Goal: Book appointment/travel/reservation

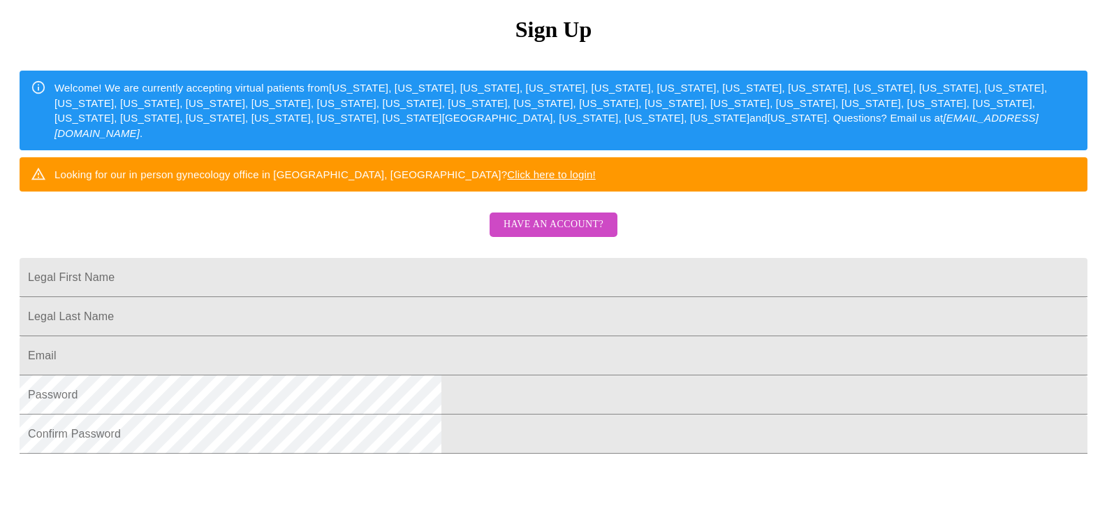
scroll to position [279, 0]
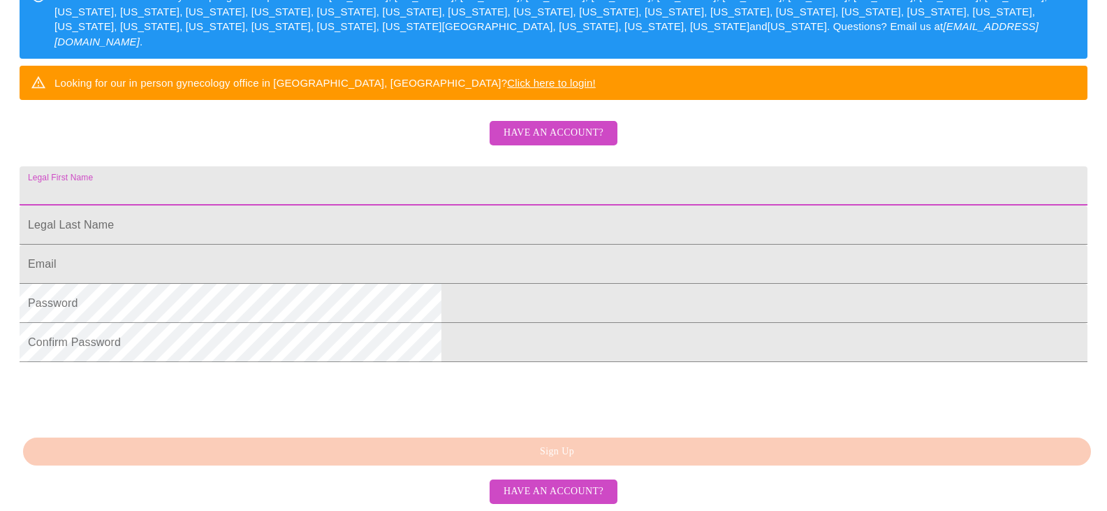
click at [563, 202] on input "Legal First Name" at bounding box center [554, 185] width 1068 height 39
type input "Joan"
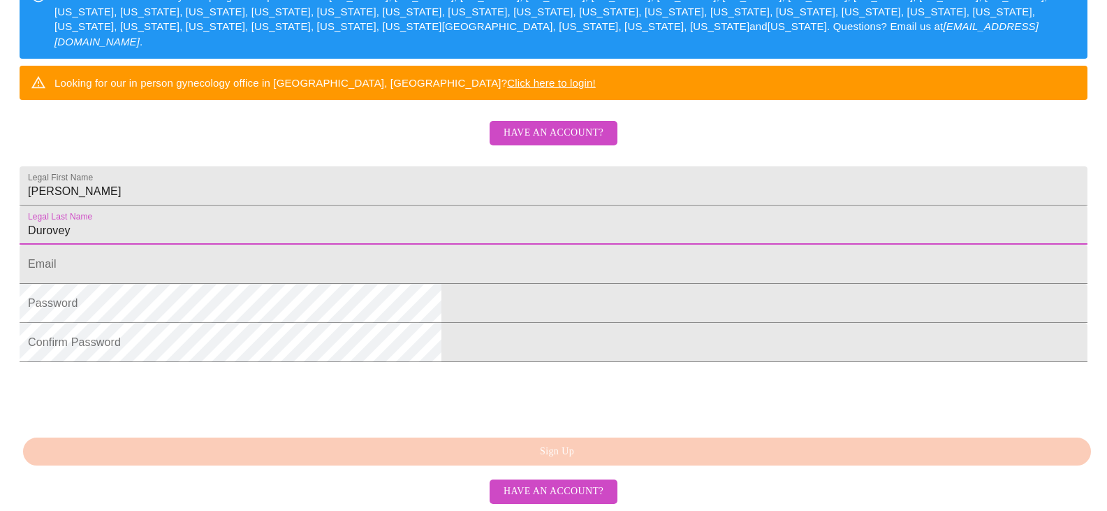
type input "Durovey"
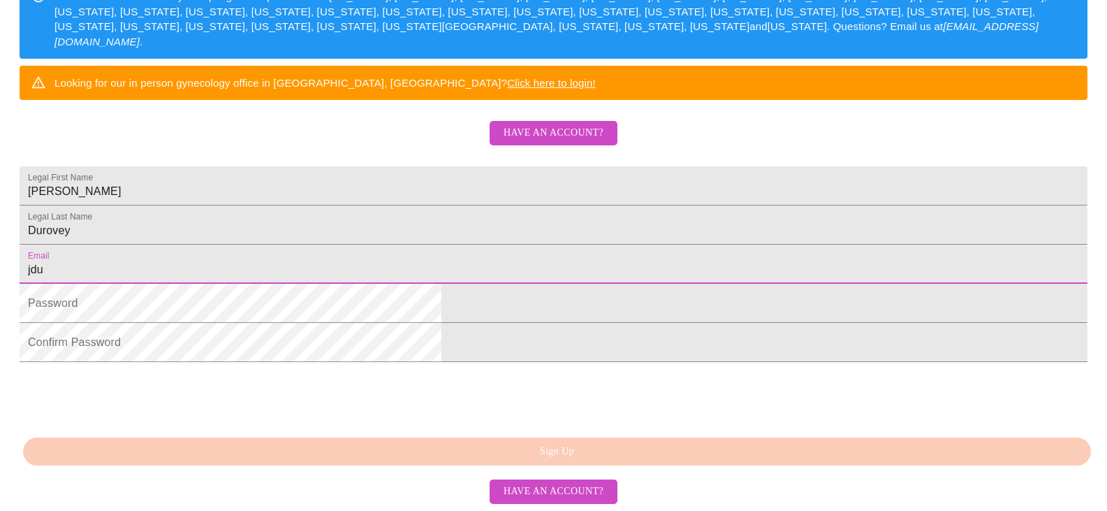
type input "jdurovey@aol.com"
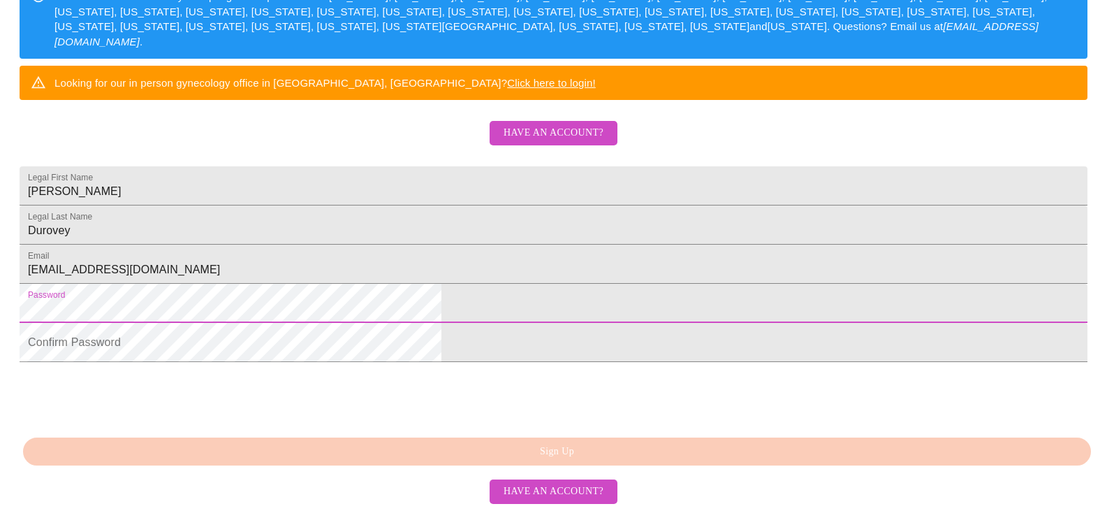
click at [546, 142] on span "Have an account?" at bounding box center [554, 132] width 100 height 17
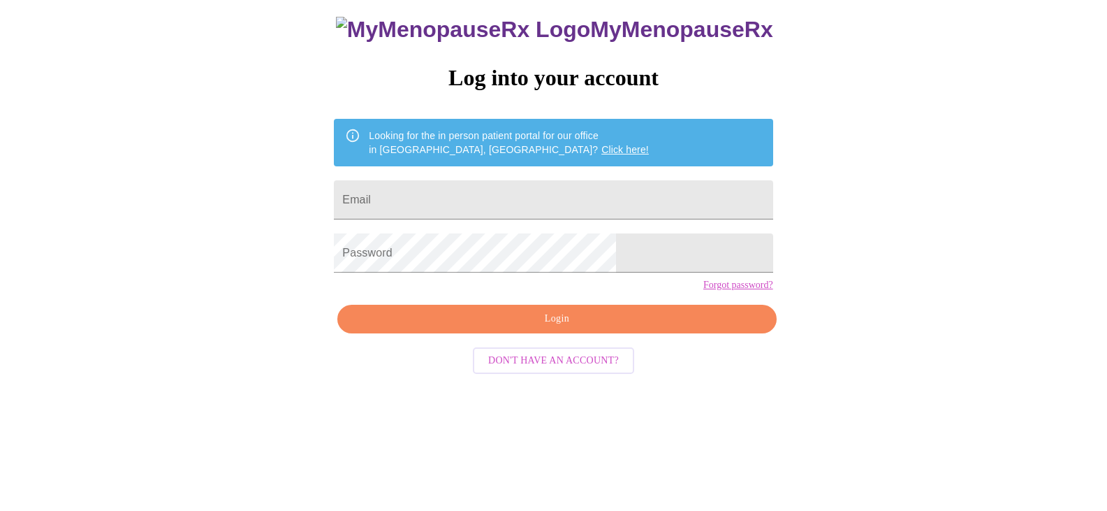
scroll to position [14, 0]
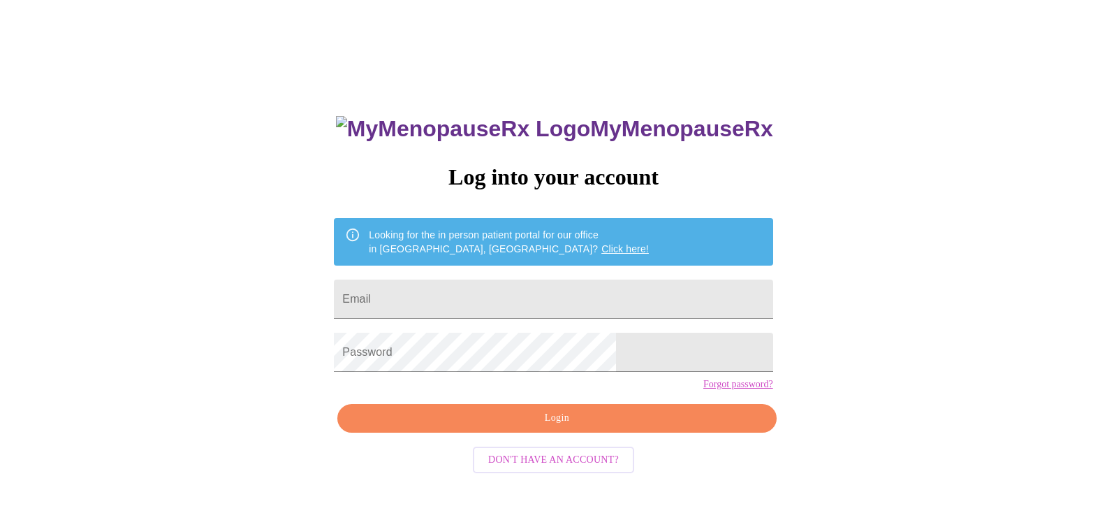
click at [602, 243] on link "Click here!" at bounding box center [626, 248] width 48 height 11
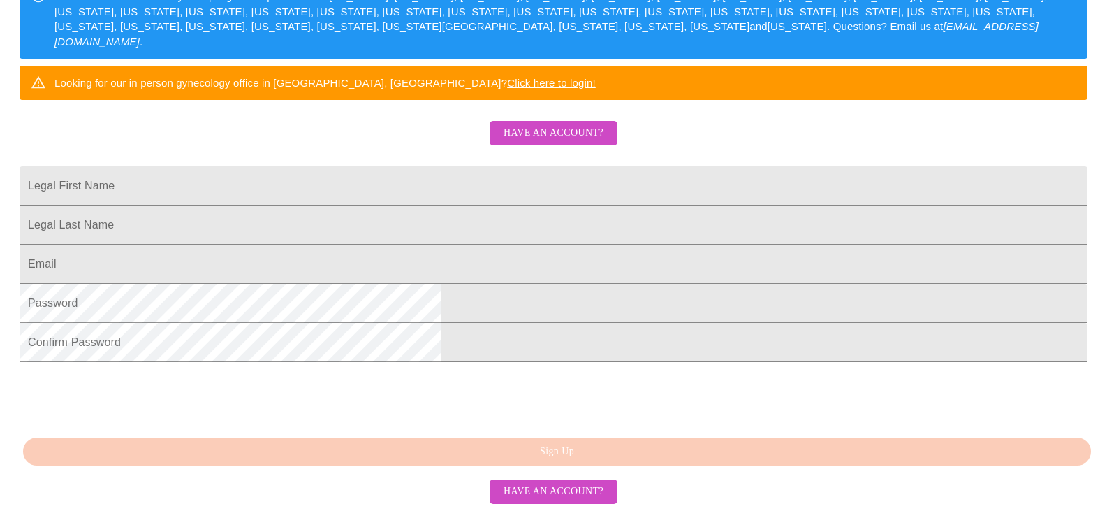
scroll to position [349, 0]
click at [559, 166] on input "Legal First Name" at bounding box center [554, 185] width 1068 height 39
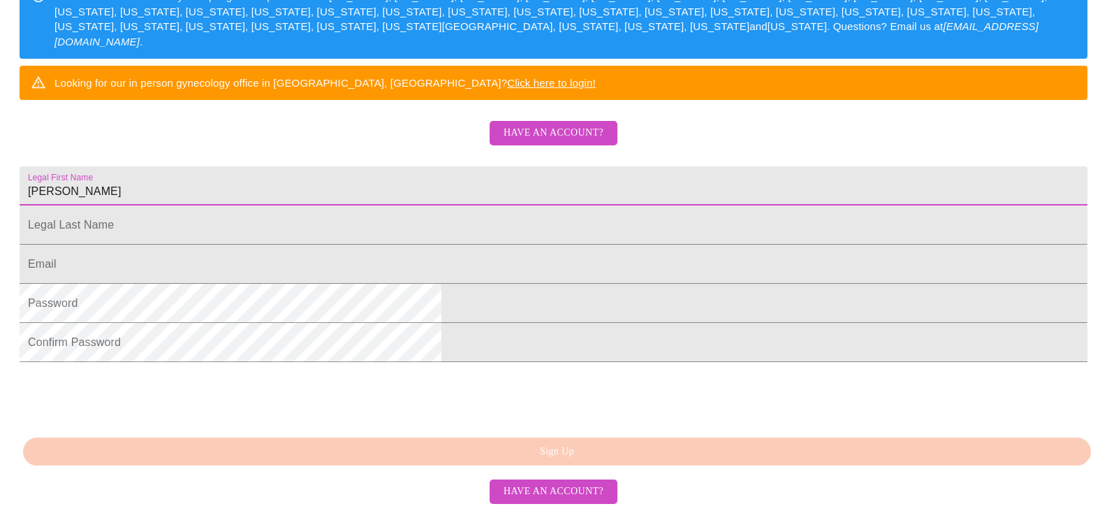
type input "Joan"
type input "Durovey"
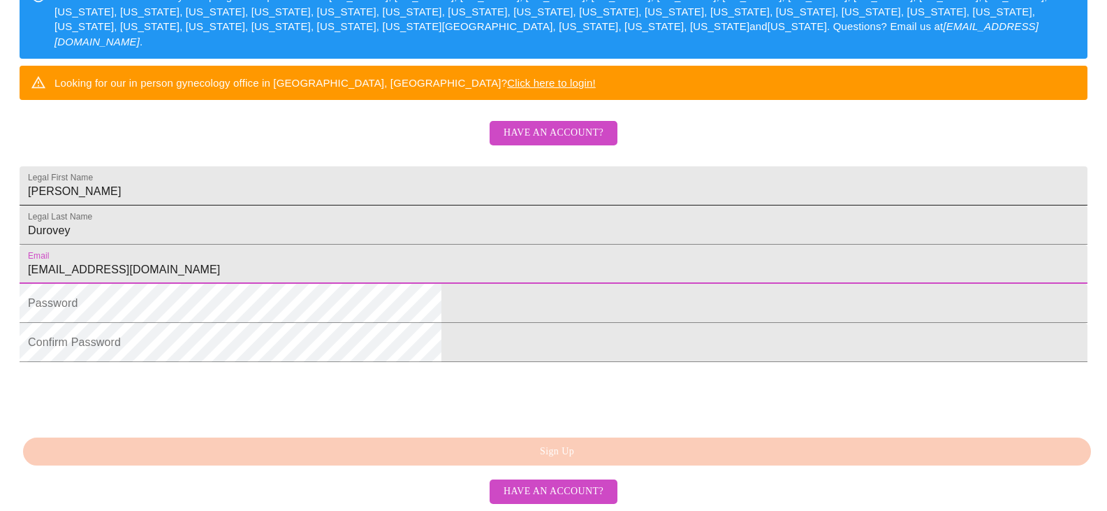
type input "jdurovey@aol.com"
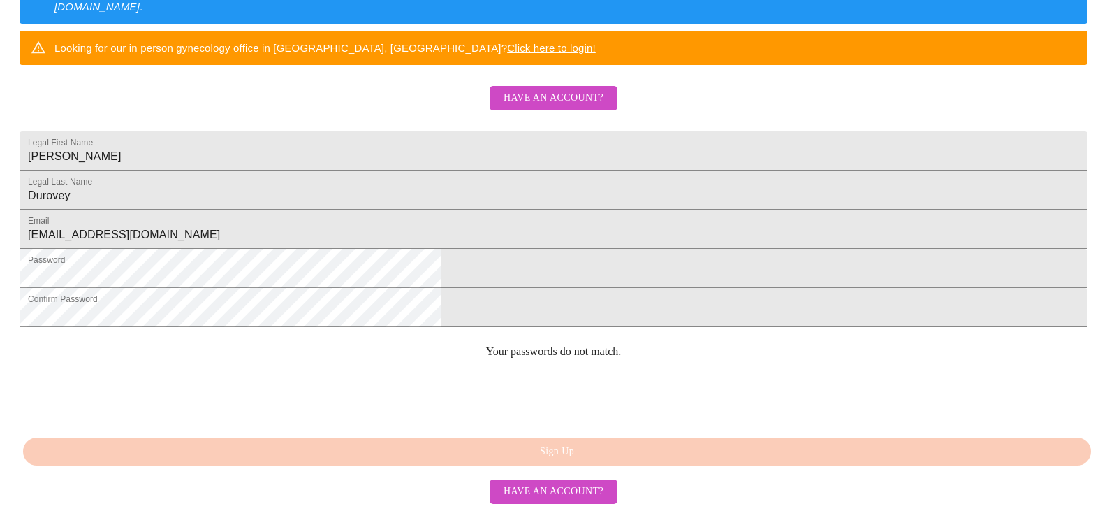
scroll to position [392, 0]
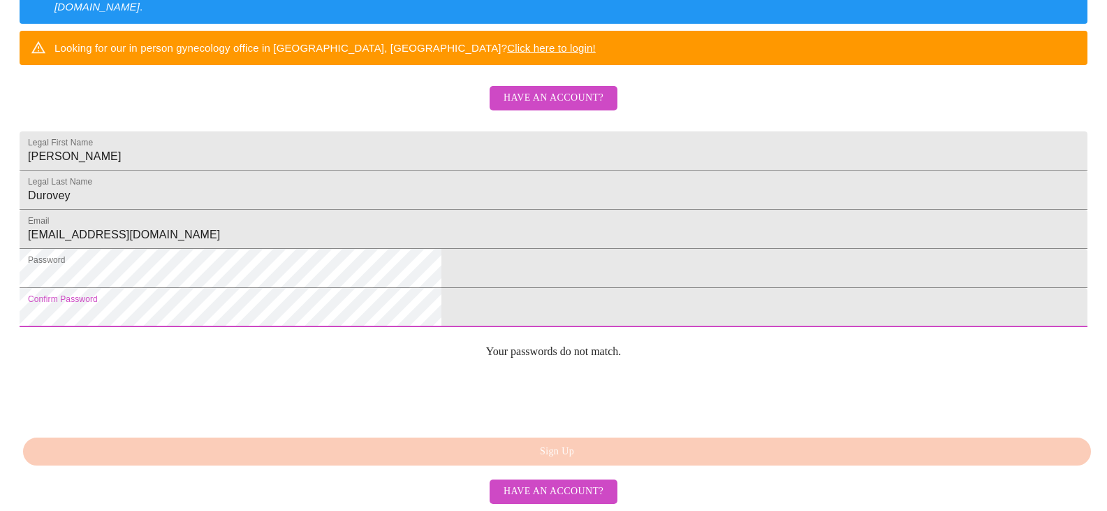
click at [321, 336] on html "MyMenopauseRx Sign Up Welcome! We are currently accepting virtual patients from…" at bounding box center [553, 24] width 1107 height 624
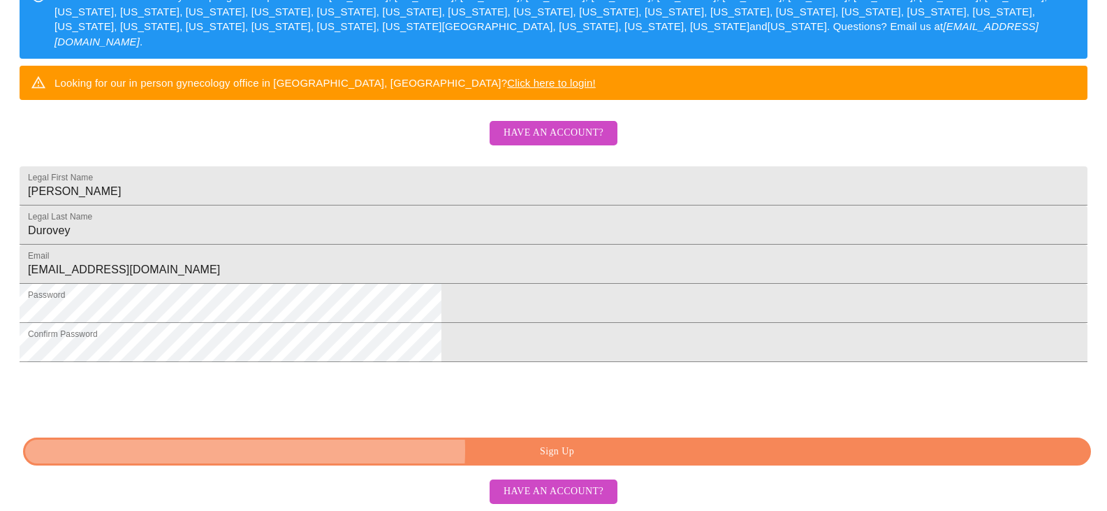
click at [568, 450] on span "Sign Up" at bounding box center [557, 451] width 1036 height 17
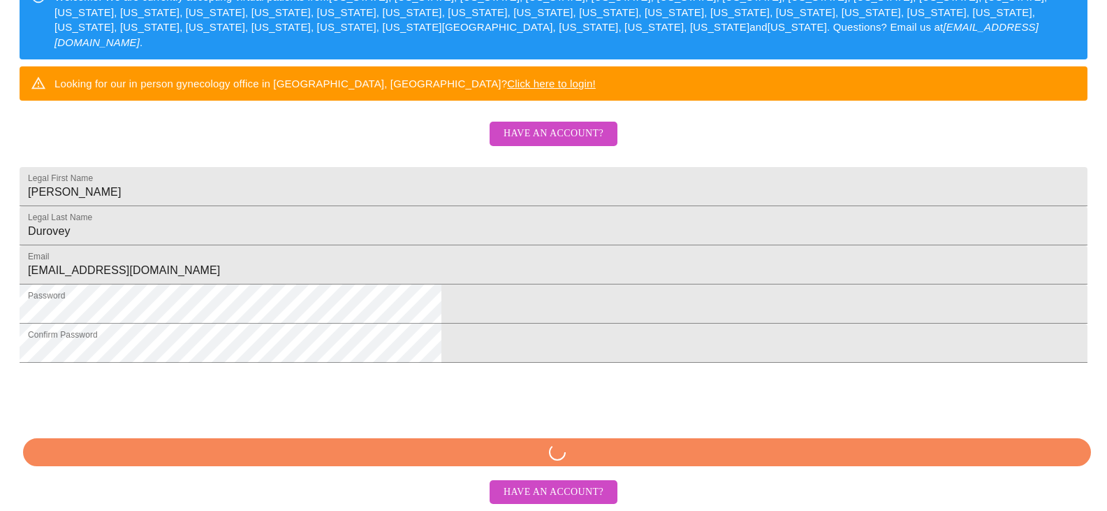
scroll to position [306, 0]
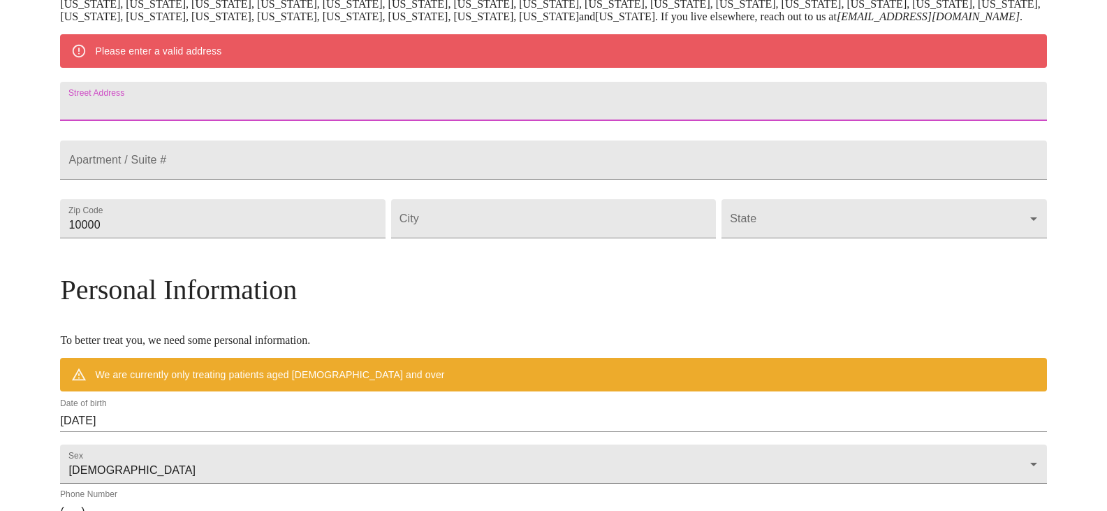
click at [482, 121] on input "Street Address" at bounding box center [553, 101] width 987 height 39
type input "290 Westhaven Circle"
type input "60134"
type input "Geneva"
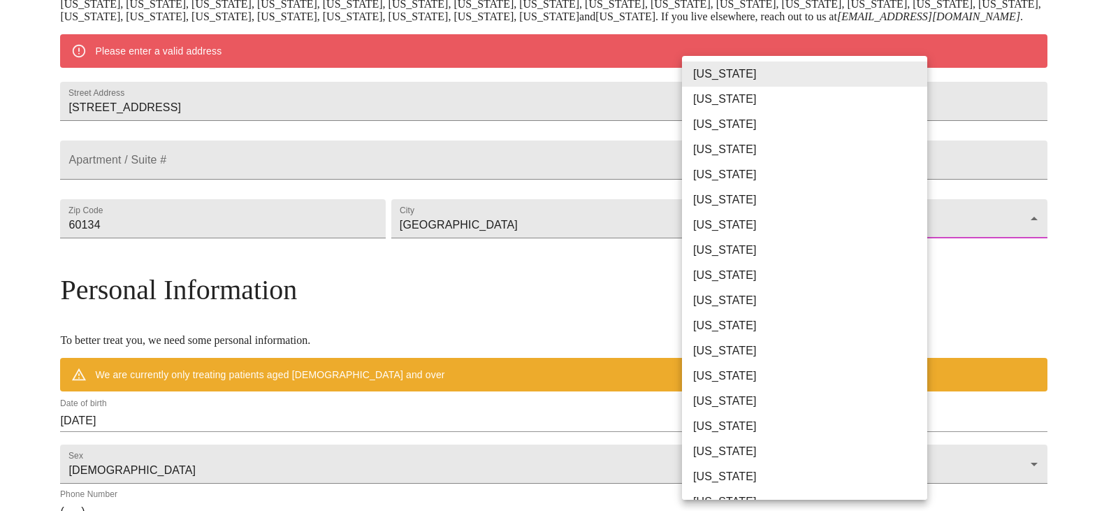
click at [796, 258] on body "MyMenopauseRx Welcome to MyMenopauseRx Since it's your first time here, you'll …" at bounding box center [559, 244] width 1107 height 1089
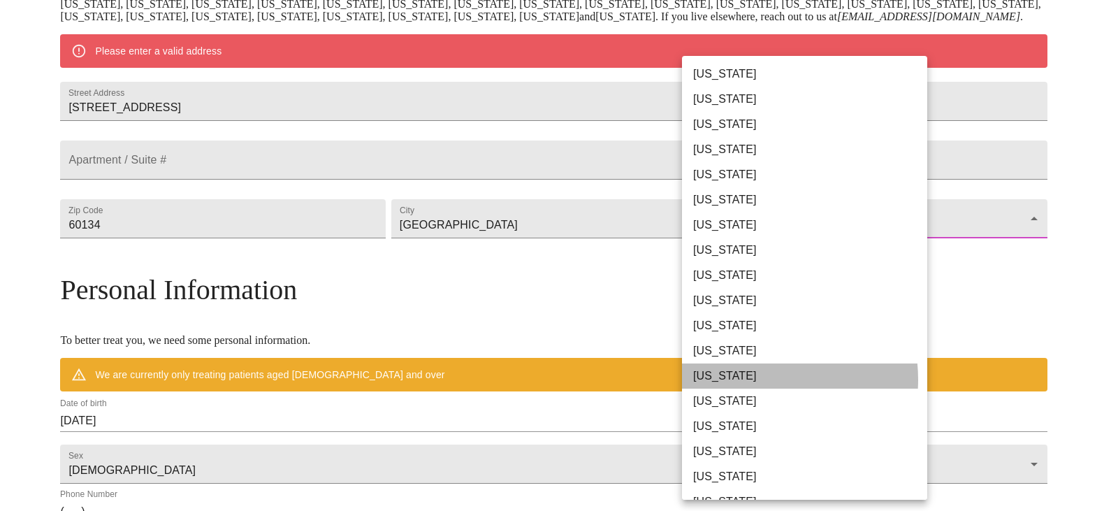
click at [755, 379] on li "Illinois" at bounding box center [810, 375] width 256 height 25
type input "Illinois"
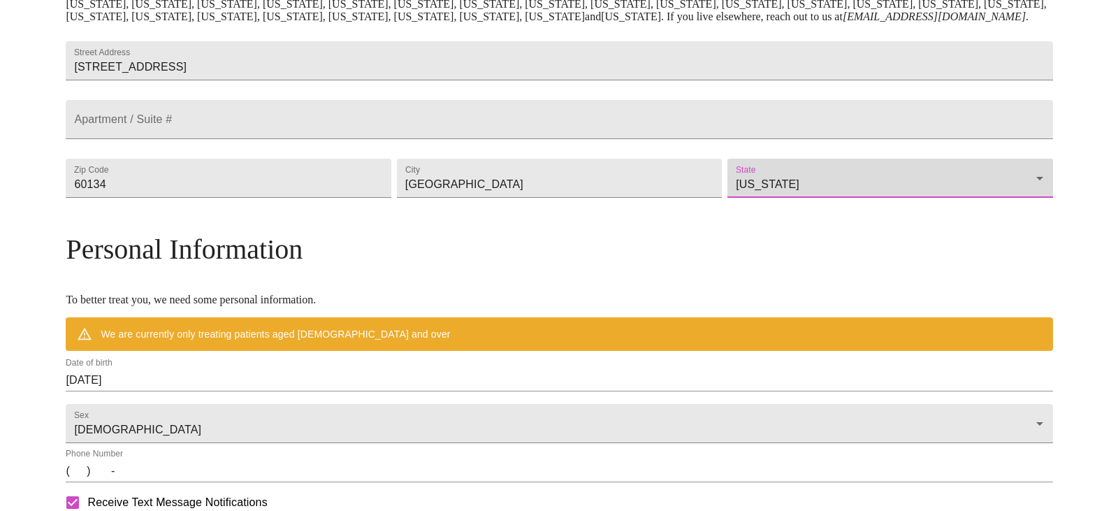
scroll to position [376, 0]
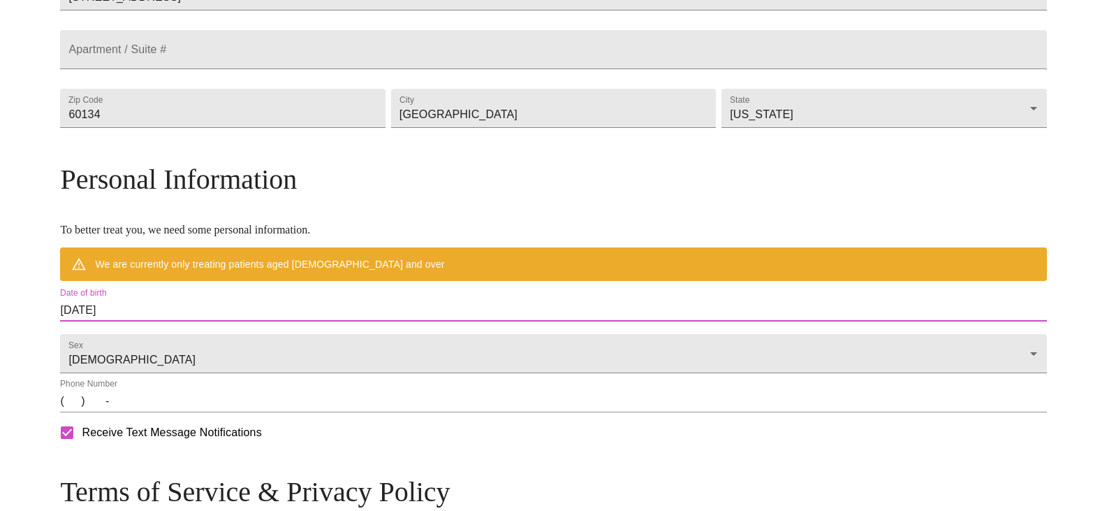
drag, startPoint x: 250, startPoint y: 356, endPoint x: 167, endPoint y: 379, distance: 86.1
click at [167, 379] on div "MyMenopauseRx Welcome to MyMenopauseRx Since it's your first time here, you'll …" at bounding box center [553, 154] width 987 height 1049
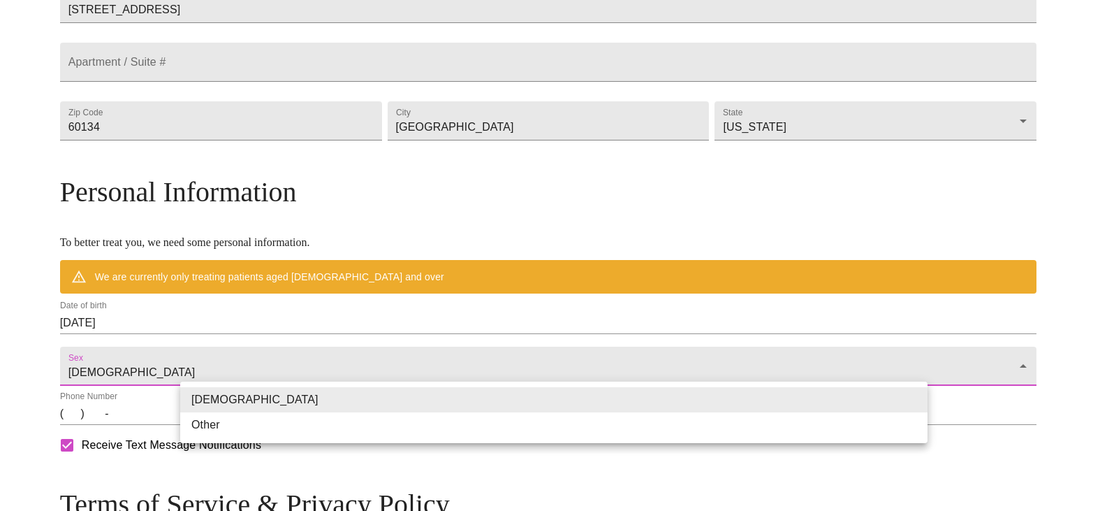
click at [322, 386] on body "MyMenopauseRx Welcome to MyMenopauseRx Since it's your first time here, you'll …" at bounding box center [554, 160] width 1096 height 1061
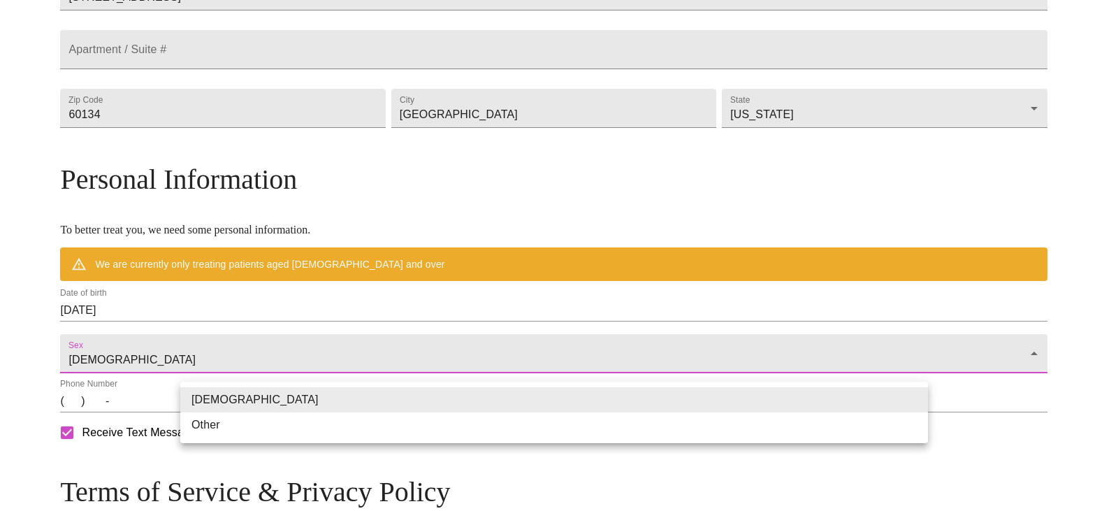
click at [245, 352] on div at bounding box center [559, 255] width 1118 height 511
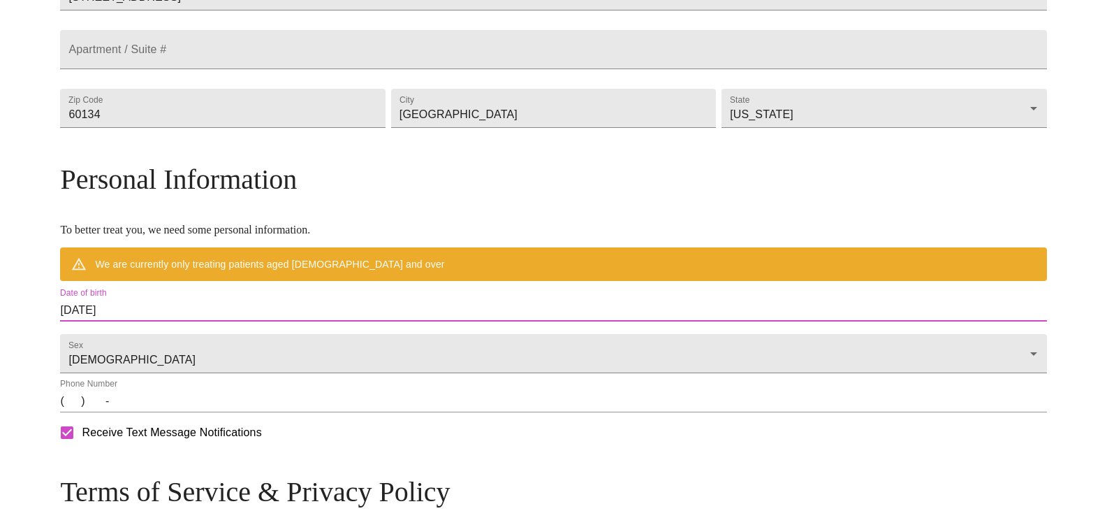
click at [238, 321] on input "10/08/2025" at bounding box center [553, 310] width 987 height 22
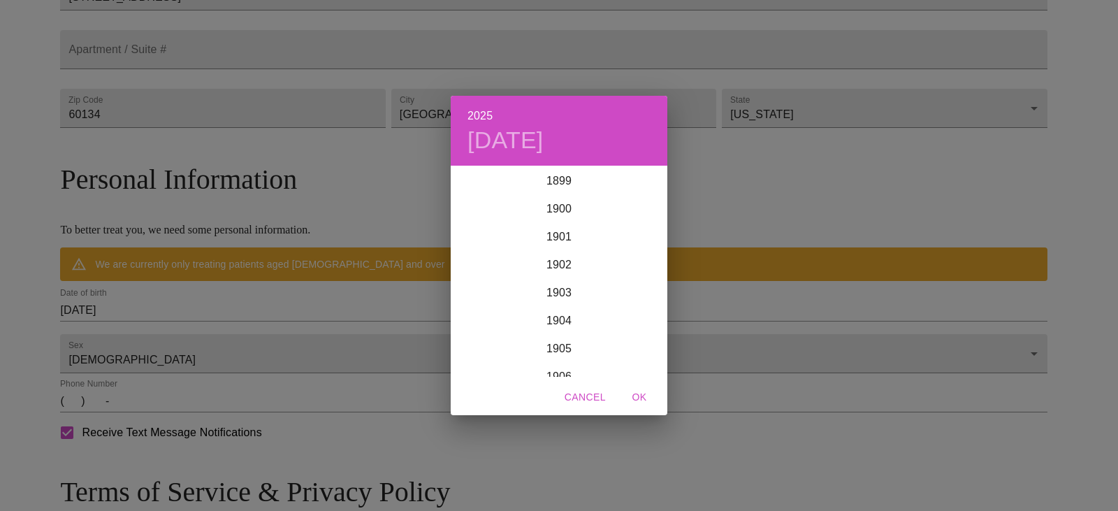
scroll to position [3438, 0]
drag, startPoint x: 667, startPoint y: 289, endPoint x: 624, endPoint y: 302, distance: 45.1
click at [662, 298] on div "2025 Wed, Oct 8 1899 1900 1901 1902 1903 1904 1905 1906 1907 1908 1909 1910 191…" at bounding box center [559, 255] width 1118 height 511
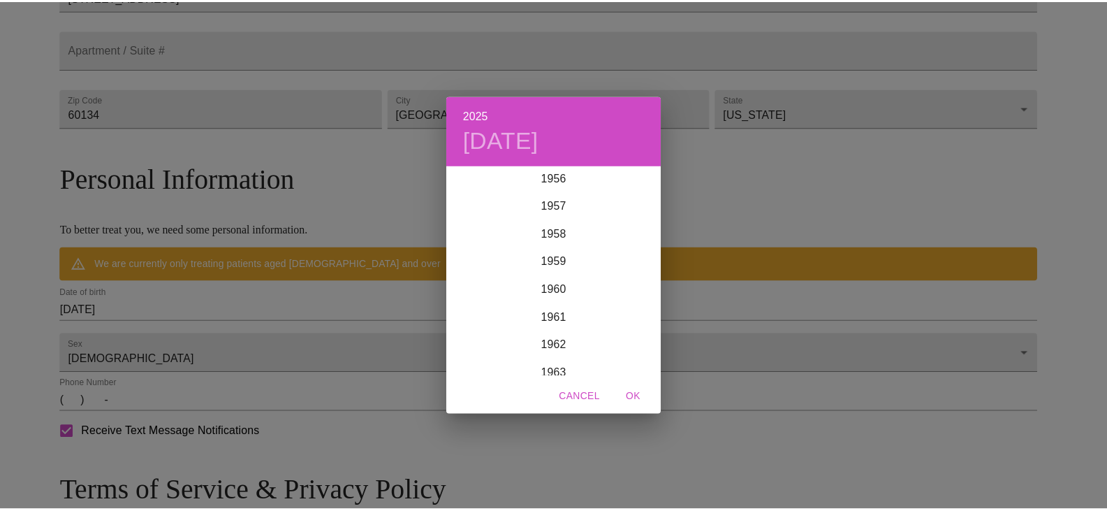
scroll to position [1621, 0]
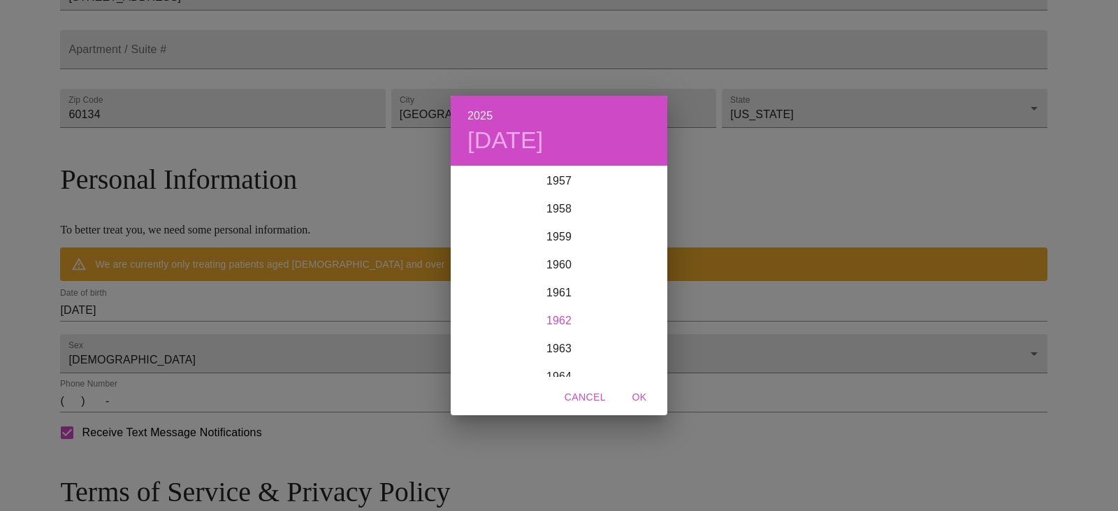
click at [556, 323] on div "1962" at bounding box center [559, 321] width 217 height 28
click at [493, 351] on div "Oct" at bounding box center [487, 350] width 72 height 52
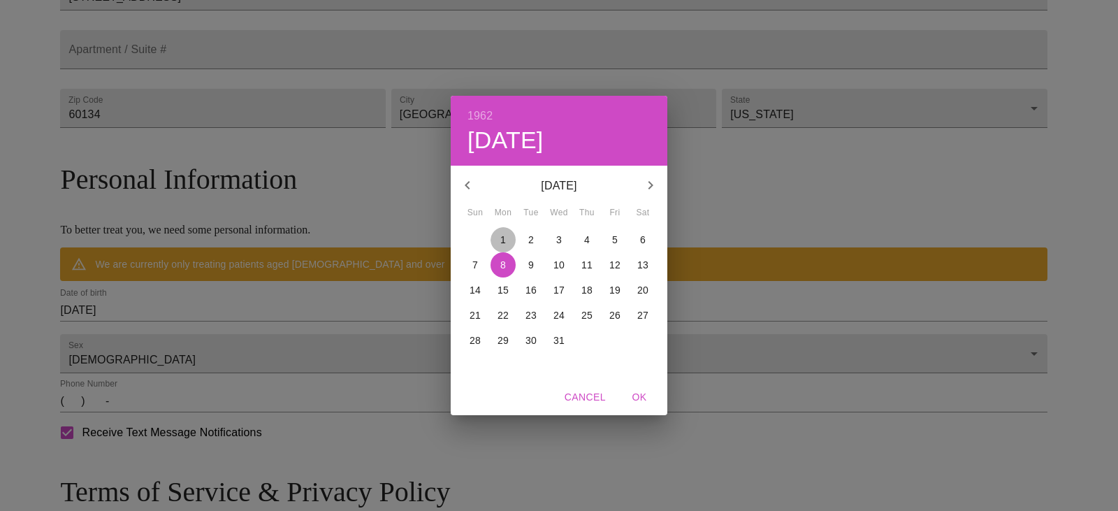
click at [505, 231] on button "1" at bounding box center [502, 239] width 25 height 25
click at [646, 396] on span "OK" at bounding box center [640, 396] width 34 height 17
type input "10/01/1962"
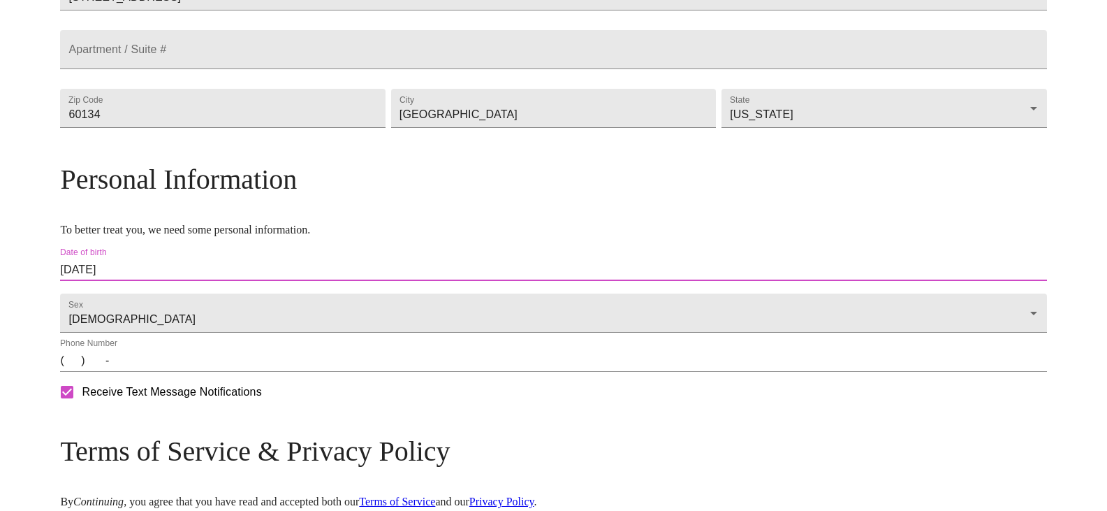
click at [195, 372] on input "(   )    -" at bounding box center [553, 360] width 987 height 22
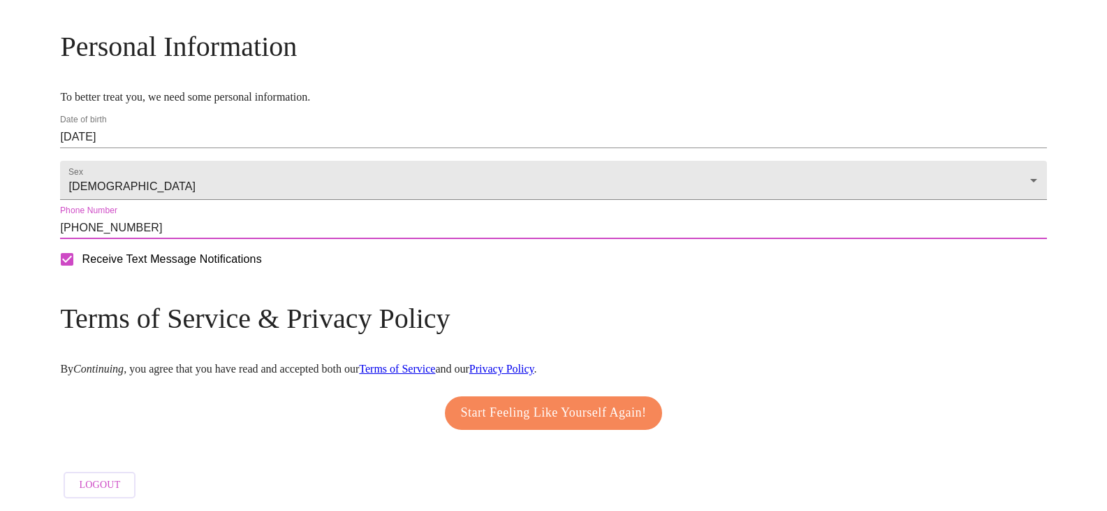
scroll to position [565, 0]
type input "(630) 408-7228"
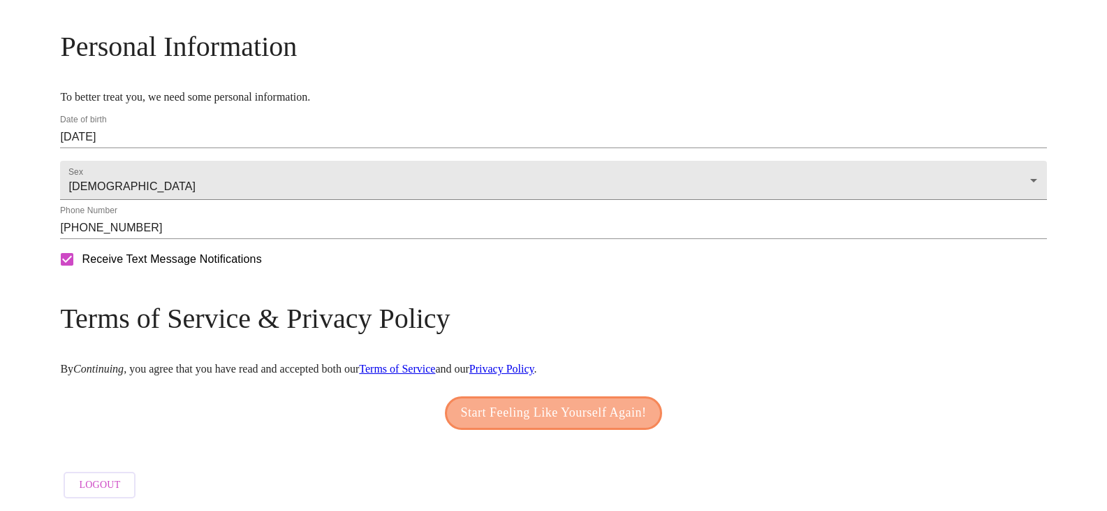
click at [516, 409] on span "Start Feeling Like Yourself Again!" at bounding box center [554, 413] width 186 height 22
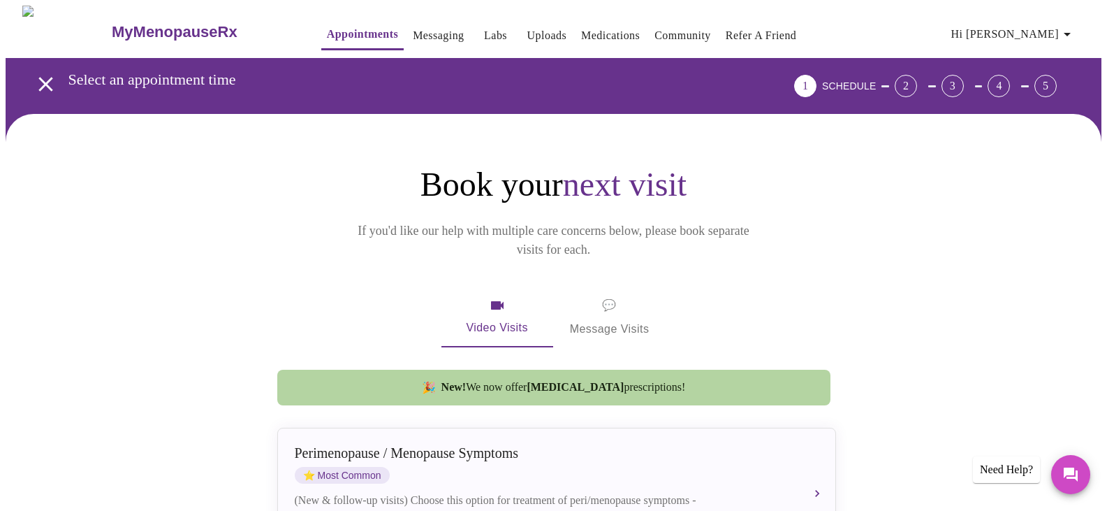
click at [607, 303] on span "💬 Message Visits" at bounding box center [610, 317] width 80 height 43
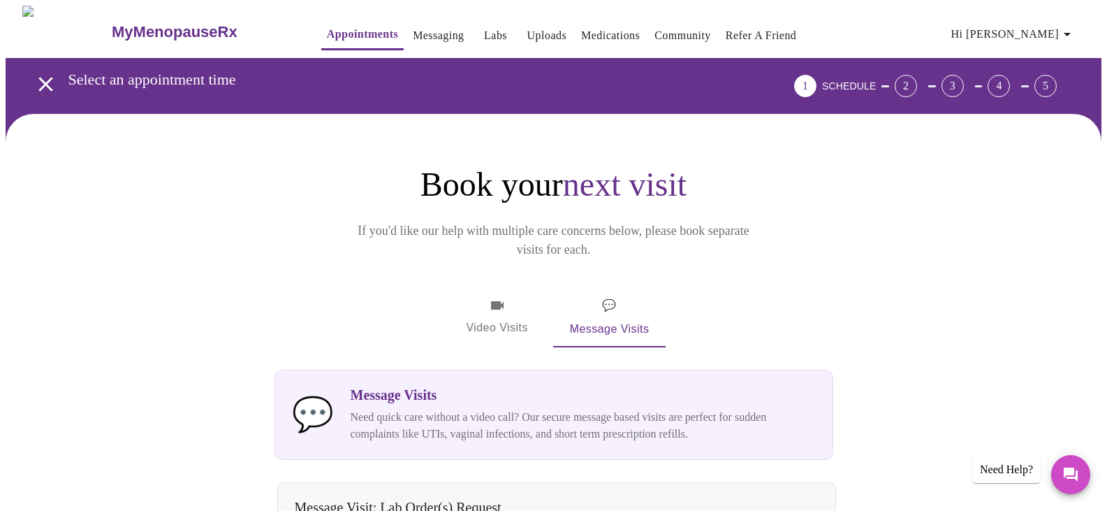
click at [917, 78] on div "2" at bounding box center [906, 86] width 22 height 22
click at [417, 38] on link "Messaging" at bounding box center [438, 36] width 51 height 20
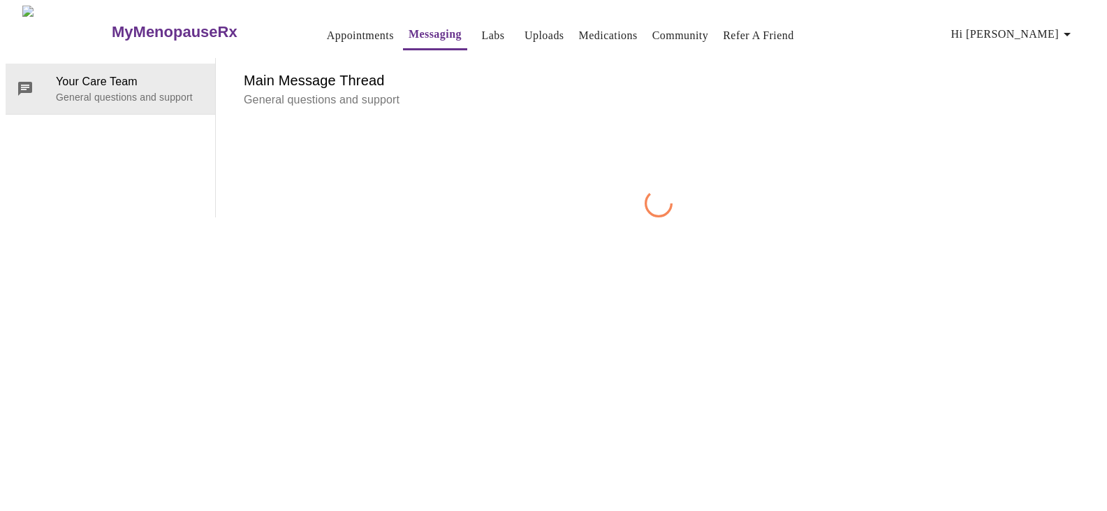
scroll to position [52, 0]
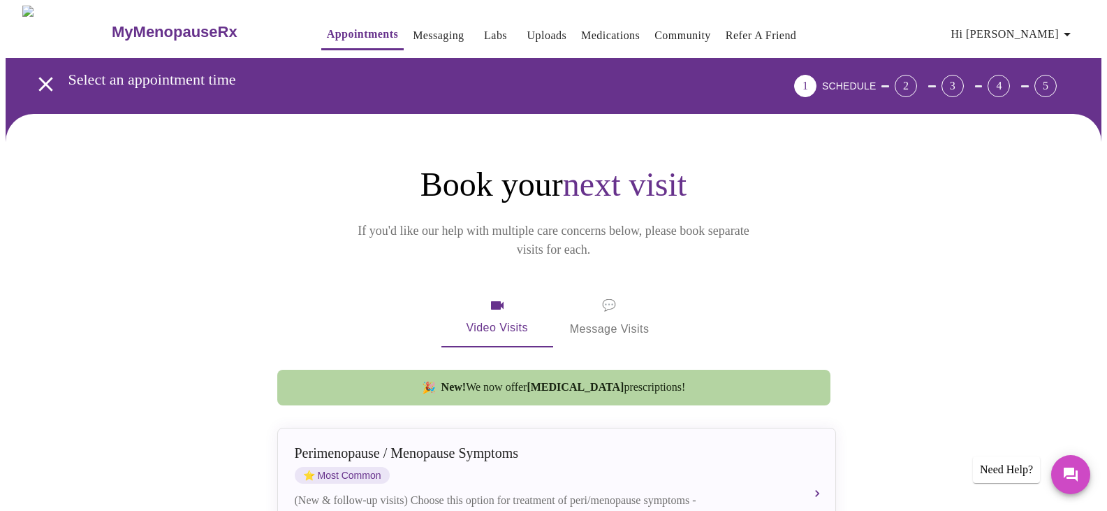
click at [327, 35] on link "Appointments" at bounding box center [362, 34] width 71 height 20
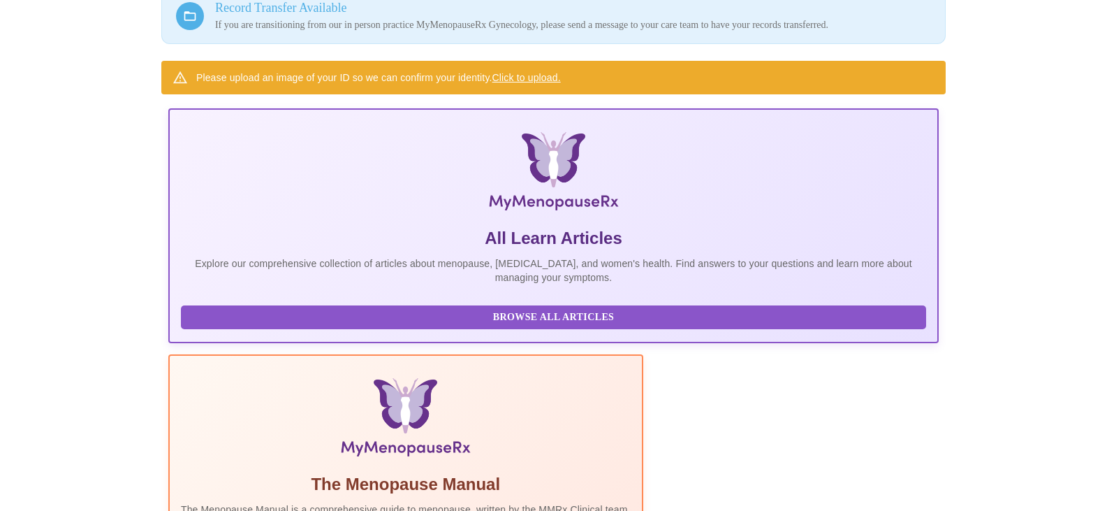
scroll to position [128, 0]
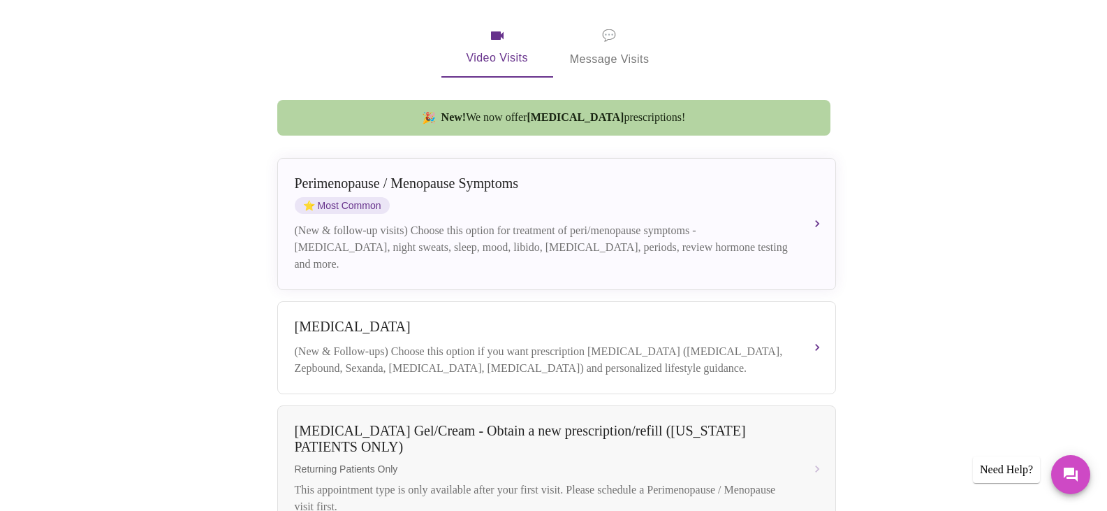
scroll to position [70, 0]
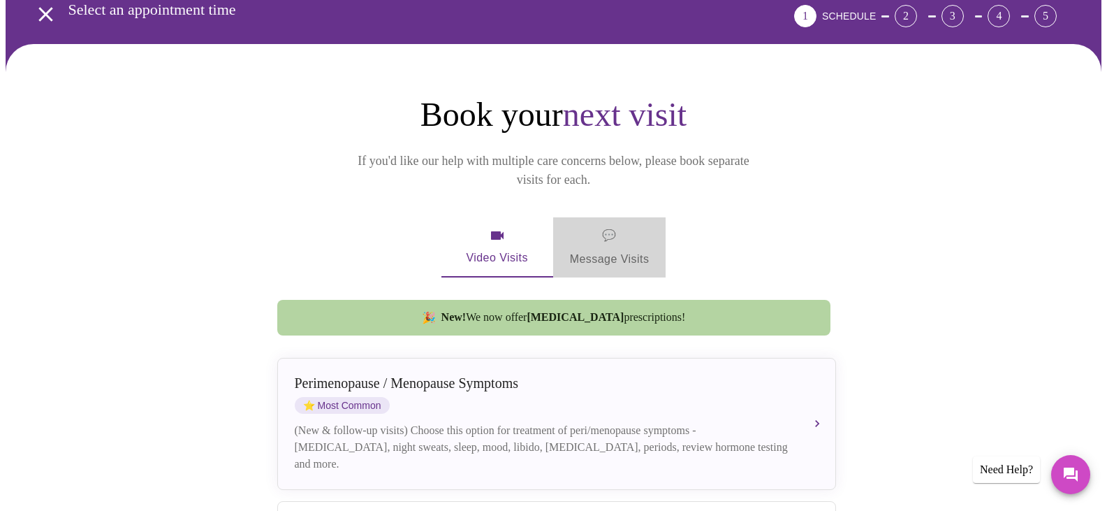
click at [608, 231] on span "💬 Message Visits" at bounding box center [610, 247] width 80 height 43
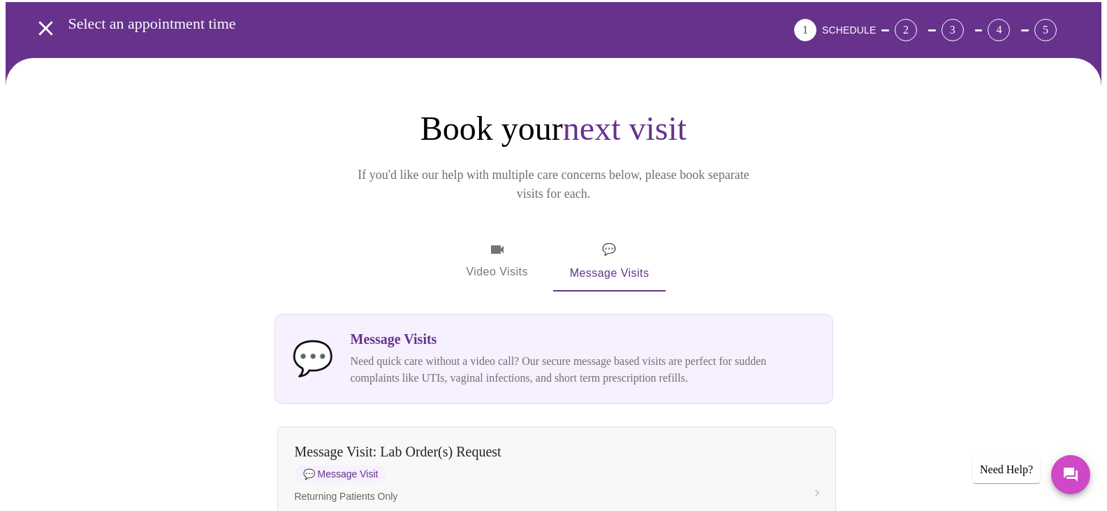
scroll to position [0, 0]
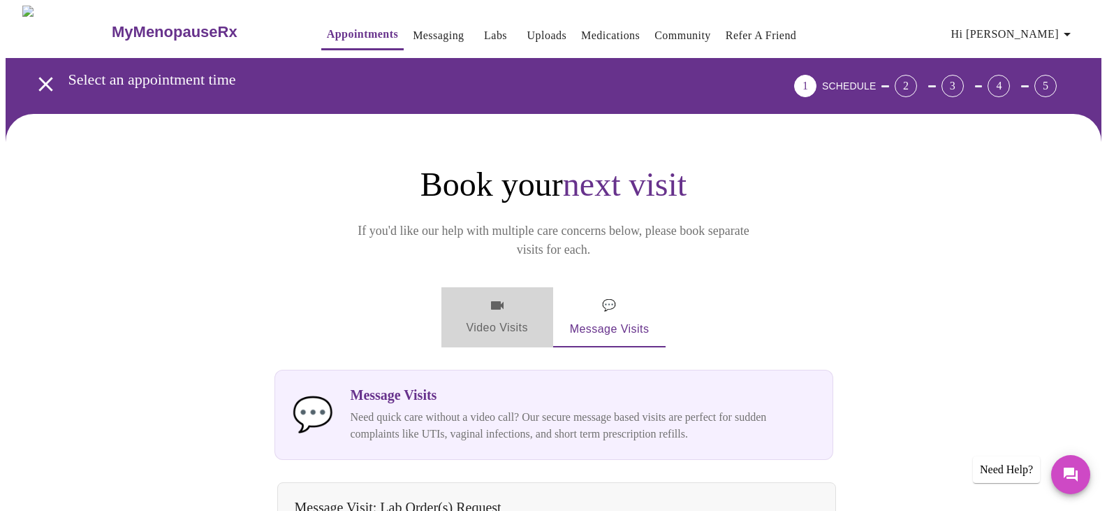
click at [490, 297] on icon "button" at bounding box center [497, 305] width 17 height 17
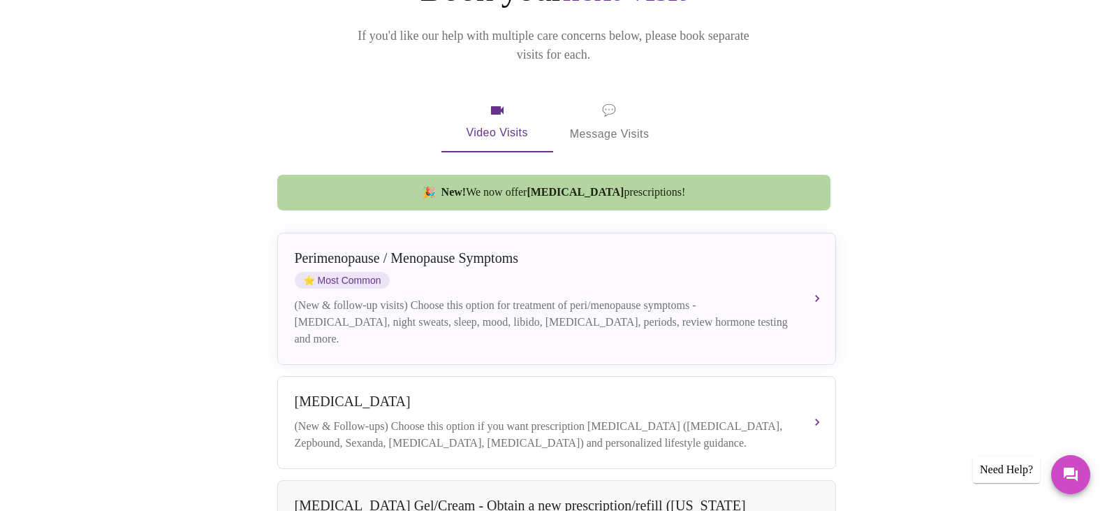
scroll to position [210, 0]
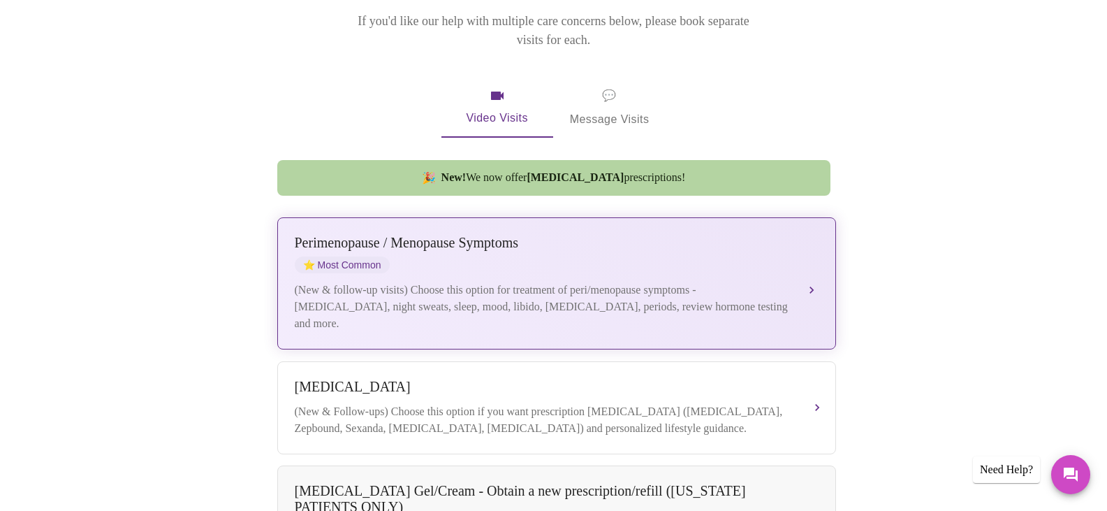
click at [573, 259] on div "[MEDICAL_DATA] / Menopause Symptoms ⭐ Most Common (New & follow-up visits) Choo…" at bounding box center [557, 283] width 524 height 97
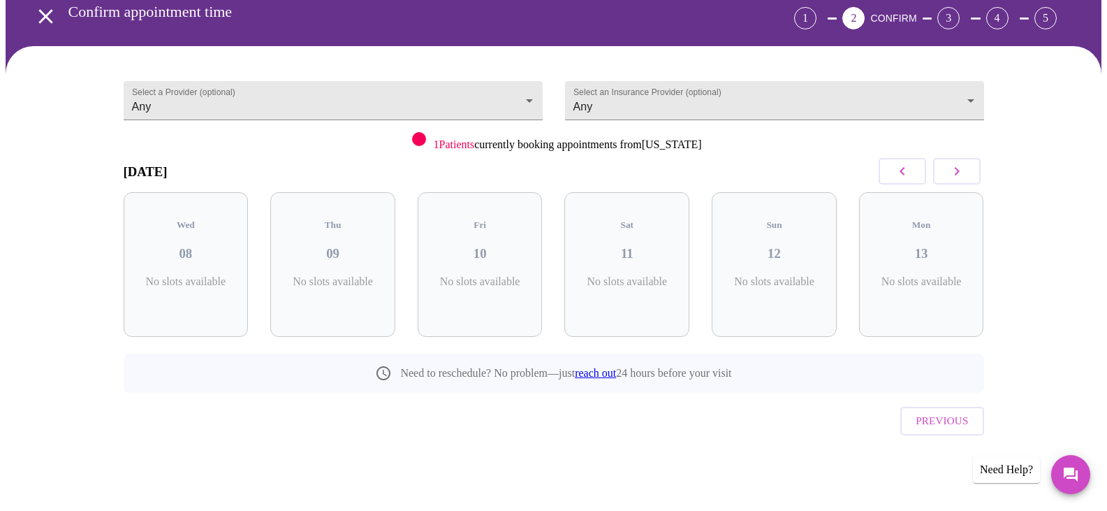
scroll to position [38, 0]
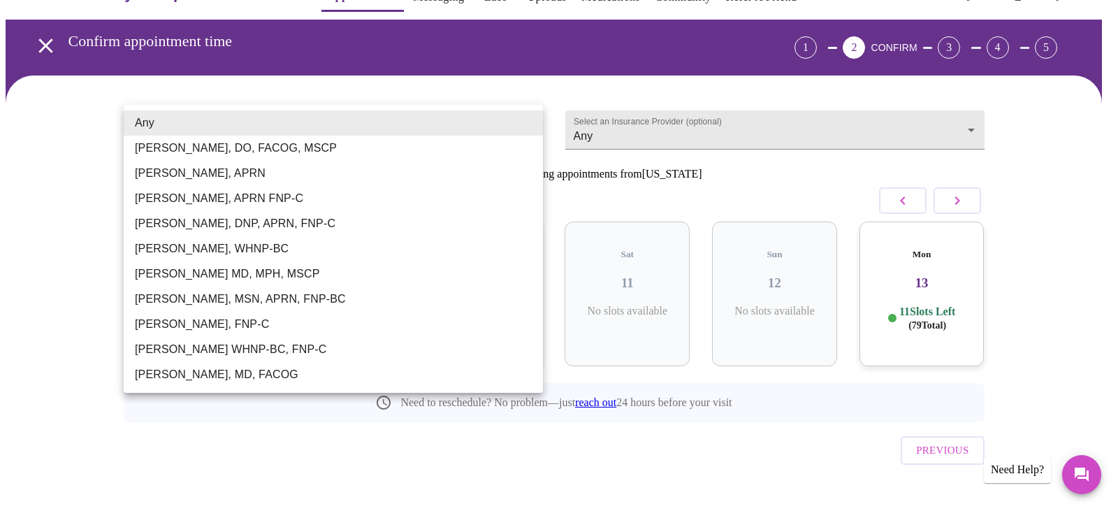
click at [528, 122] on body "MyMenopauseRx Appointments Messaging Labs Uploads Medications Community Refer a…" at bounding box center [559, 250] width 1107 height 567
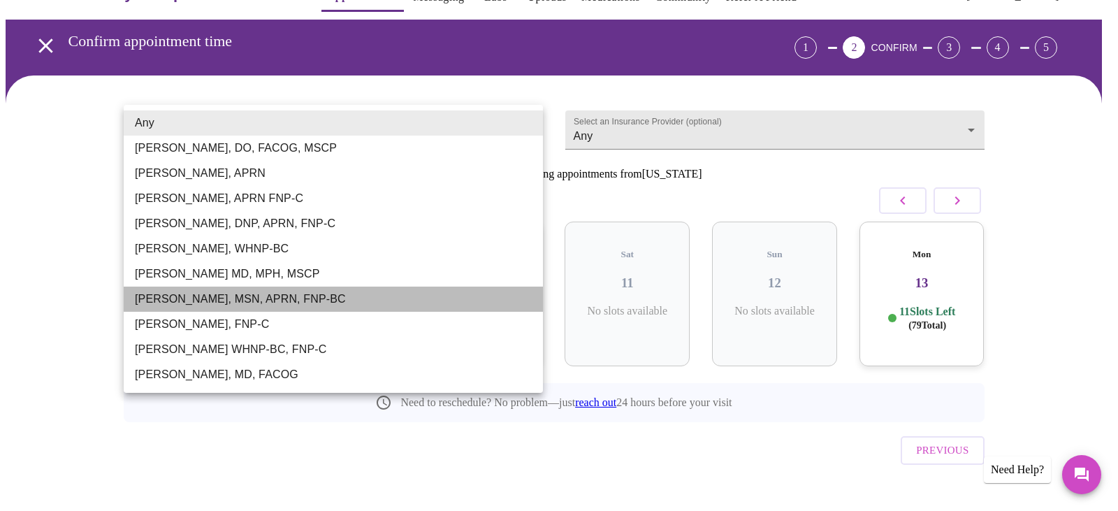
click at [414, 299] on li "[PERSON_NAME], MSN, APRN, FNP-BC" at bounding box center [333, 298] width 419 height 25
type input "[PERSON_NAME], MSN, APRN, FNP-BC"
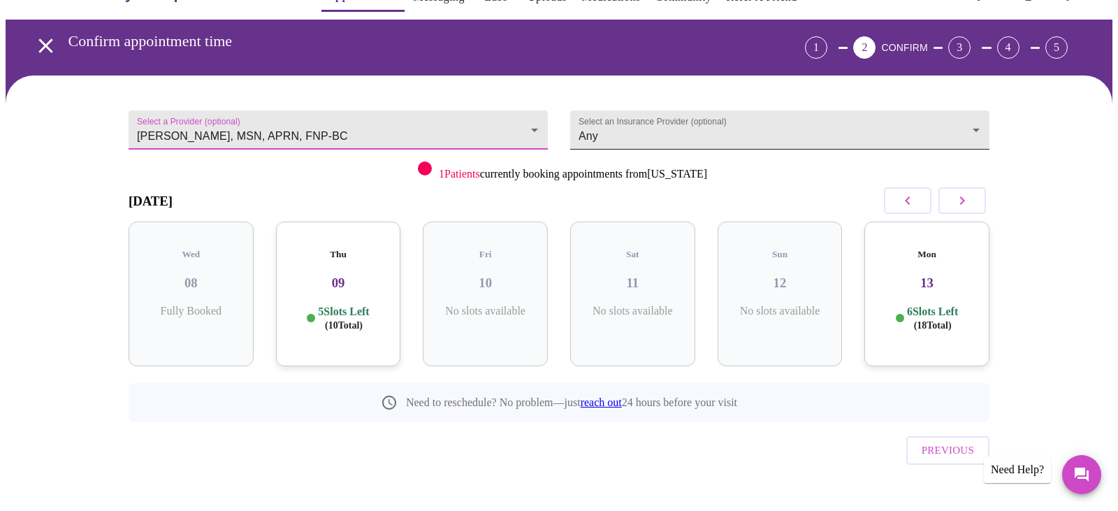
click at [971, 117] on body "MyMenopauseRx Appointments Messaging Labs Uploads Medications Community Refer a…" at bounding box center [559, 250] width 1107 height 567
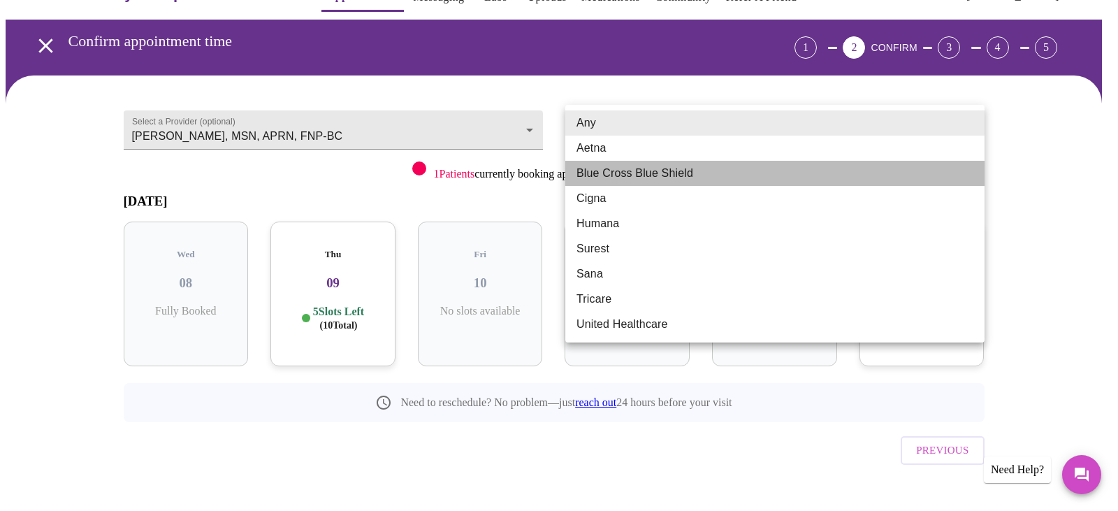
click at [926, 180] on li "Blue Cross Blue Shield" at bounding box center [774, 173] width 419 height 25
type input "Blue Cross Blue Shield"
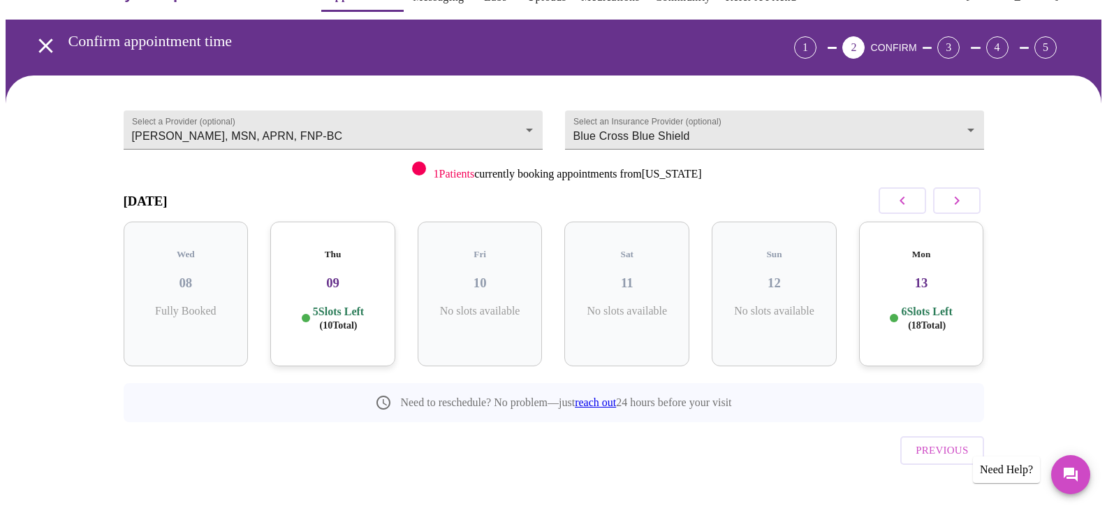
click at [917, 275] on h3 "13" at bounding box center [922, 282] width 103 height 15
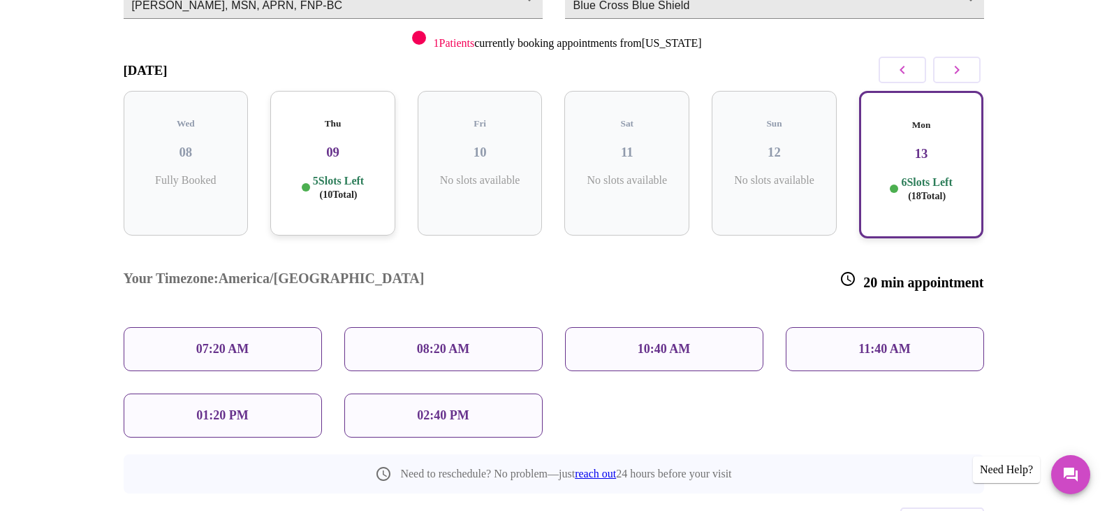
scroll to position [178, 0]
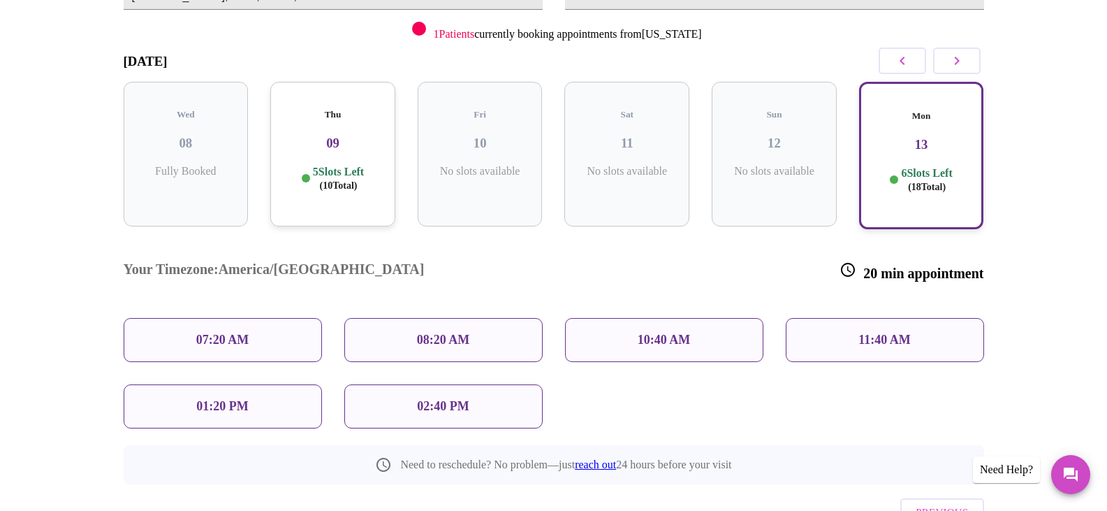
click at [639, 333] on p "10:40 AM" at bounding box center [664, 340] width 53 height 15
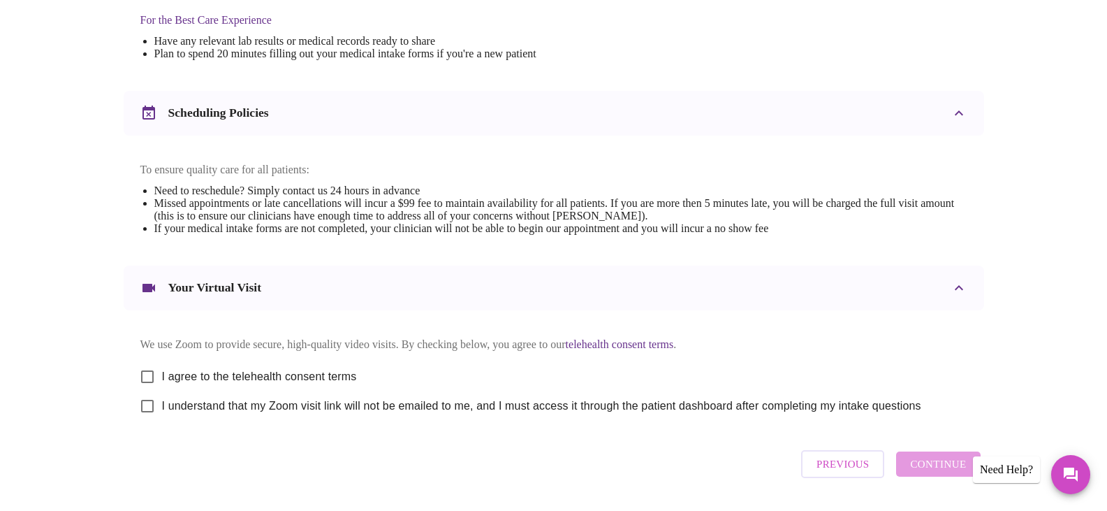
scroll to position [489, 0]
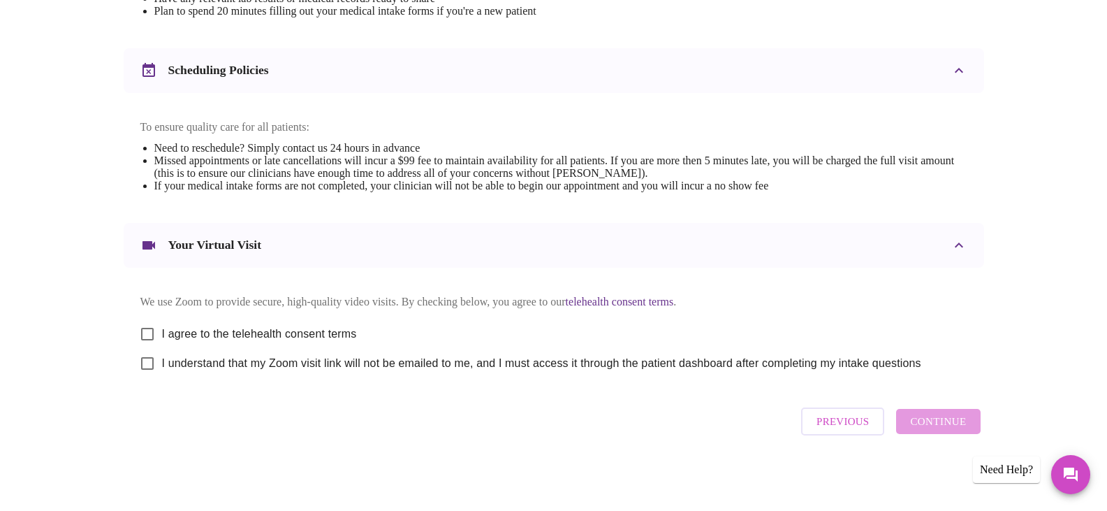
click at [150, 377] on input "I understand that my Zoom visit link will not be emailed to me, and I must acce…" at bounding box center [147, 363] width 29 height 29
checkbox input "true"
click at [147, 343] on input "I agree to the telehealth consent terms" at bounding box center [147, 333] width 29 height 29
checkbox input "true"
click at [959, 430] on span "Continue" at bounding box center [938, 421] width 56 height 18
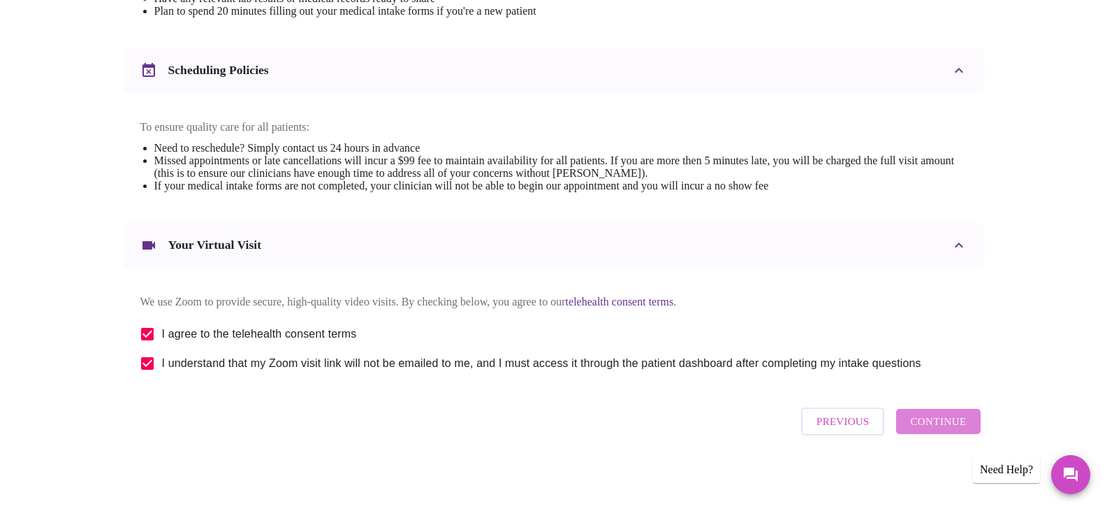
scroll to position [84, 0]
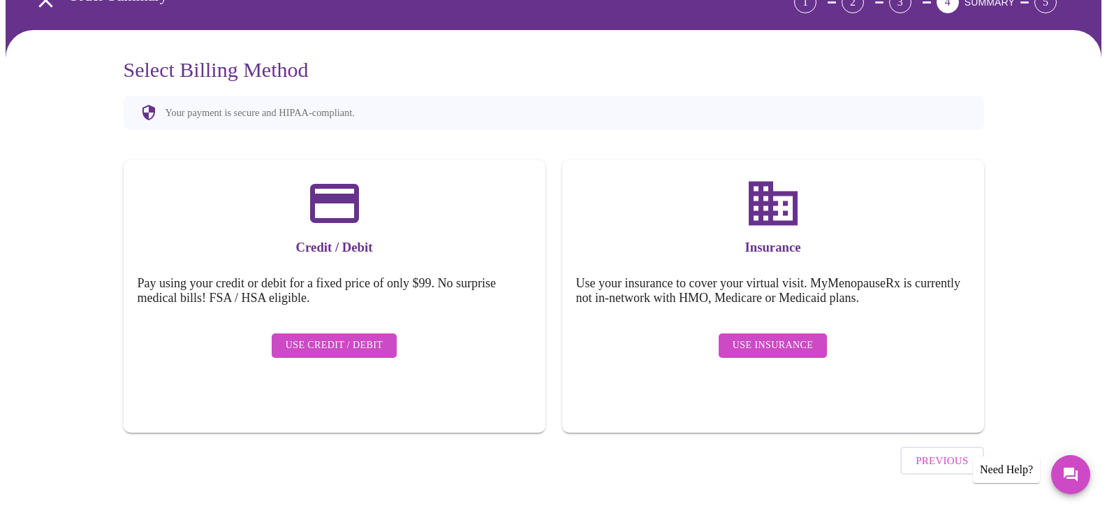
click at [348, 337] on span "Use Credit / Debit" at bounding box center [335, 345] width 98 height 17
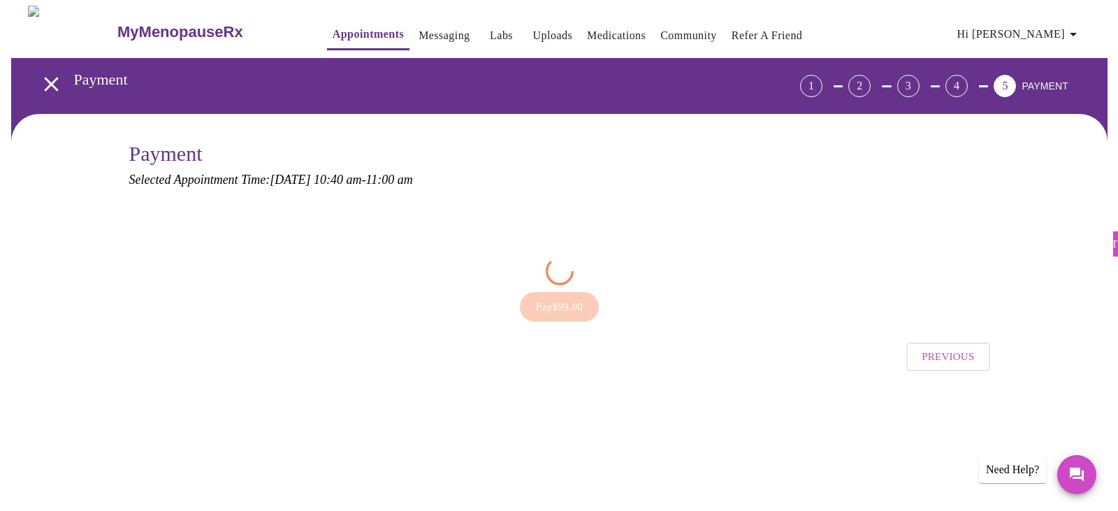
scroll to position [0, 0]
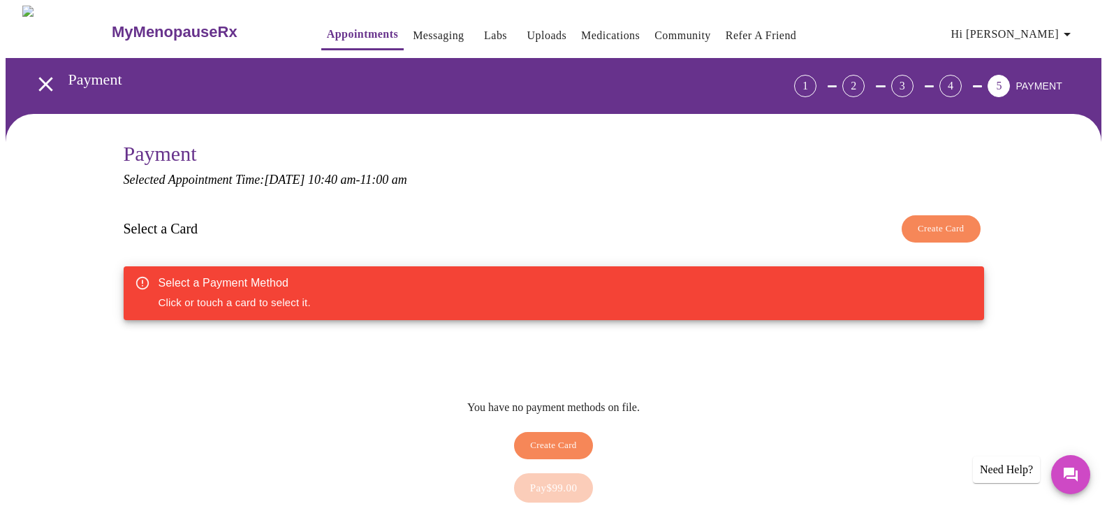
click at [930, 224] on span "Create Card" at bounding box center [941, 229] width 47 height 16
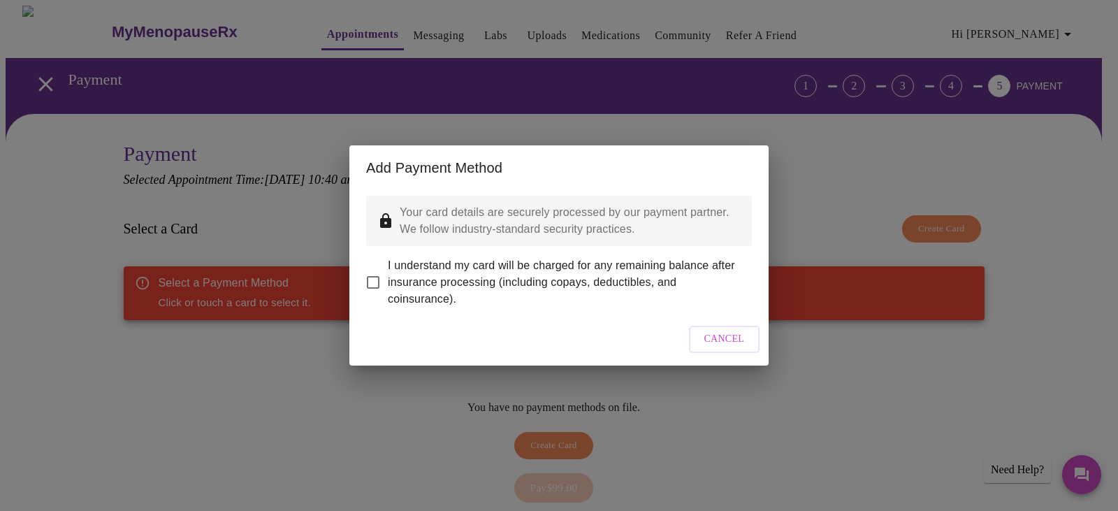
click at [377, 269] on input "I understand my card will be charged for any remaining balance after insurance …" at bounding box center [372, 282] width 29 height 29
checkbox input "true"
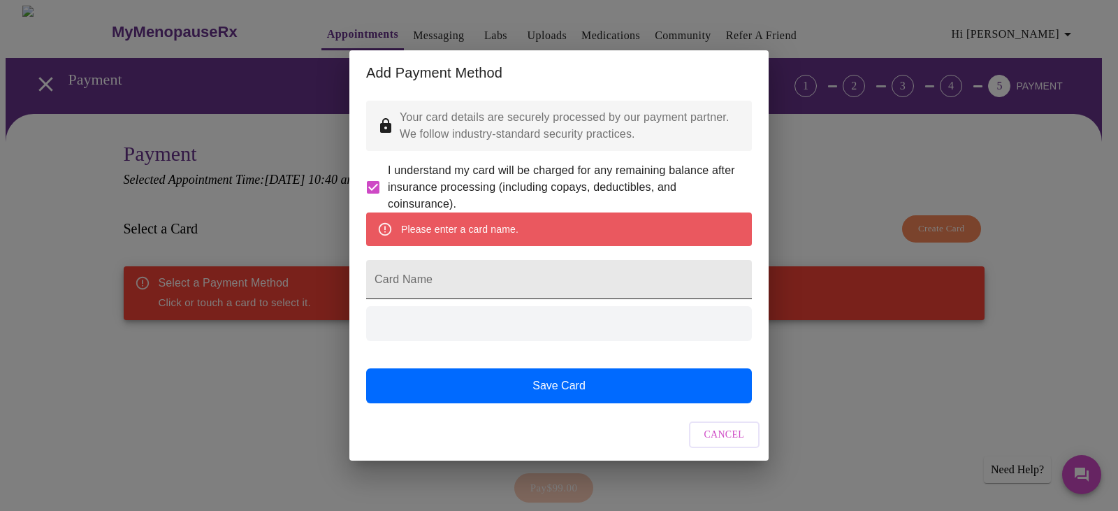
click at [580, 276] on input "Card Name" at bounding box center [559, 279] width 386 height 39
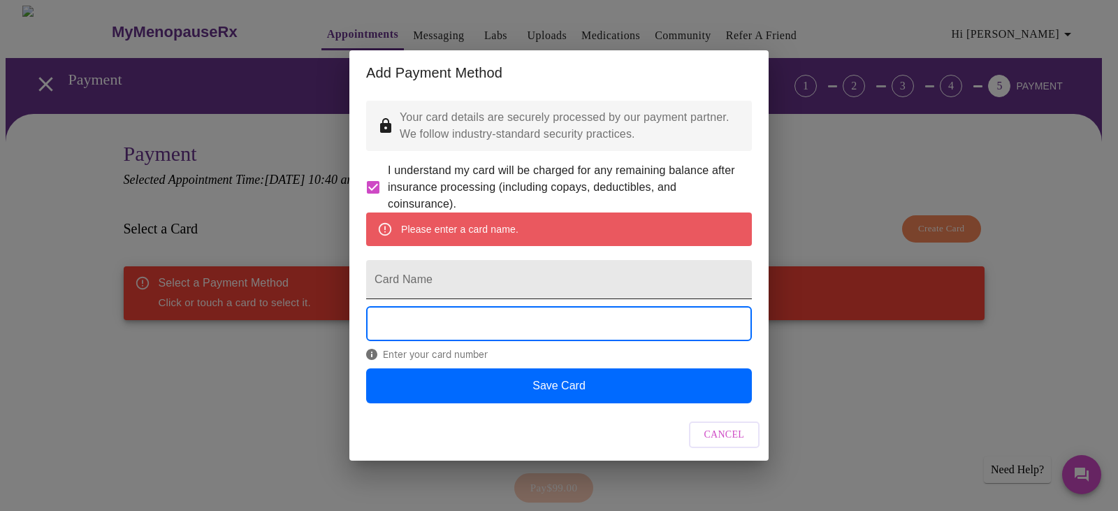
click at [580, 276] on input "Card Name" at bounding box center [559, 279] width 386 height 39
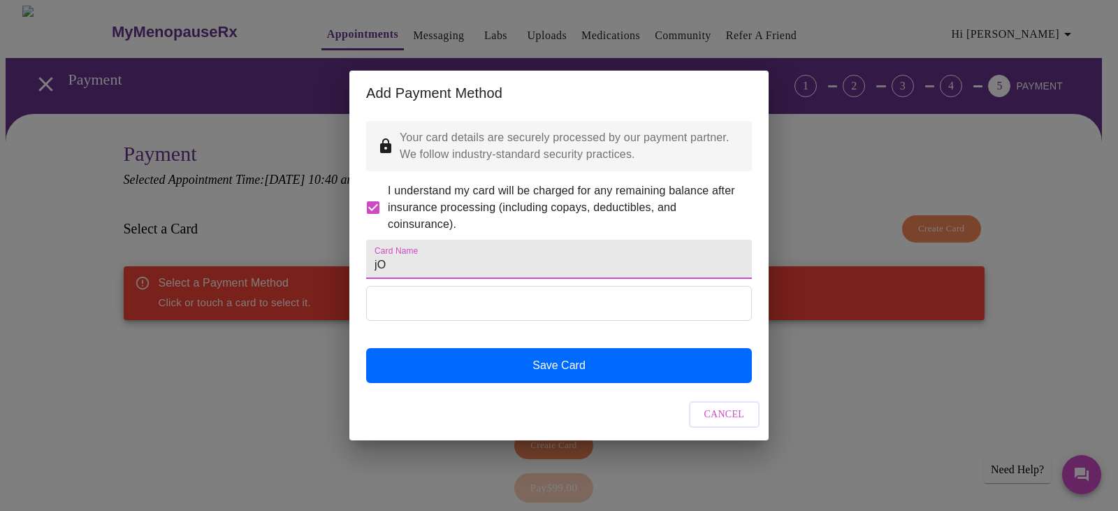
type input "j"
type input "[PERSON_NAME]"
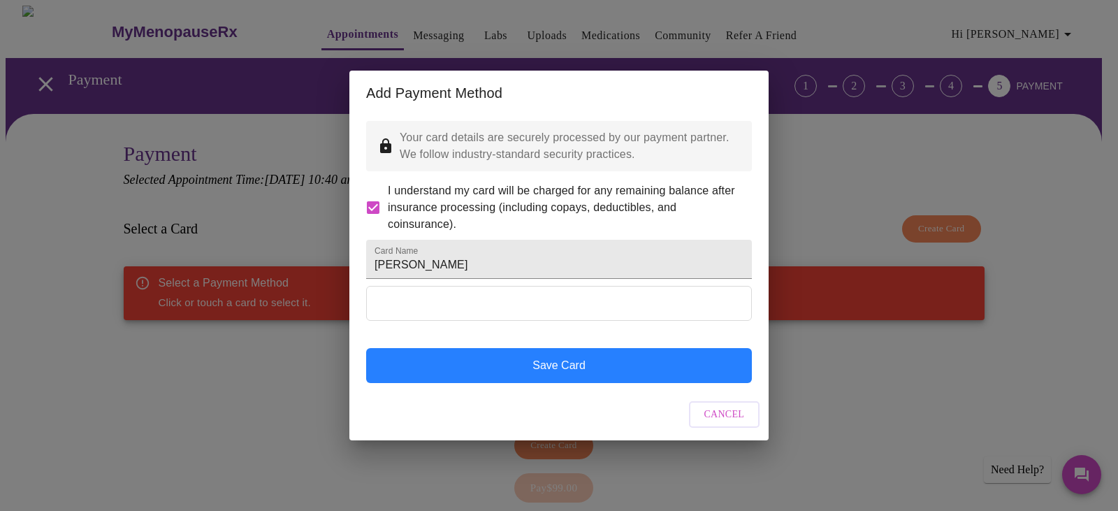
click at [476, 383] on button "Save Card" at bounding box center [559, 365] width 386 height 35
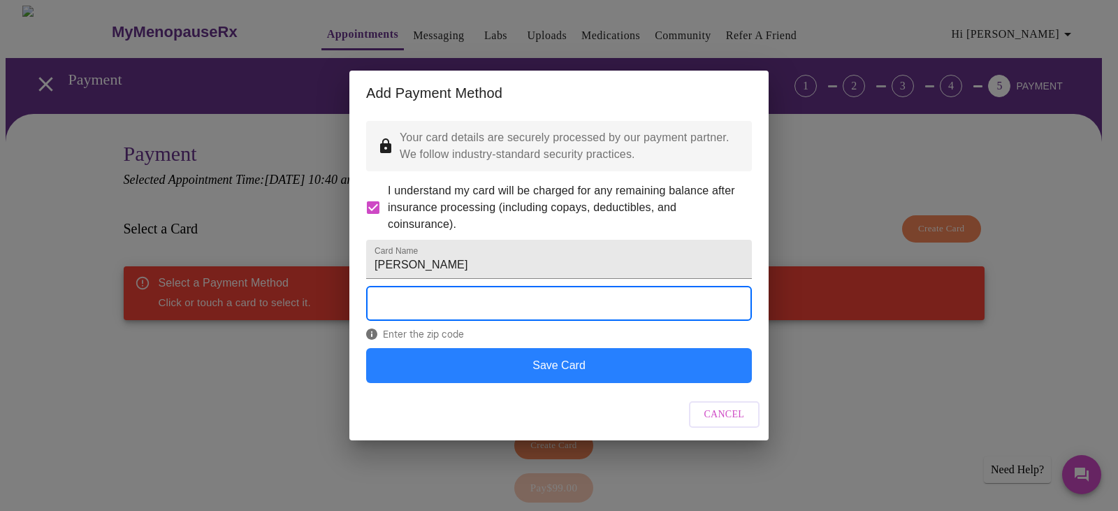
click at [512, 383] on button "Save Card" at bounding box center [559, 365] width 386 height 35
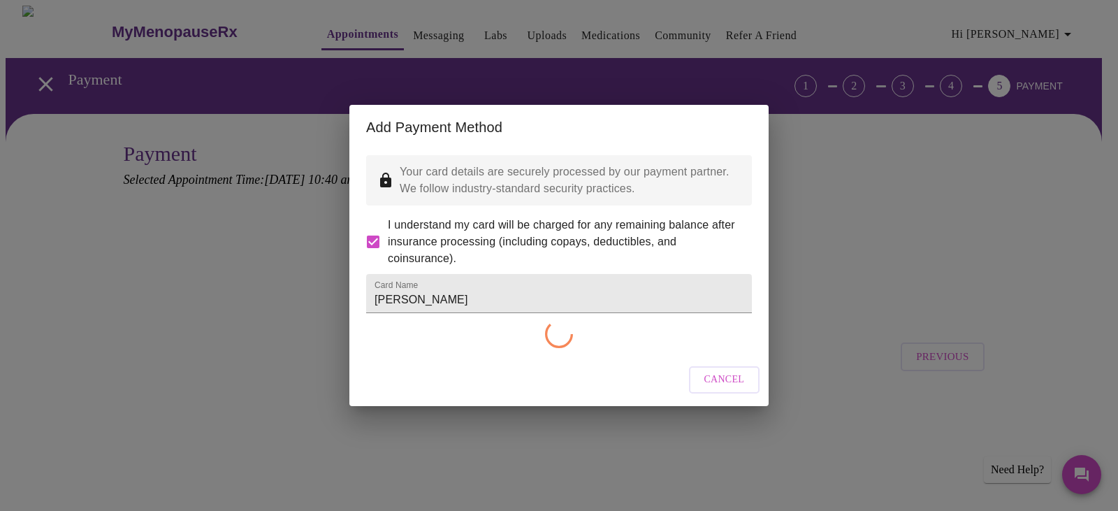
checkbox input "false"
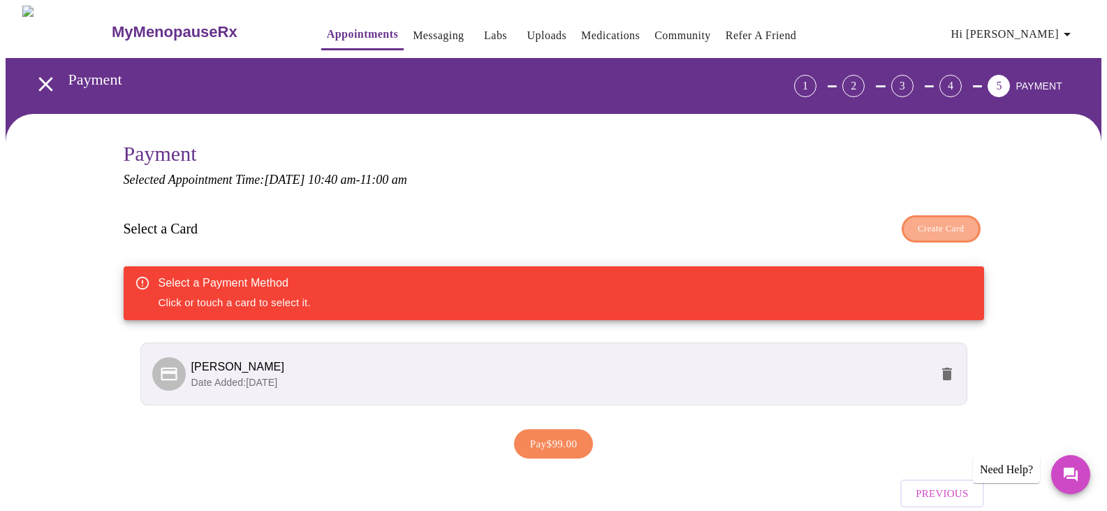
click at [952, 233] on span "Create Card" at bounding box center [941, 229] width 47 height 16
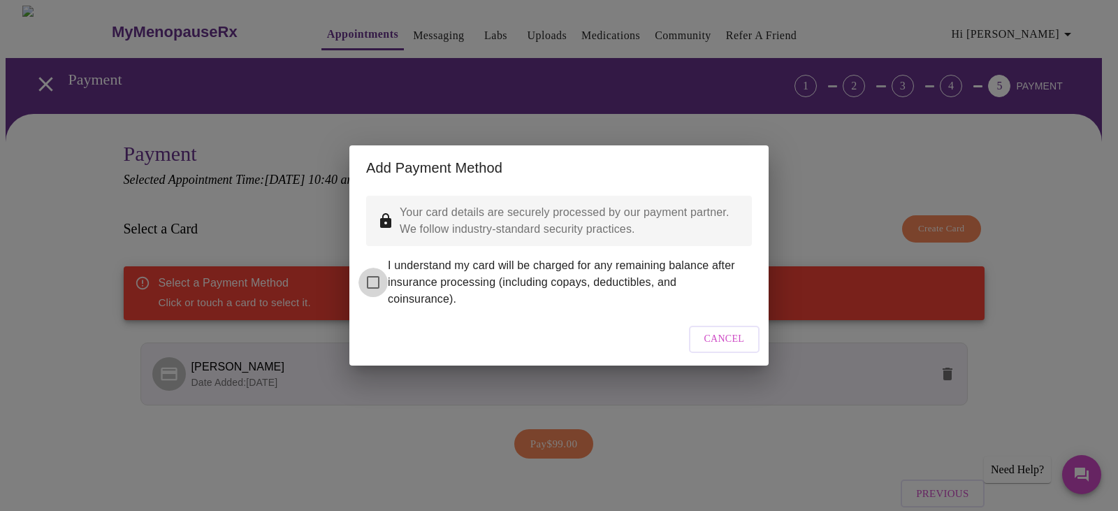
click at [370, 272] on input "I understand my card will be charged for any remaining balance after insurance …" at bounding box center [372, 282] width 29 height 29
checkbox input "true"
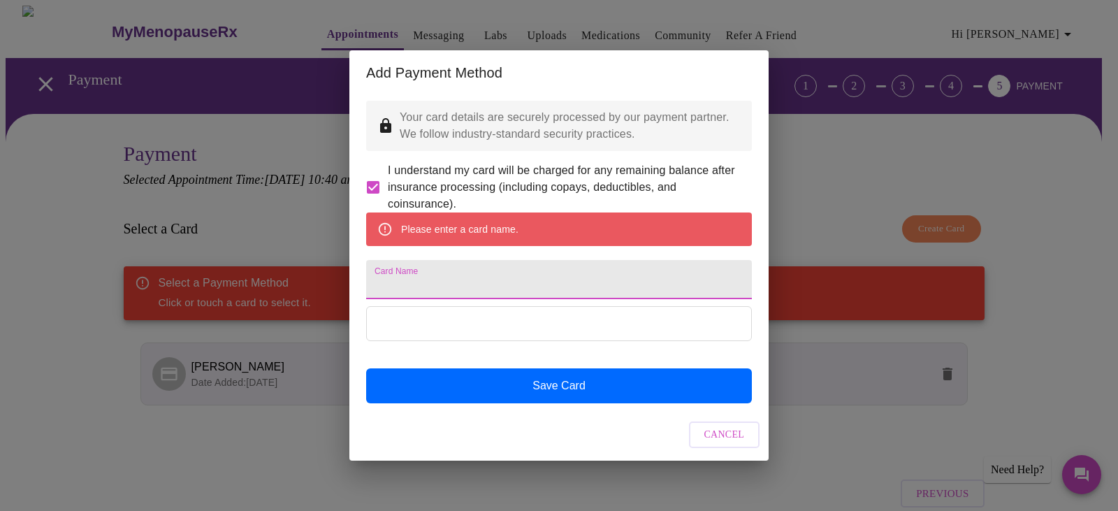
click at [538, 281] on input "Card Name" at bounding box center [559, 279] width 386 height 39
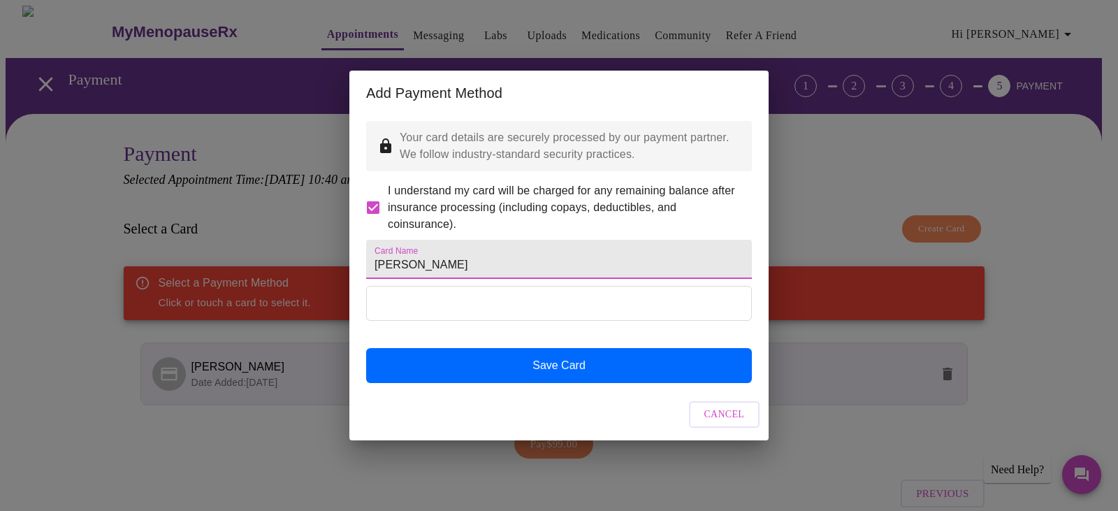
type input "[PERSON_NAME]"
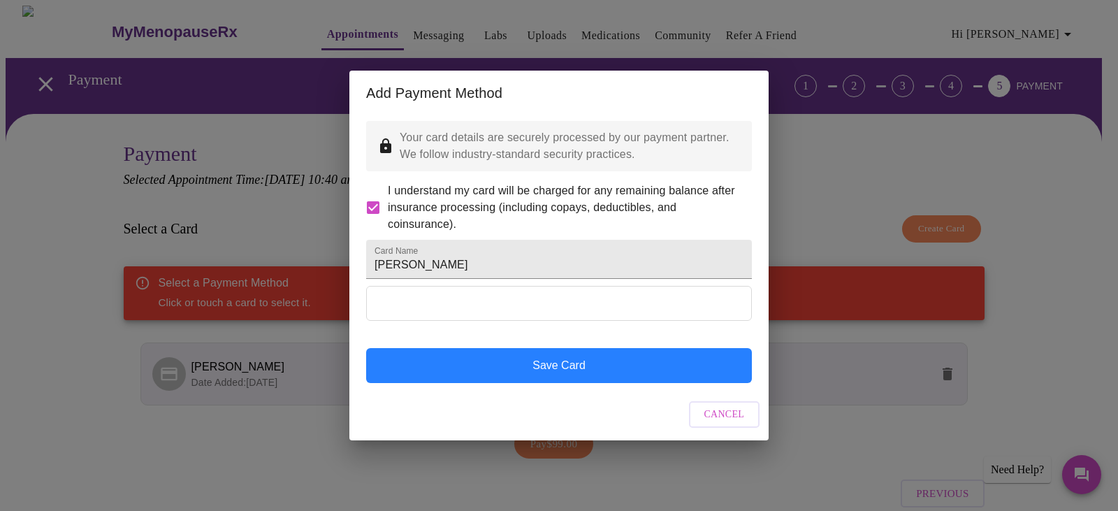
click at [543, 381] on button "Save Card" at bounding box center [559, 365] width 386 height 35
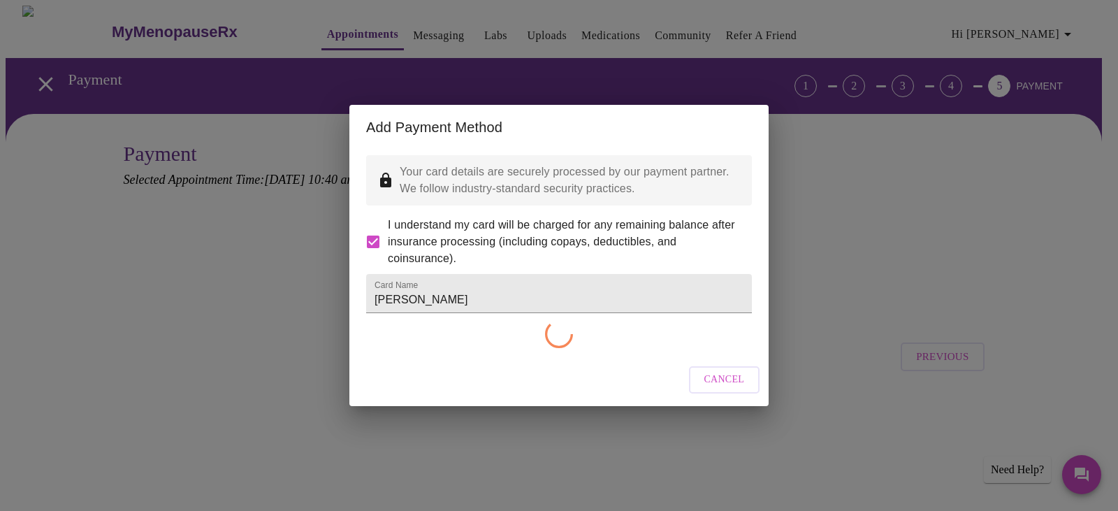
checkbox input "false"
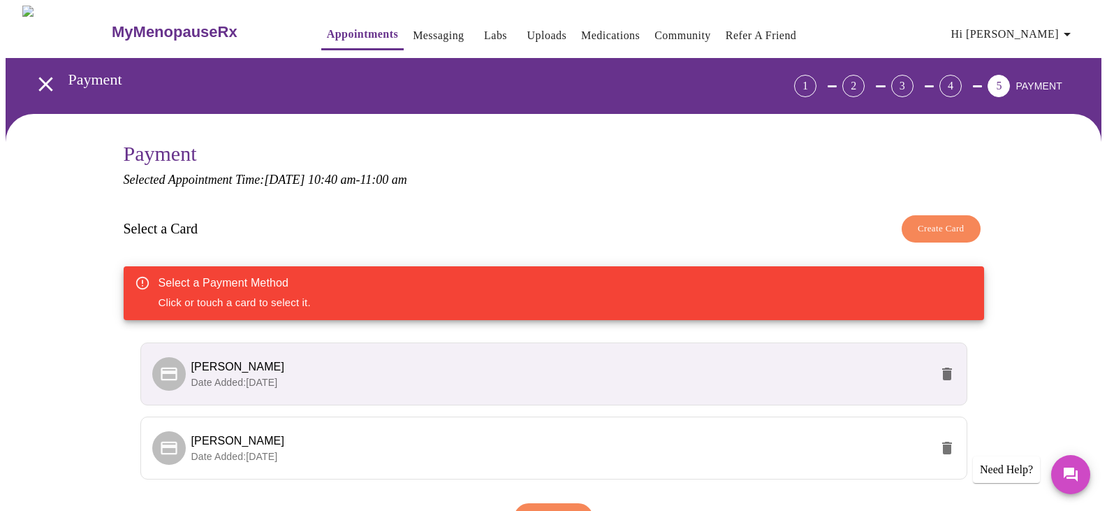
click at [947, 375] on icon "delete" at bounding box center [948, 374] width 10 height 13
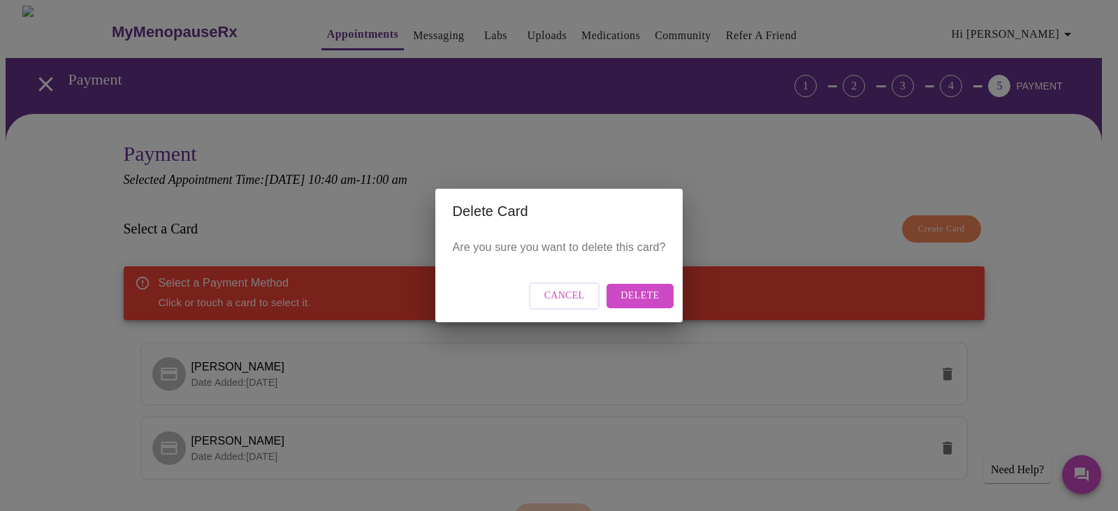
click at [657, 296] on span "Delete" at bounding box center [639, 295] width 38 height 17
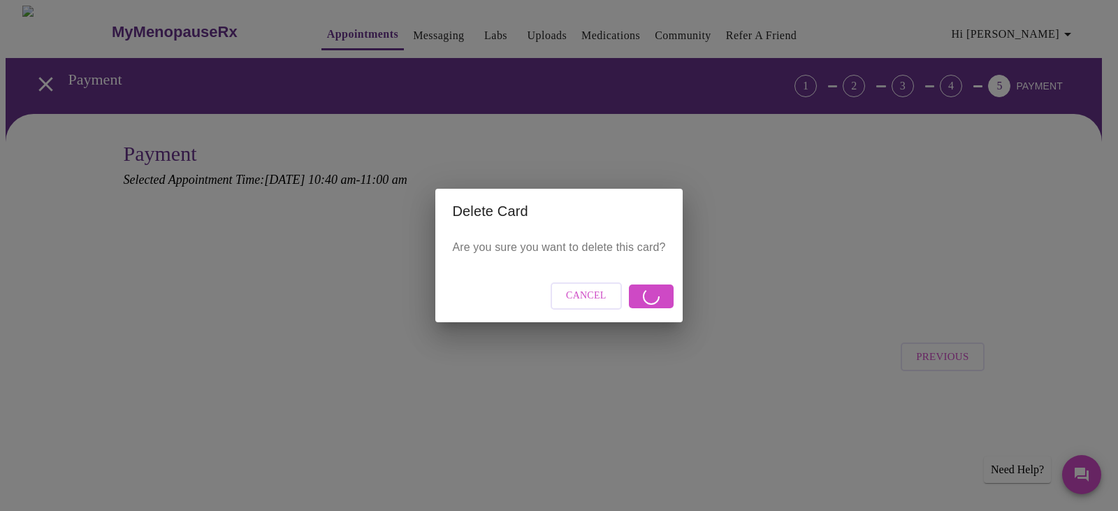
drag, startPoint x: 845, startPoint y: 228, endPoint x: 852, endPoint y: 204, distance: 25.4
click at [845, 228] on div "Delete Card Are you sure you want to delete this card? Cancel" at bounding box center [559, 255] width 1118 height 511
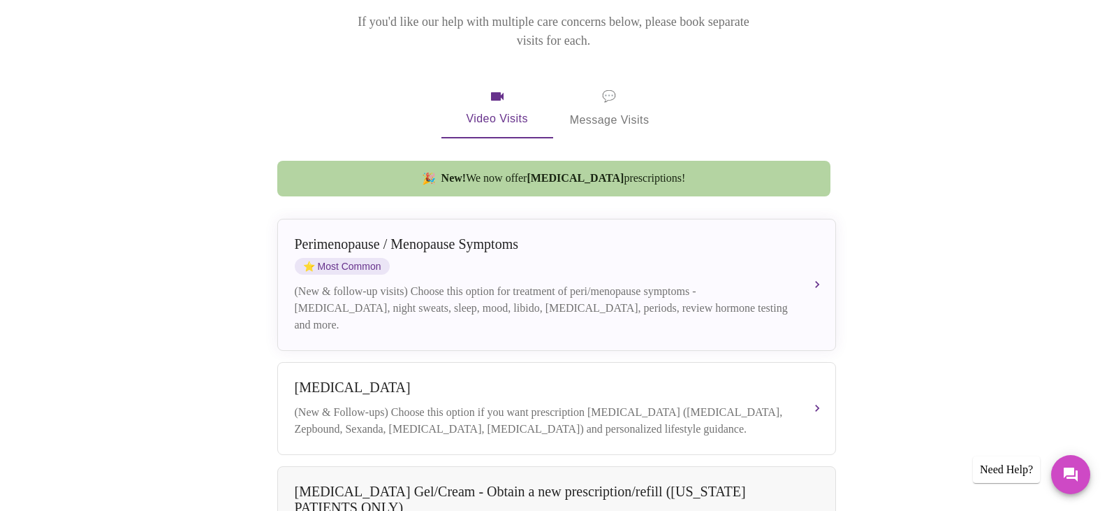
scroll to position [210, 0]
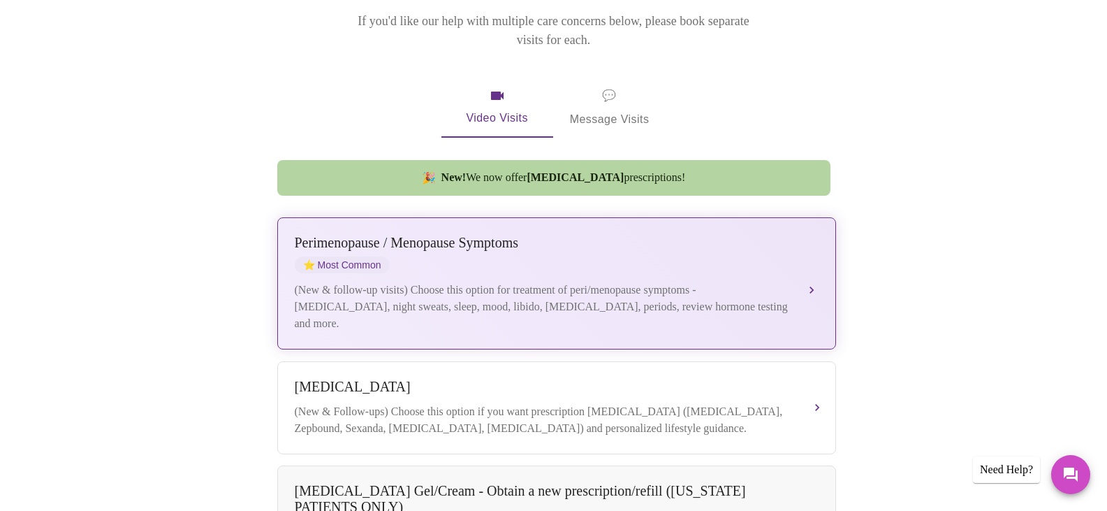
click at [529, 288] on div "(New & follow-up visits) Choose this option for treatment of peri/menopause sym…" at bounding box center [543, 307] width 496 height 50
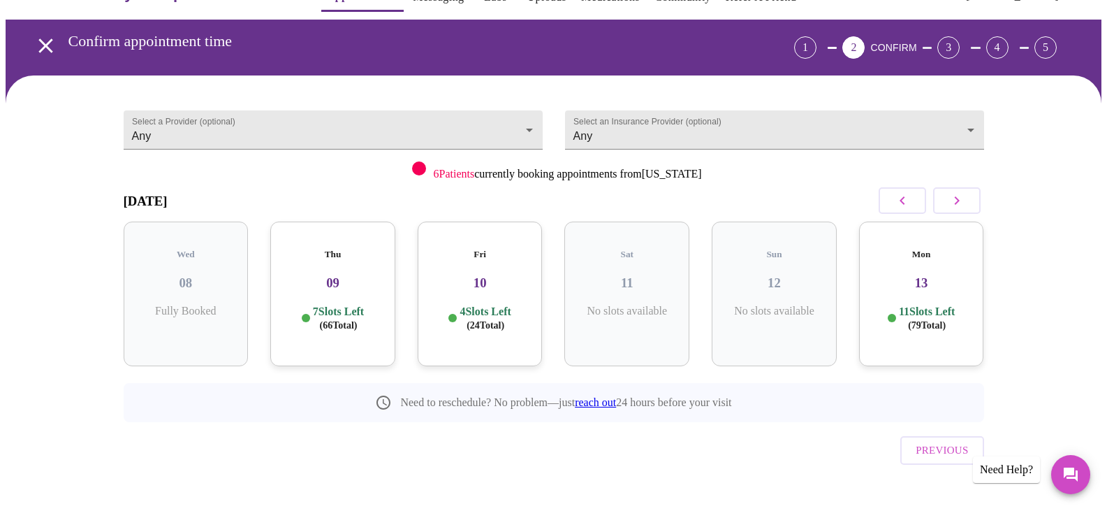
click at [921, 305] on p "11 Slots Left ( 79 Total)" at bounding box center [927, 318] width 56 height 27
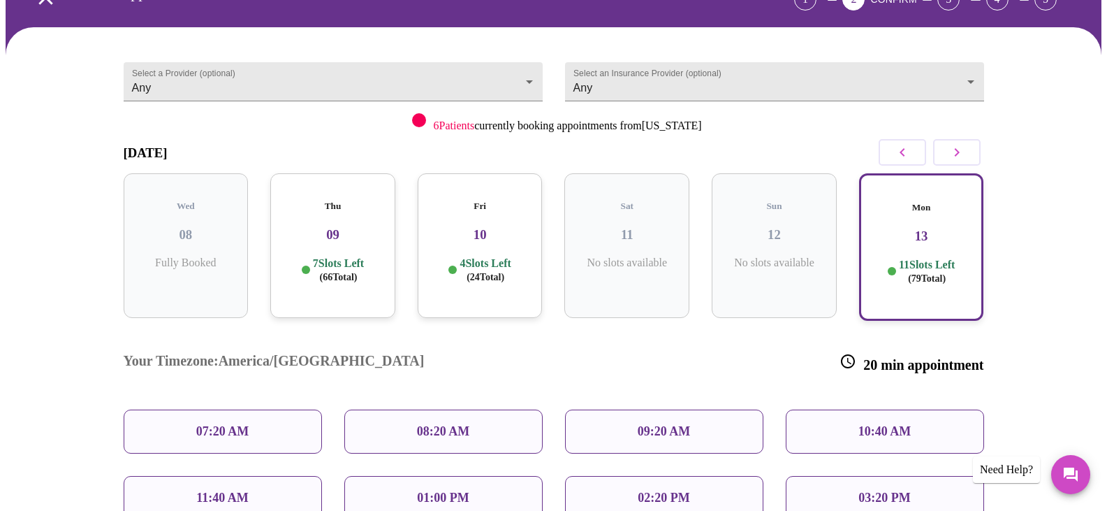
scroll to position [178, 0]
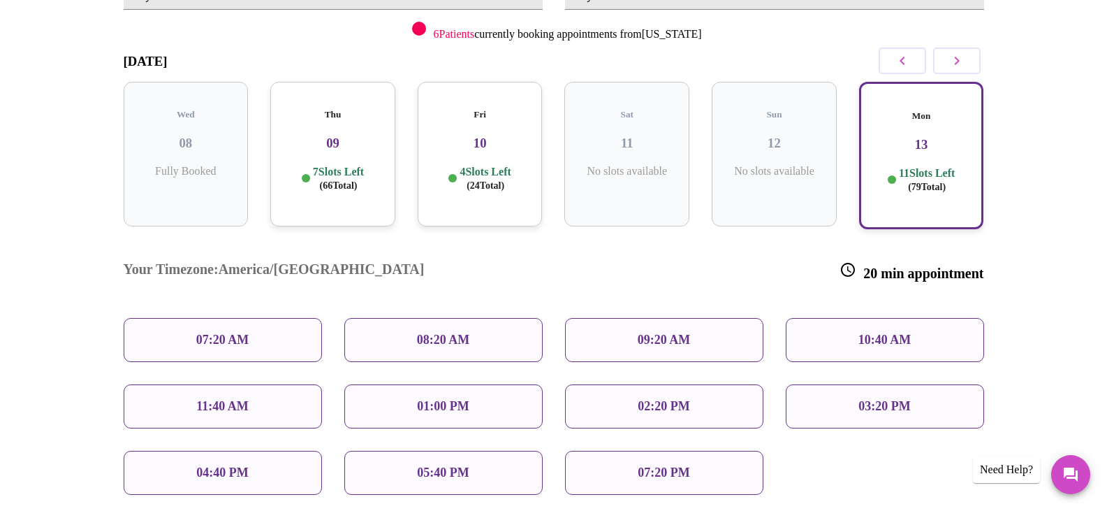
click at [379, 147] on div "Thu 09 7 Slots Left ( 66 Total)" at bounding box center [332, 154] width 125 height 145
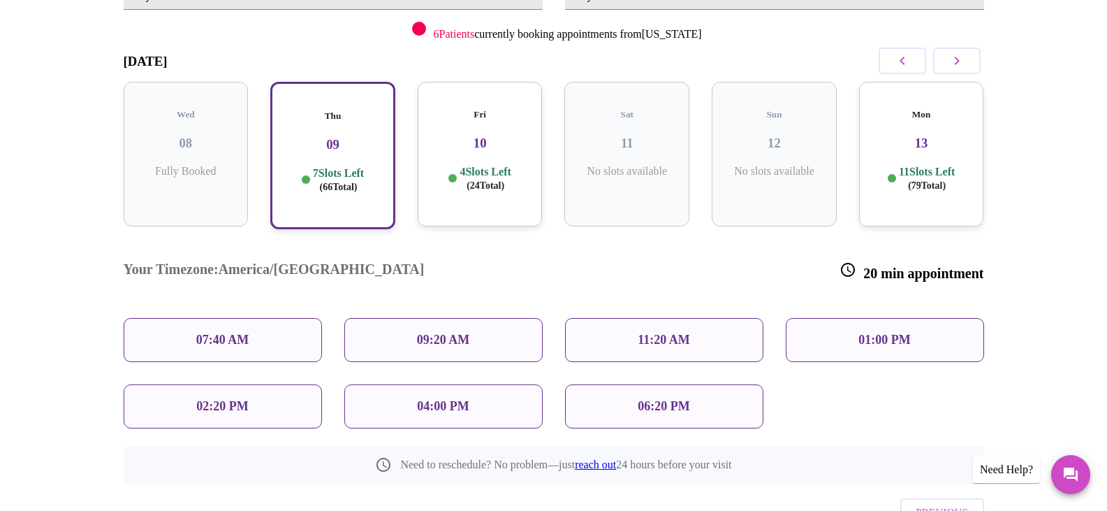
click at [613, 318] on div "11:20 AM" at bounding box center [664, 340] width 198 height 44
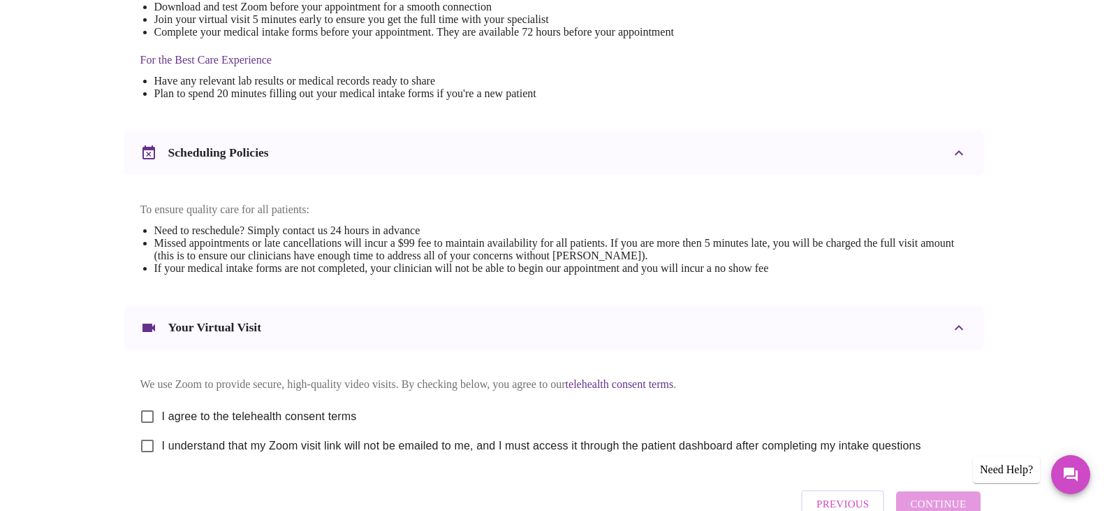
scroll to position [502, 0]
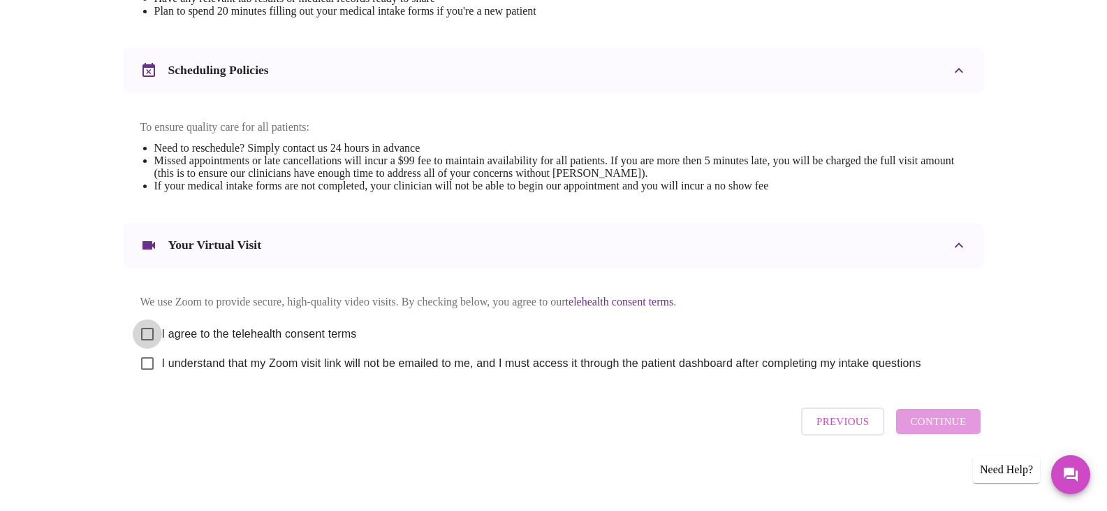
click at [150, 324] on input "I agree to the telehealth consent terms" at bounding box center [147, 333] width 29 height 29
checkbox input "true"
drag, startPoint x: 149, startPoint y: 363, endPoint x: 337, endPoint y: 360, distance: 188.0
click at [152, 362] on input "I understand that my Zoom visit link will not be emailed to me, and I must acce…" at bounding box center [147, 363] width 29 height 29
checkbox input "true"
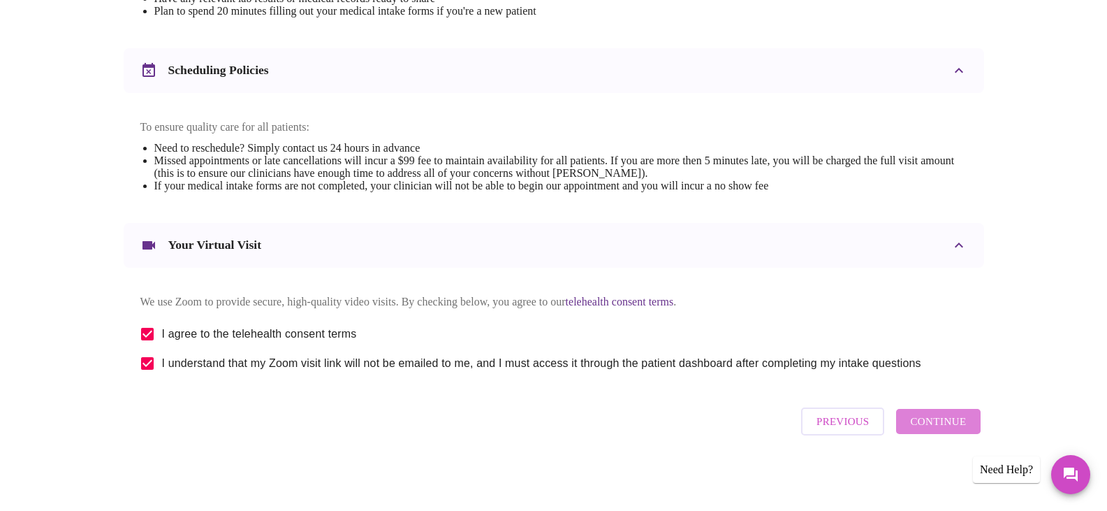
click at [949, 430] on span "Continue" at bounding box center [938, 421] width 56 height 18
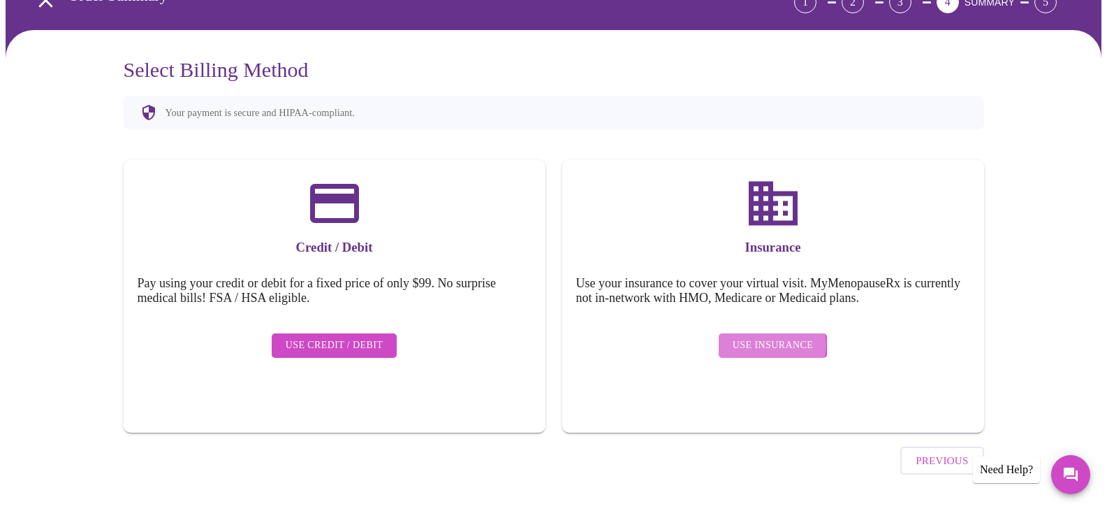
click at [773, 337] on span "Use Insurance" at bounding box center [773, 345] width 80 height 17
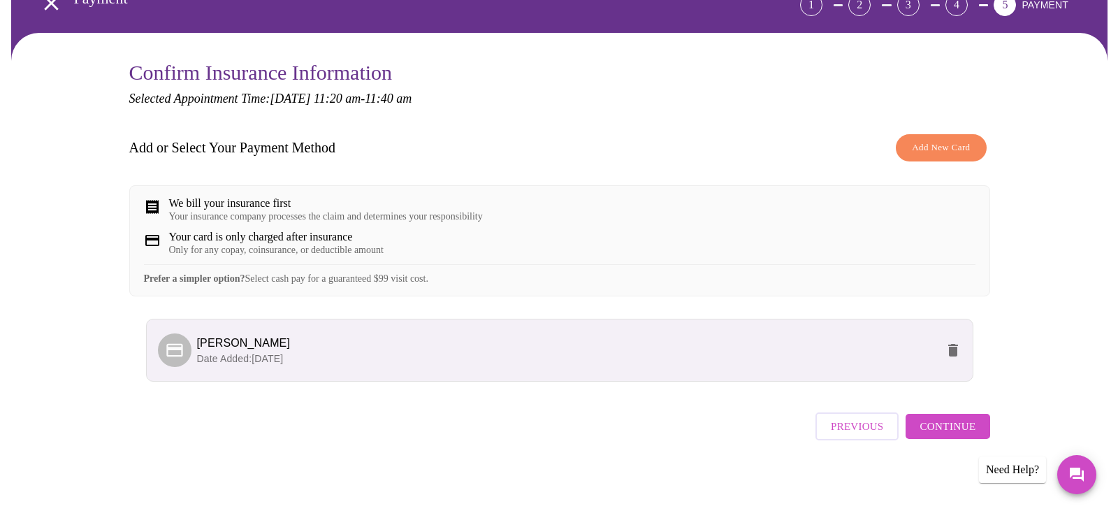
scroll to position [98, 0]
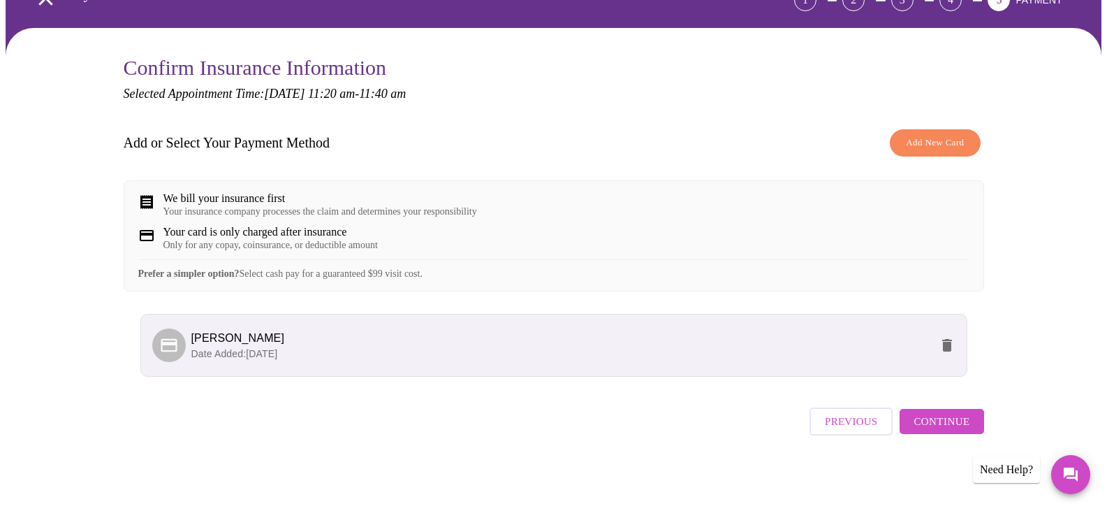
click at [942, 135] on span "Add New Card" at bounding box center [935, 143] width 58 height 16
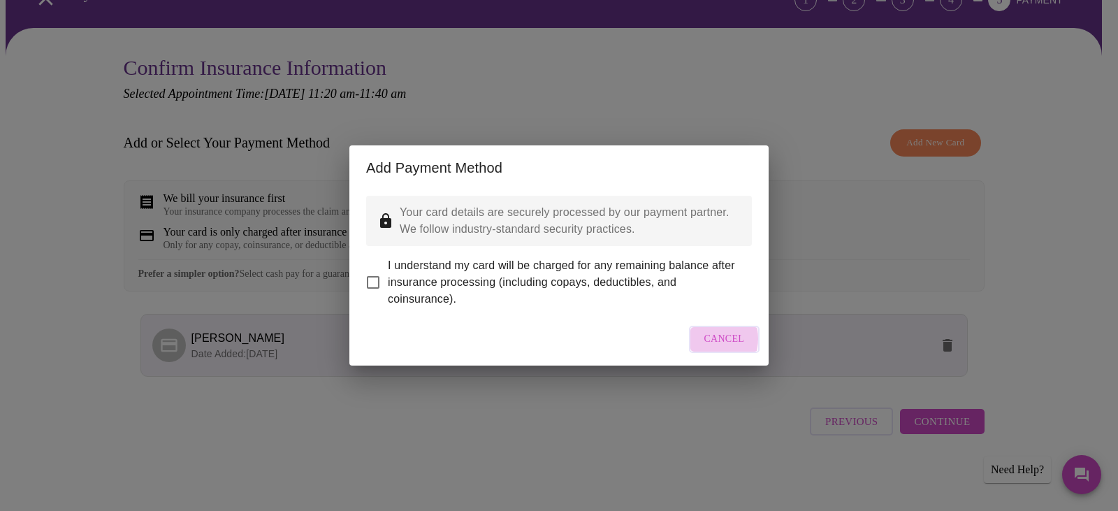
click at [706, 349] on button "Cancel" at bounding box center [724, 339] width 71 height 27
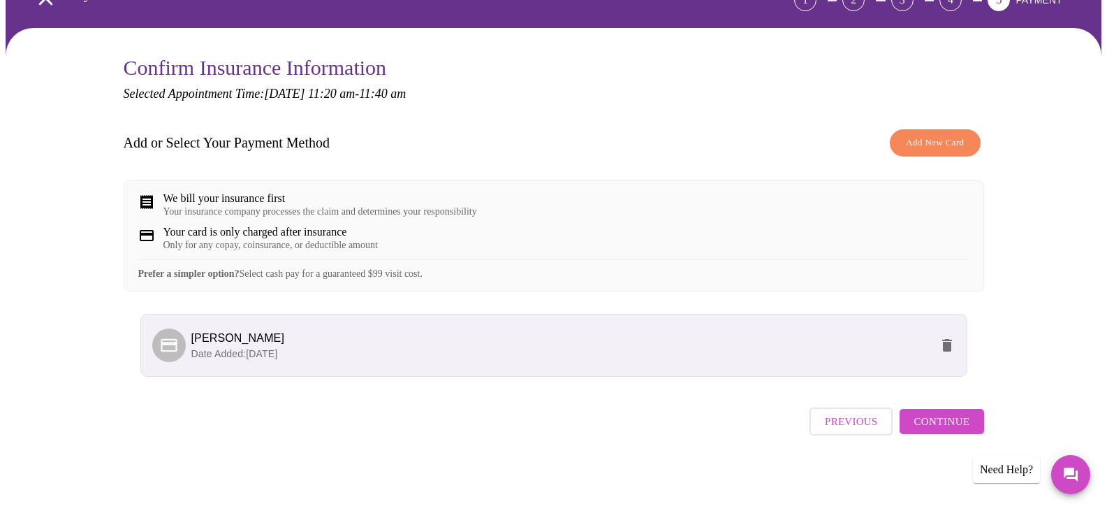
click at [934, 426] on span "Continue" at bounding box center [942, 421] width 56 height 18
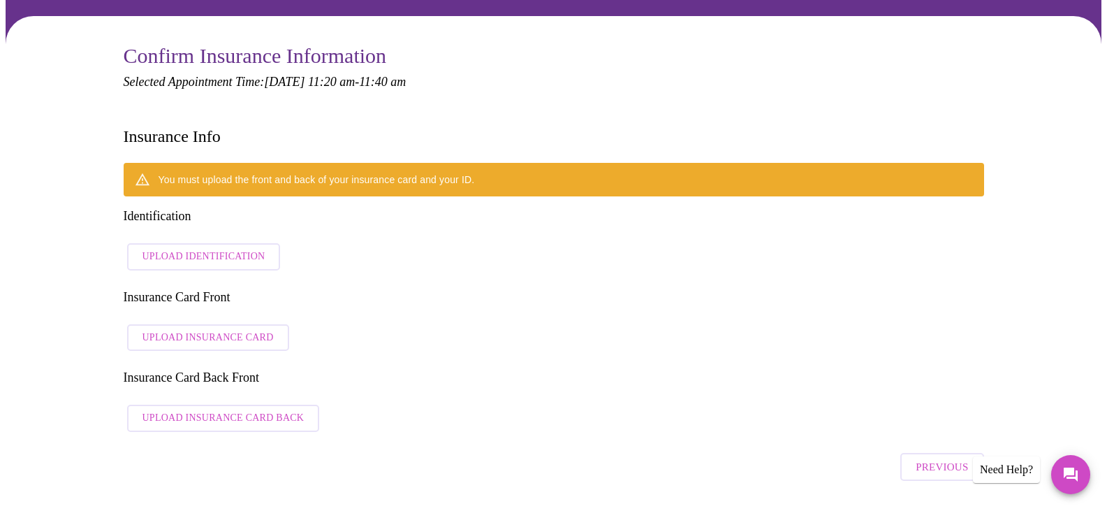
click at [258, 248] on span "Upload Identification" at bounding box center [204, 256] width 123 height 17
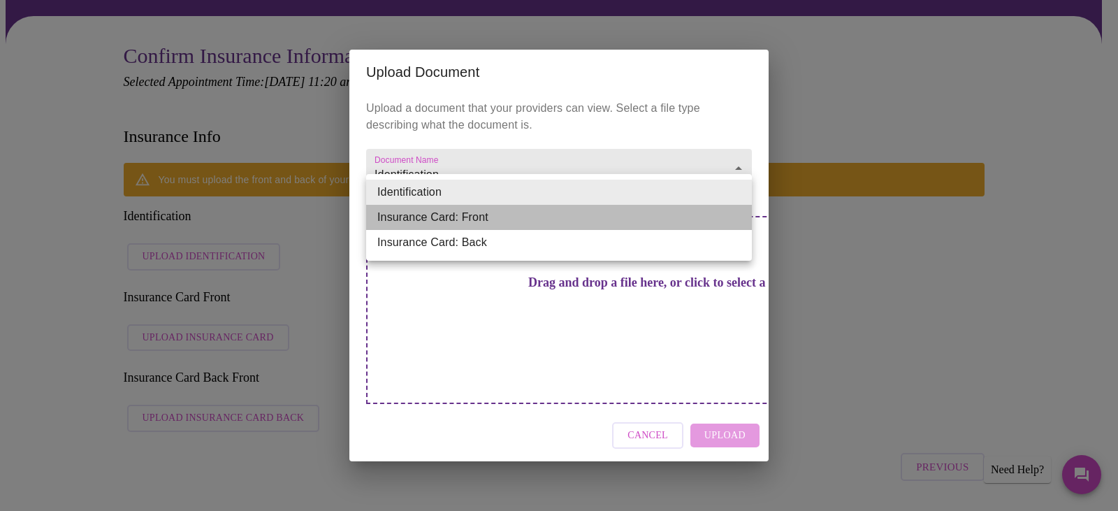
click at [583, 216] on li "Insurance Card: Front" at bounding box center [559, 217] width 386 height 25
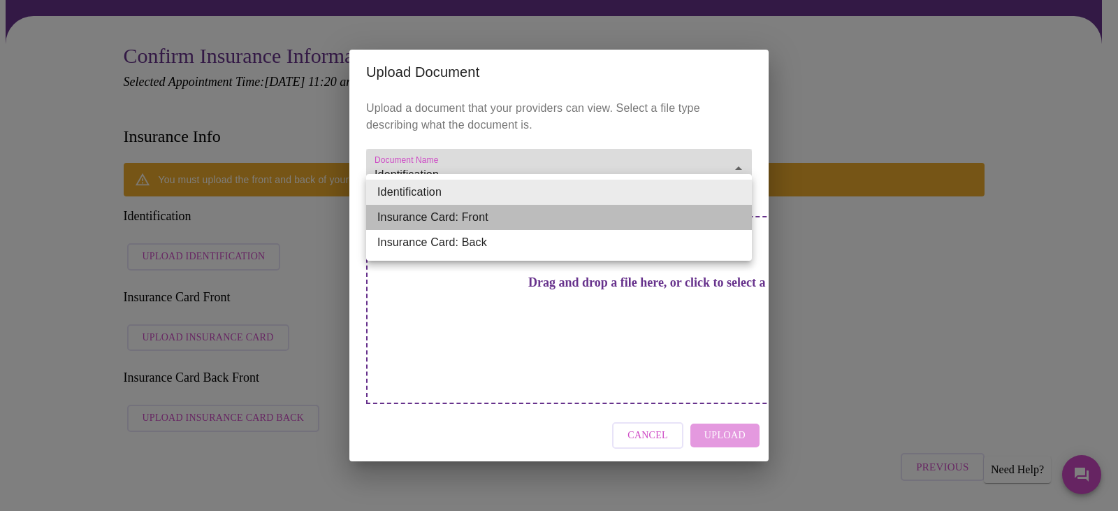
type input "Insurance Card: Front"
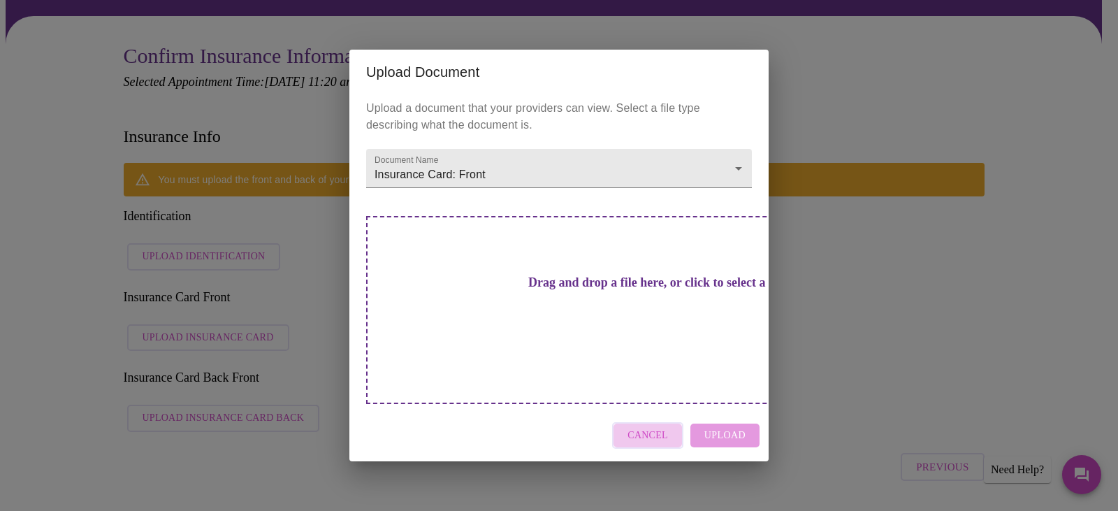
click at [654, 427] on span "Cancel" at bounding box center [647, 435] width 41 height 17
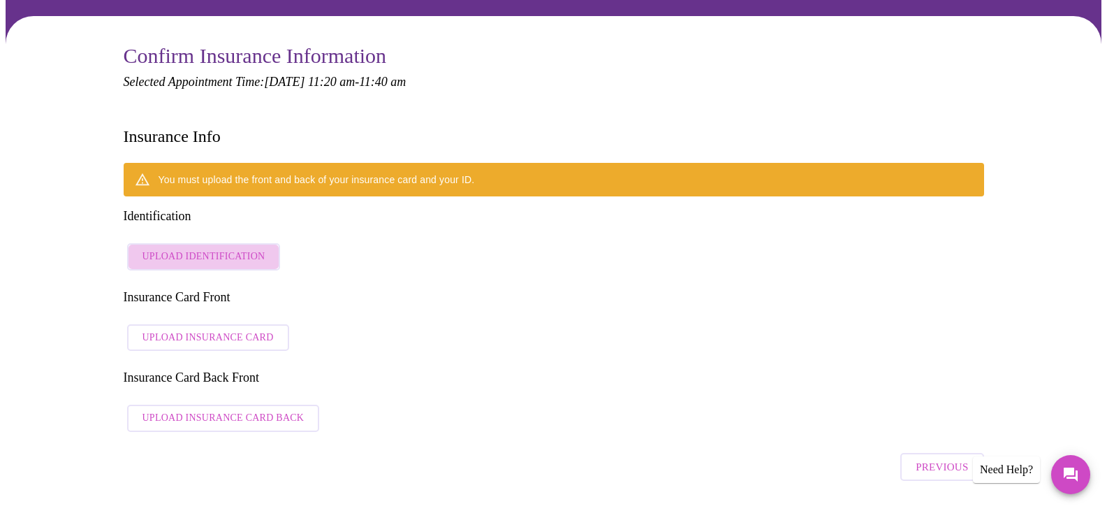
click at [217, 248] on span "Upload Identification" at bounding box center [204, 256] width 123 height 17
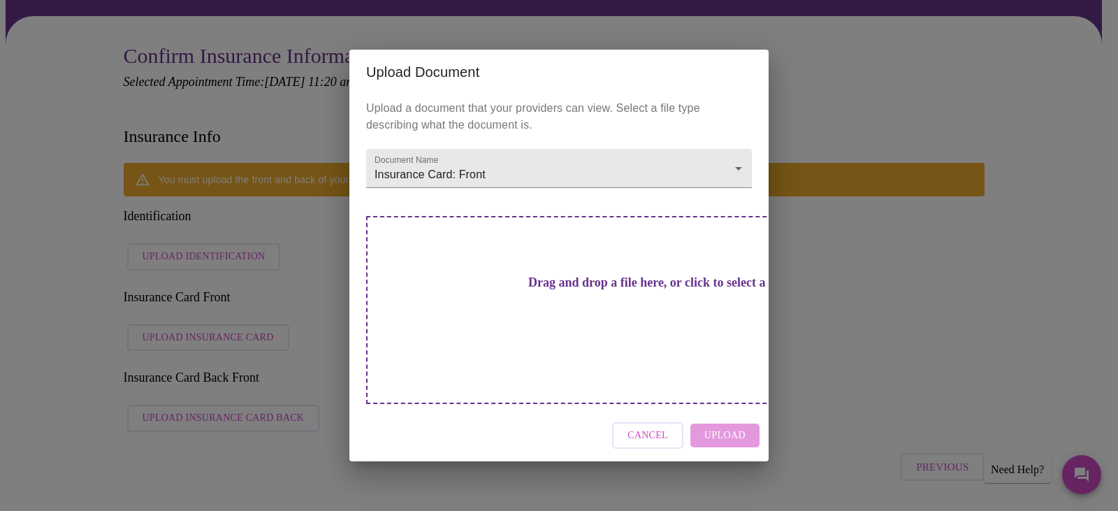
drag, startPoint x: 493, startPoint y: 304, endPoint x: 434, endPoint y: 313, distance: 59.4
drag, startPoint x: 478, startPoint y: 316, endPoint x: 451, endPoint y: 351, distance: 44.3
click at [451, 351] on div "Drag and drop a file here, or click to select a file" at bounding box center [656, 310] width 581 height 188
click at [738, 409] on div "Cancel Upload" at bounding box center [558, 435] width 419 height 52
click at [729, 416] on div "Cancel Upload" at bounding box center [558, 435] width 419 height 52
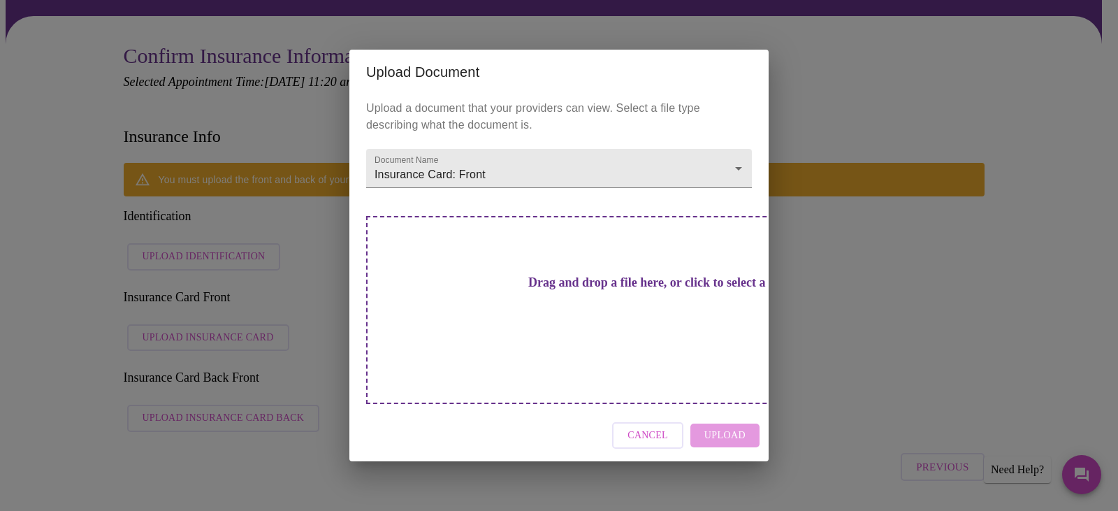
click at [592, 342] on div "Drag and drop a file here, or click to select a file" at bounding box center [656, 310] width 581 height 188
click at [509, 320] on div "Drag and drop a file here, or click to select a file" at bounding box center [656, 310] width 581 height 188
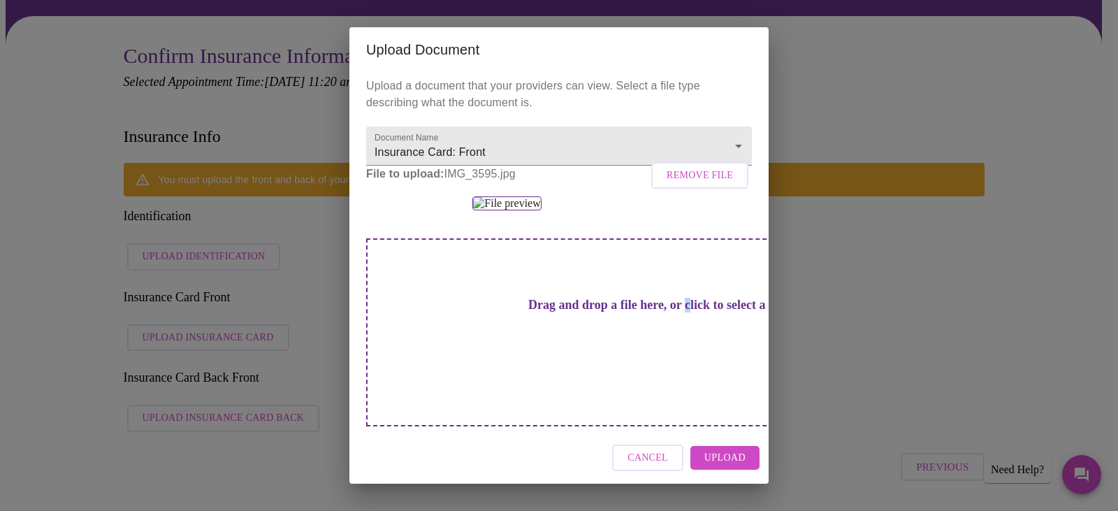
click at [722, 466] on span "Upload" at bounding box center [724, 457] width 41 height 17
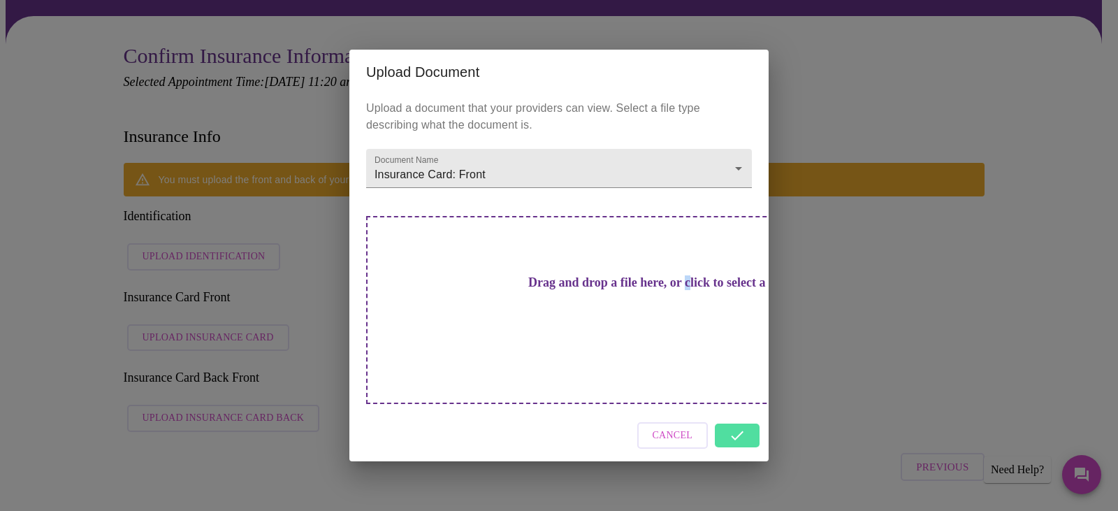
click at [674, 427] on span "Cancel" at bounding box center [673, 435] width 41 height 17
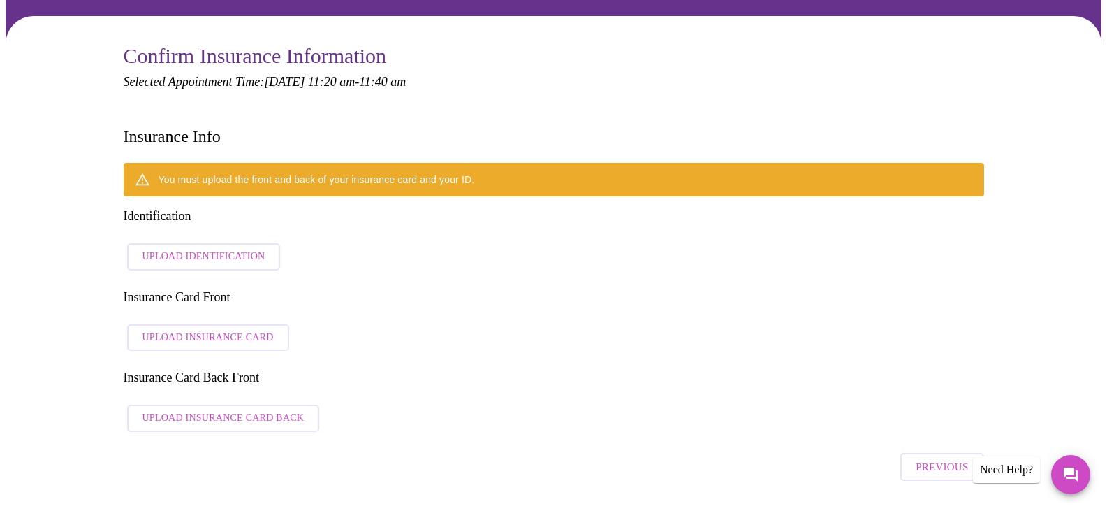
click at [161, 248] on span "Upload Identification" at bounding box center [204, 256] width 123 height 17
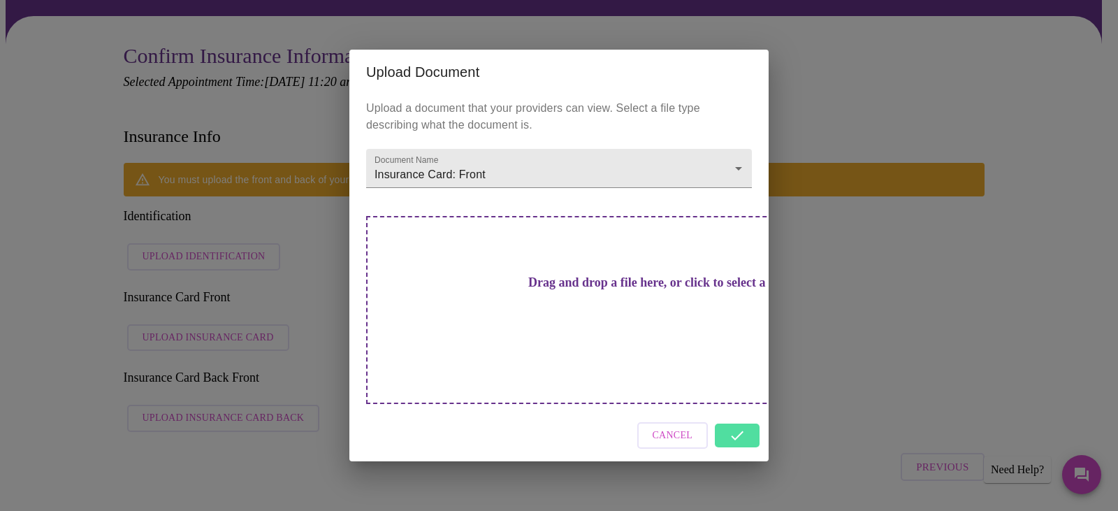
click at [588, 290] on h3 "Drag and drop a file here, or click to select a file" at bounding box center [657, 282] width 386 height 15
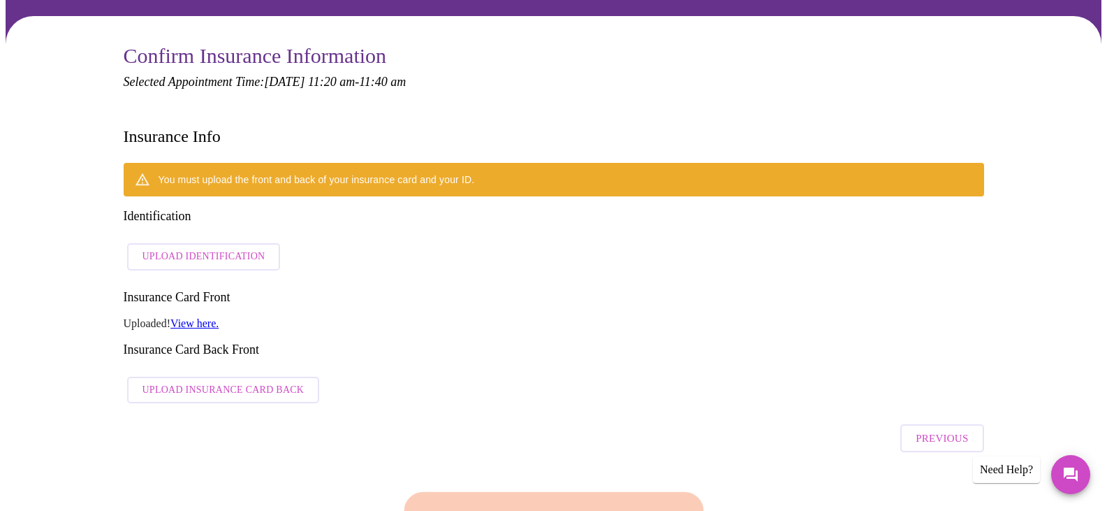
click at [185, 248] on span "Upload Identification" at bounding box center [204, 256] width 123 height 17
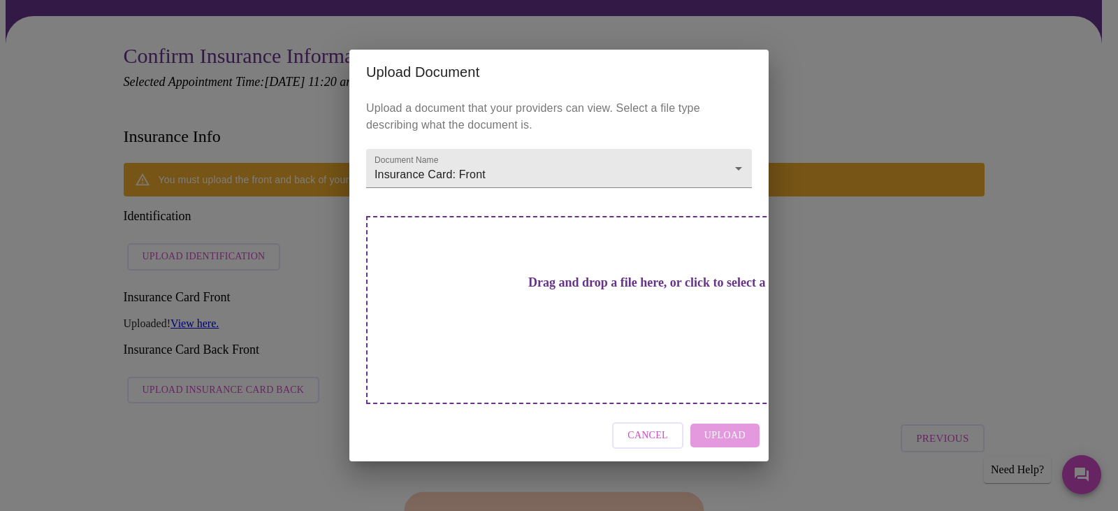
click at [522, 290] on h3 "Drag and drop a file here, or click to select a file" at bounding box center [657, 282] width 386 height 15
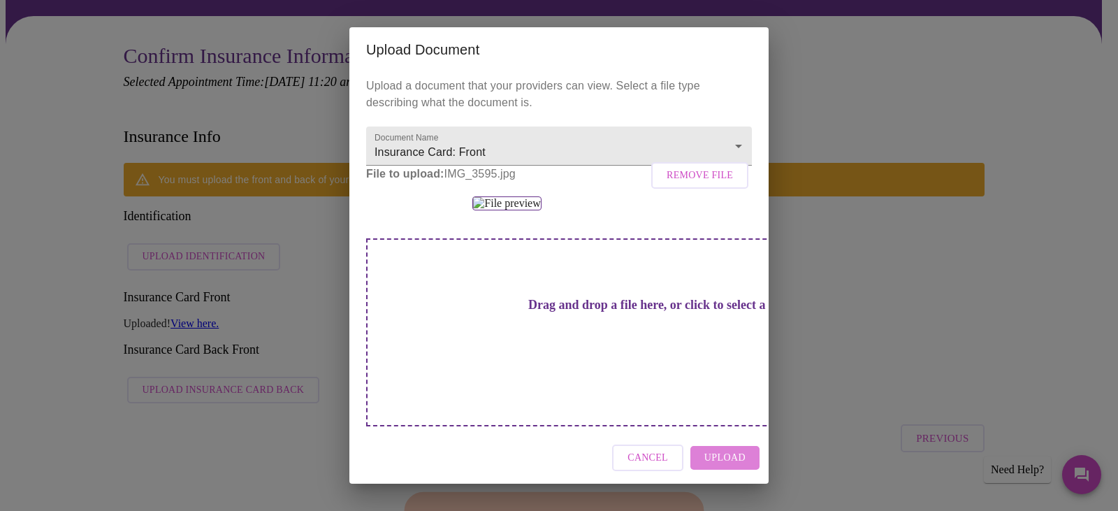
click at [725, 459] on span "Upload" at bounding box center [724, 457] width 41 height 17
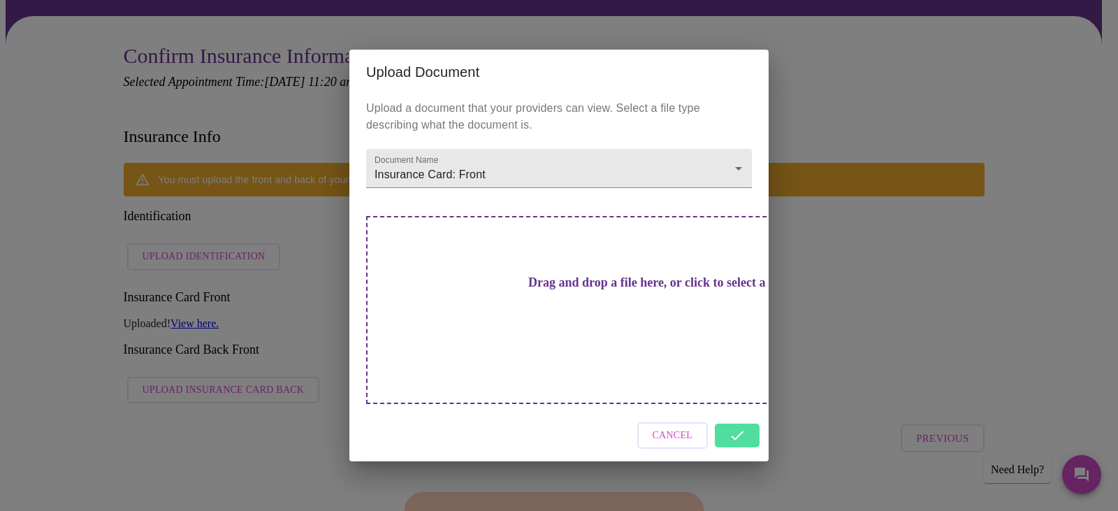
click at [664, 427] on span "Cancel" at bounding box center [673, 435] width 41 height 17
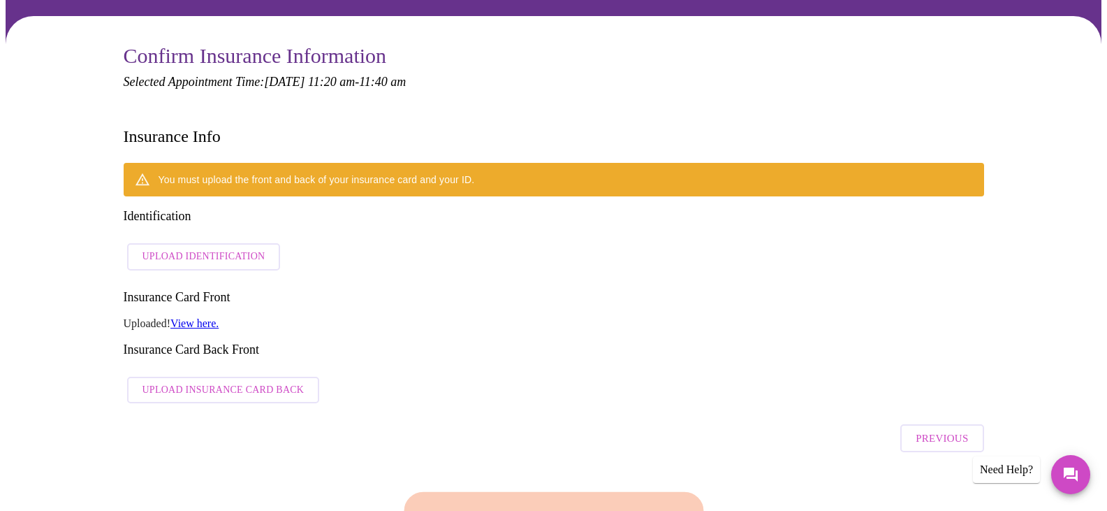
click at [210, 317] on link "View here." at bounding box center [194, 323] width 48 height 12
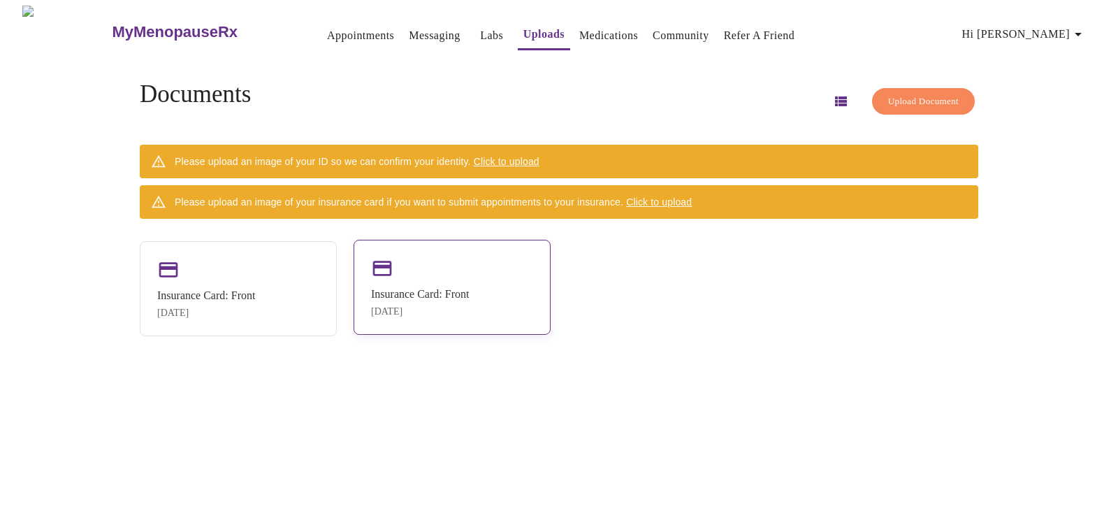
click at [469, 293] on div "Insurance Card: Front" at bounding box center [420, 294] width 98 height 13
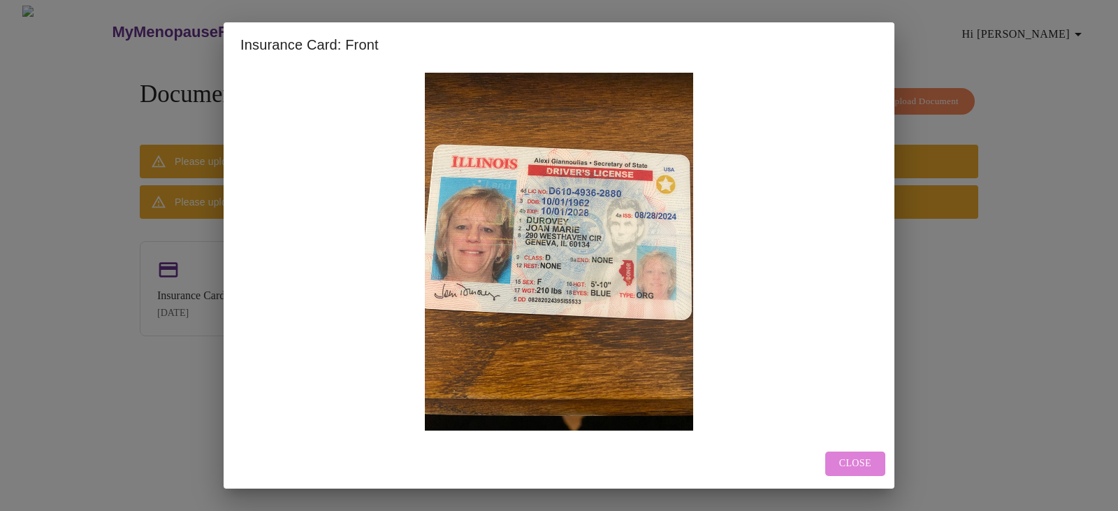
click at [846, 460] on span "Close" at bounding box center [855, 463] width 32 height 17
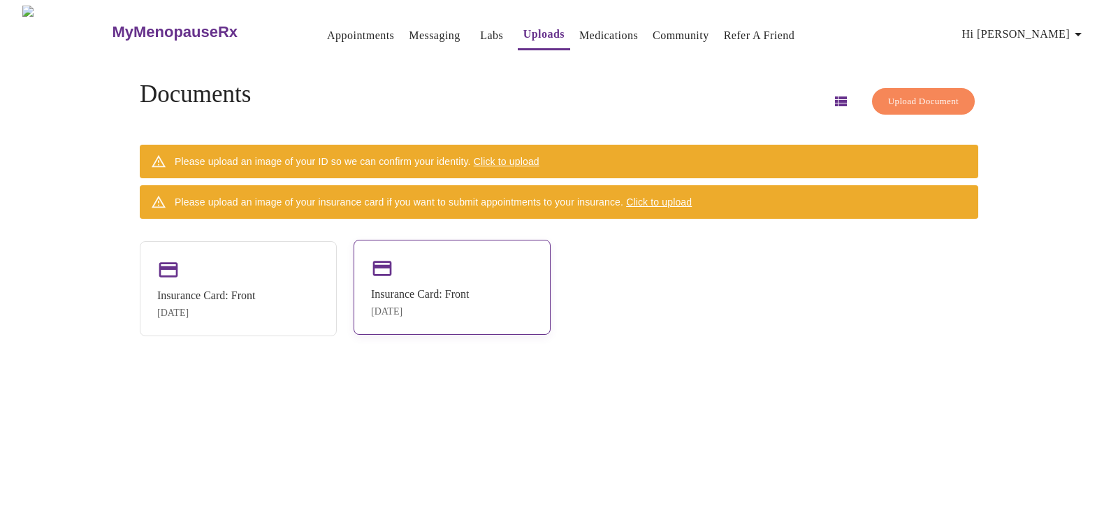
drag, startPoint x: 434, startPoint y: 279, endPoint x: 456, endPoint y: 307, distance: 35.4
click at [456, 307] on div "[DATE]" at bounding box center [420, 311] width 98 height 11
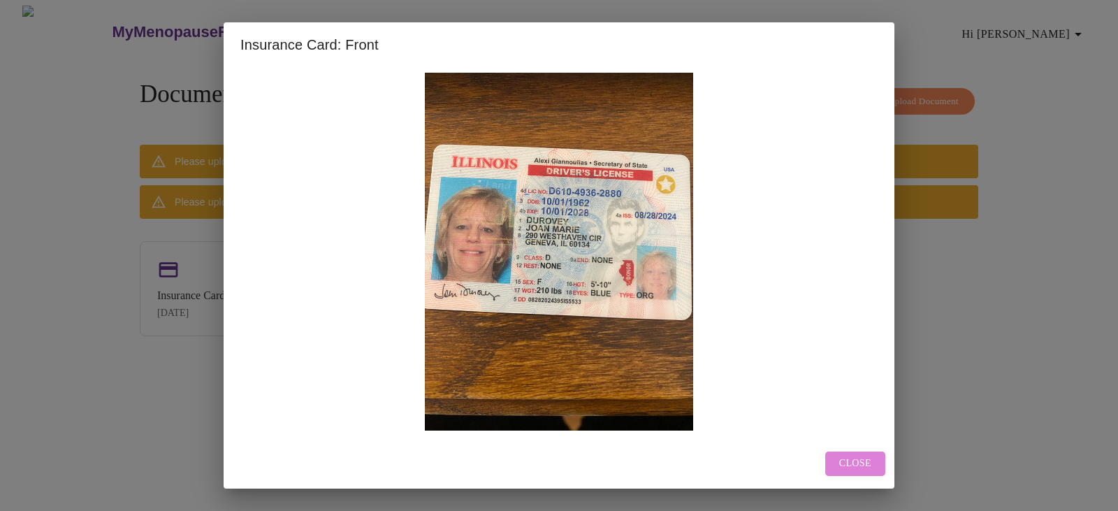
click at [863, 465] on span "Close" at bounding box center [855, 463] width 32 height 17
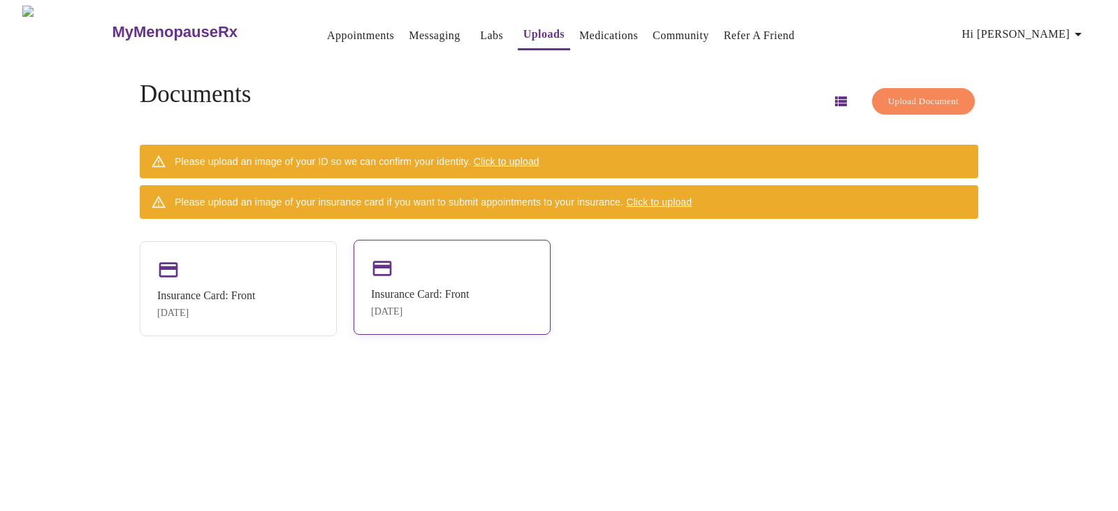
click at [405, 269] on div "Insurance Card: Front [DATE]" at bounding box center [452, 287] width 197 height 95
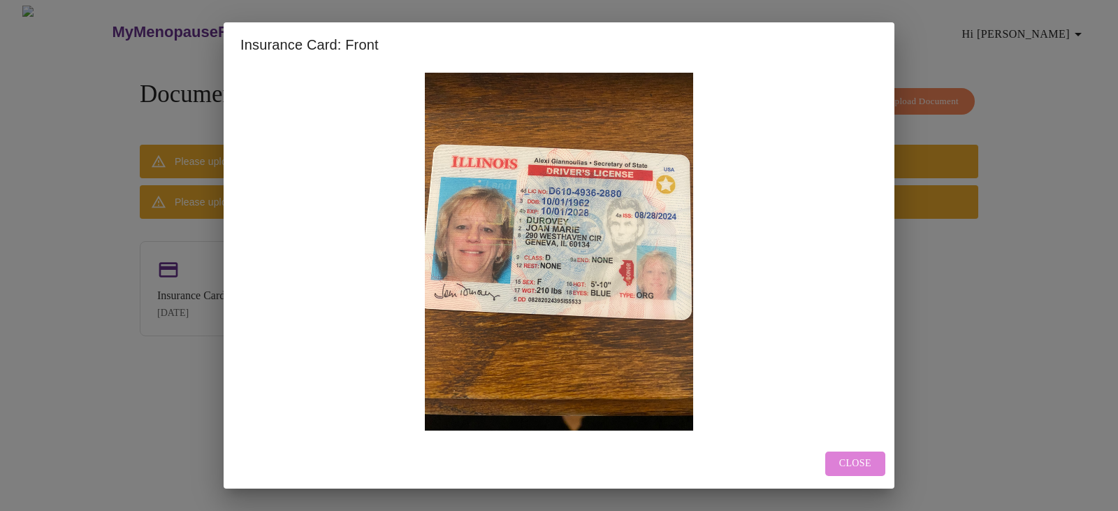
click at [850, 463] on span "Close" at bounding box center [855, 463] width 32 height 17
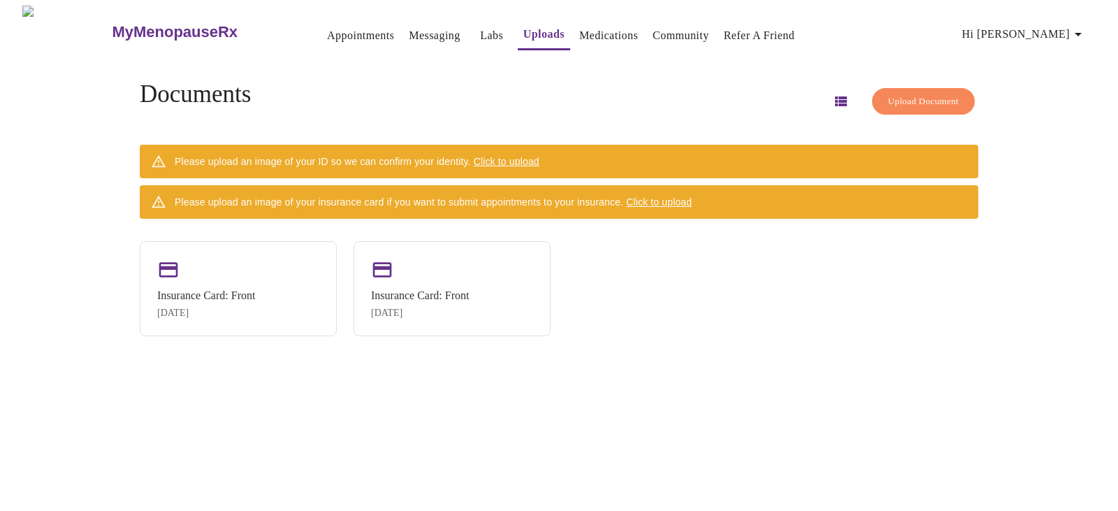
click at [835, 96] on icon "button" at bounding box center [841, 101] width 12 height 10
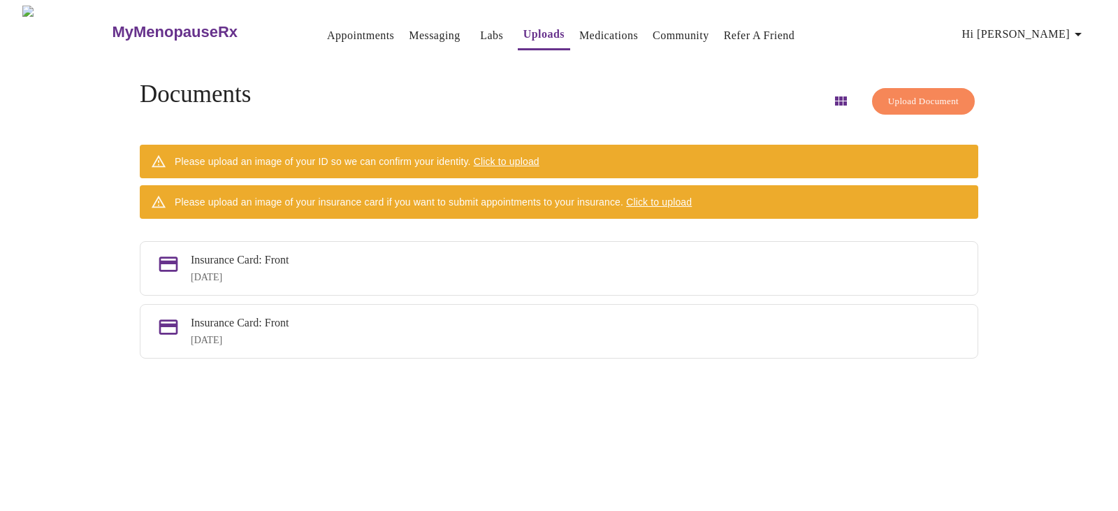
drag, startPoint x: 861, startPoint y: 280, endPoint x: 533, endPoint y: 154, distance: 351.9
click at [533, 156] on span "Click to upload" at bounding box center [507, 161] width 66 height 11
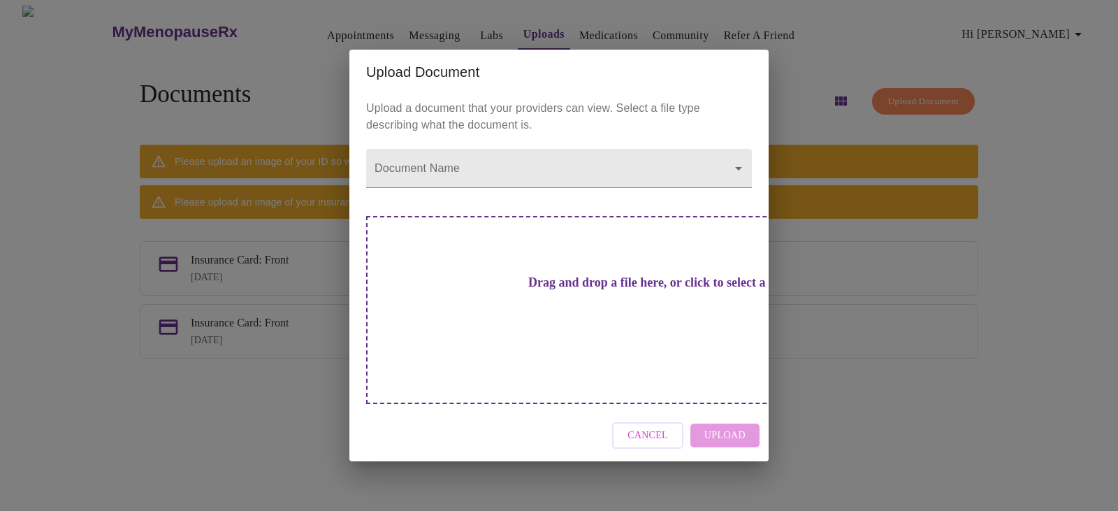
click at [514, 327] on div "Drag and drop a file here, or click to select a file" at bounding box center [656, 310] width 581 height 188
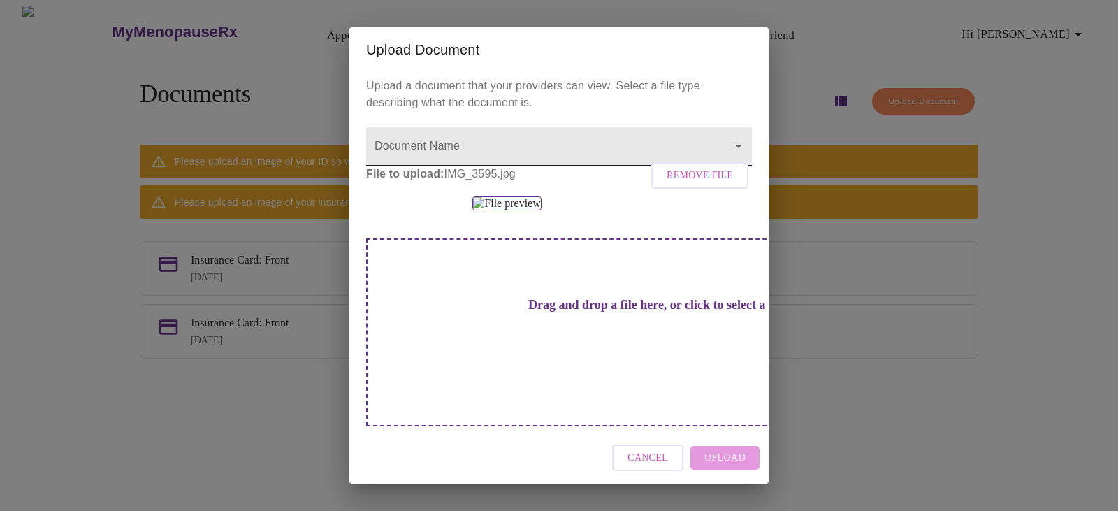
click at [729, 148] on body "MyMenopauseRx Appointments Messaging Labs Uploads Medications Community Refer a…" at bounding box center [559, 261] width 1107 height 511
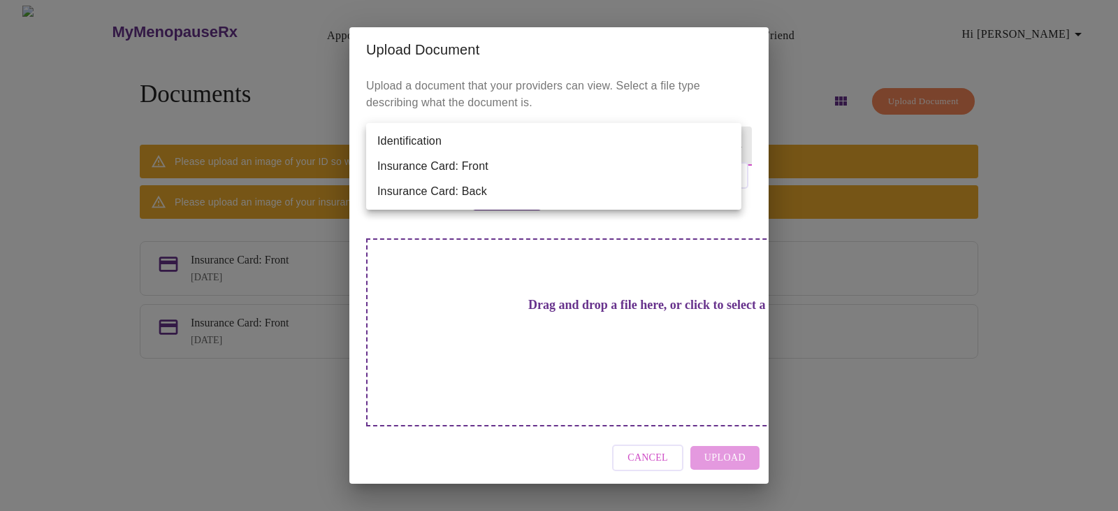
click at [653, 148] on li "Identification" at bounding box center [553, 141] width 375 height 25
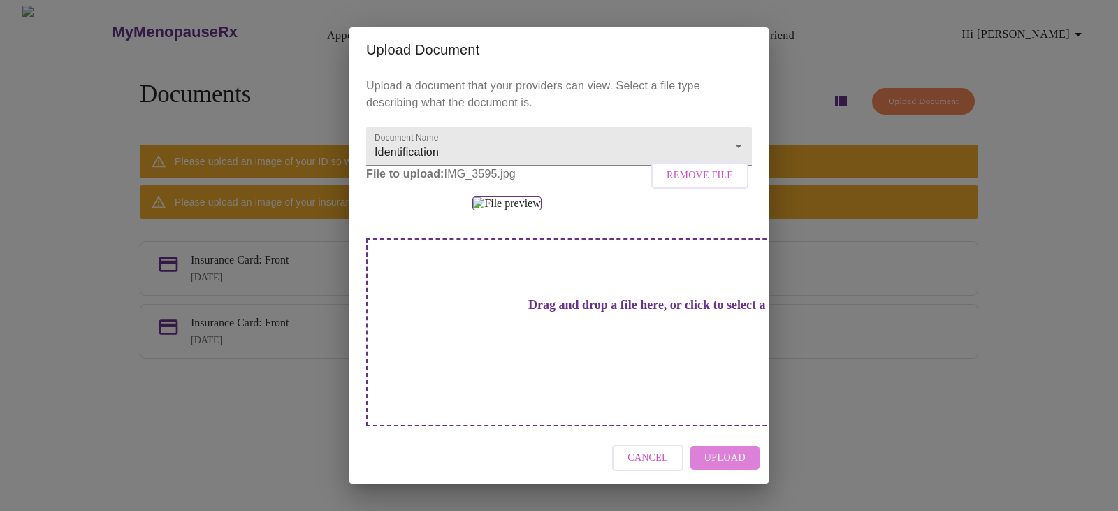
click at [735, 467] on span "Upload" at bounding box center [724, 457] width 41 height 17
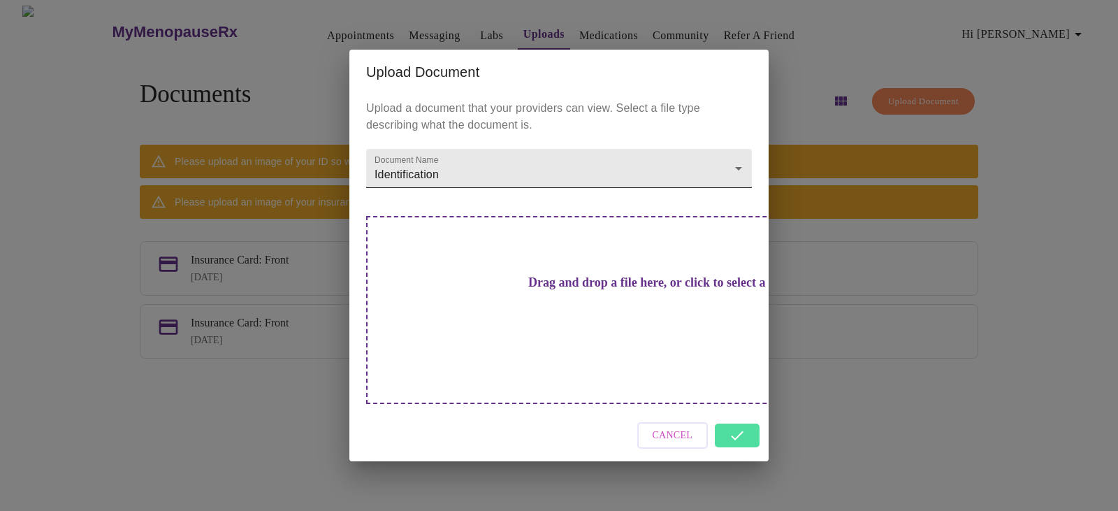
click at [740, 191] on body "MyMenopauseRx Appointments Messaging Labs Uploads Medications Community Refer a…" at bounding box center [559, 261] width 1107 height 511
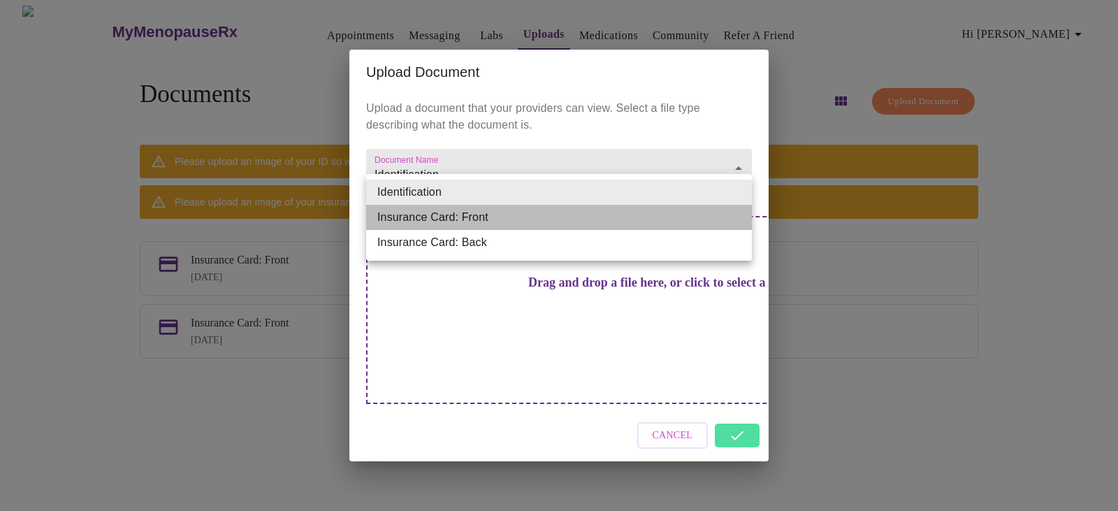
drag, startPoint x: 708, startPoint y: 223, endPoint x: 718, endPoint y: 216, distance: 11.5
click at [711, 221] on li "Insurance Card: Front" at bounding box center [559, 217] width 386 height 25
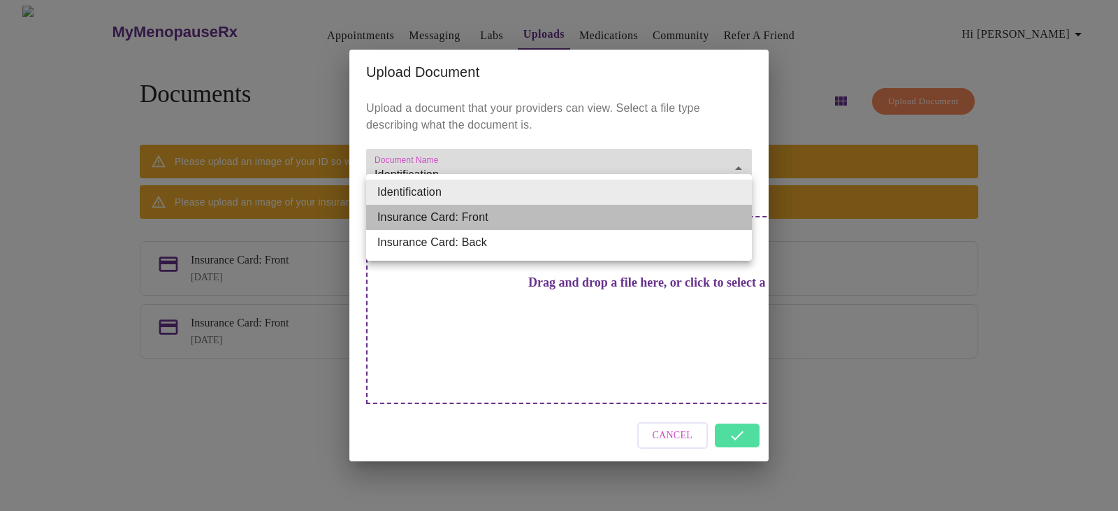
type input "Insurance Card: Front"
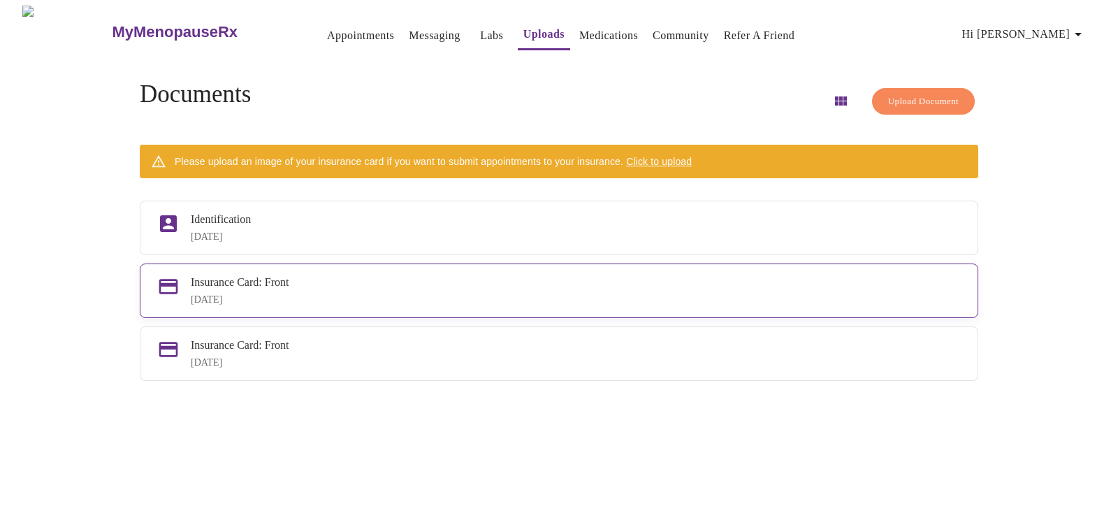
click at [395, 305] on div "[DATE]" at bounding box center [576, 299] width 770 height 11
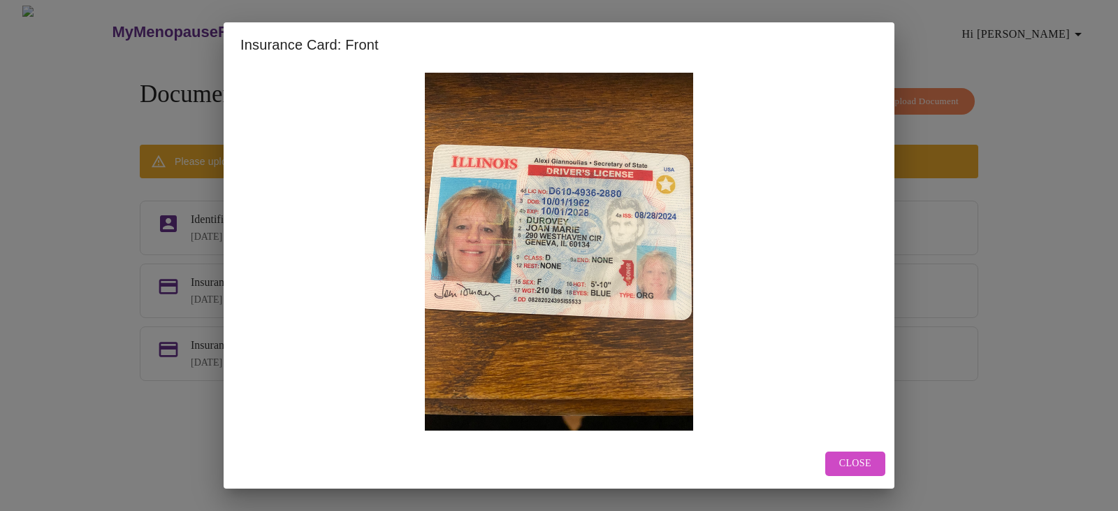
click at [857, 449] on div "Close" at bounding box center [559, 464] width 671 height 50
click at [862, 461] on span "Close" at bounding box center [855, 463] width 32 height 17
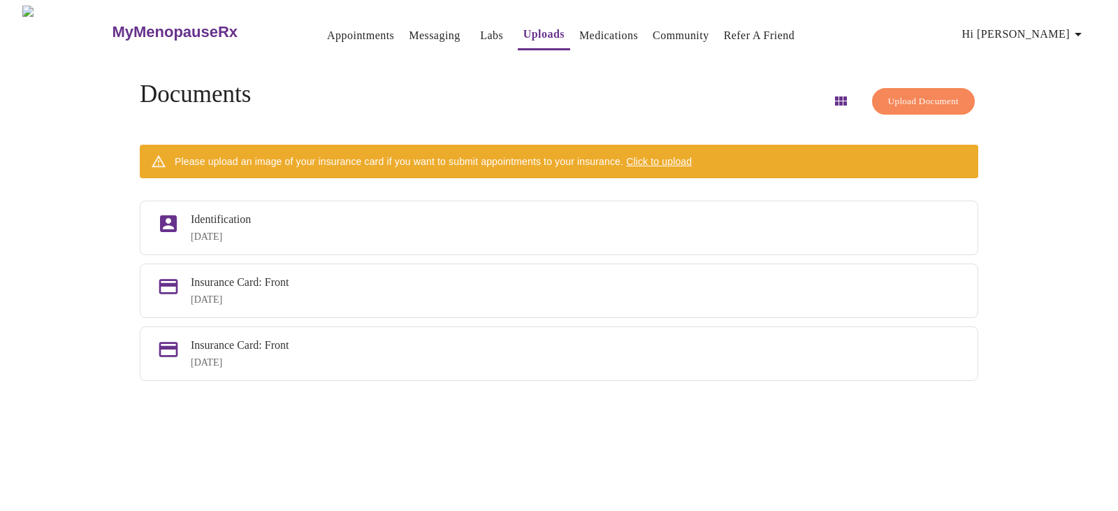
click at [685, 156] on span "Click to upload" at bounding box center [659, 161] width 66 height 11
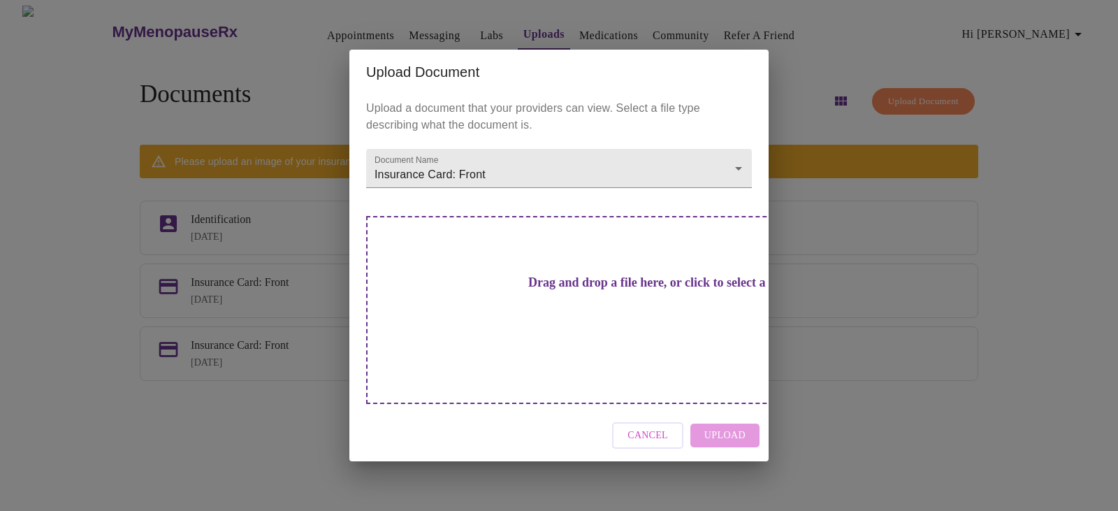
click at [592, 323] on div "Drag and drop a file here, or click to select a file" at bounding box center [656, 310] width 581 height 188
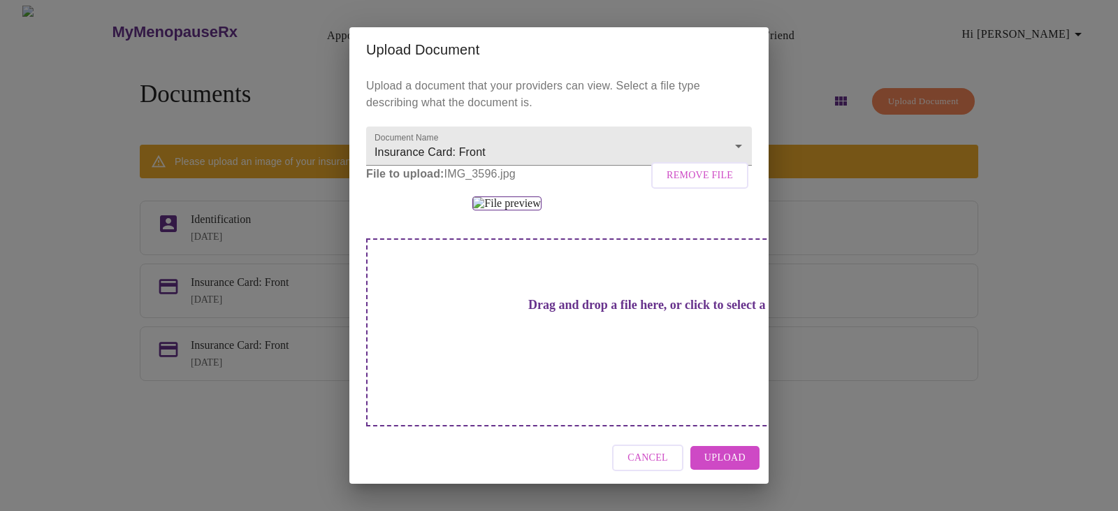
click at [729, 467] on span "Upload" at bounding box center [724, 457] width 41 height 17
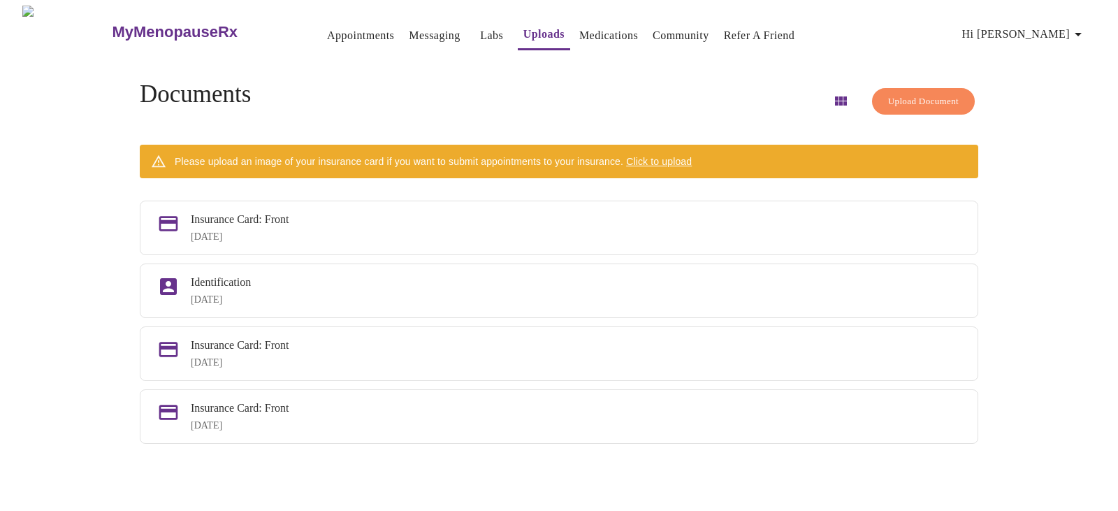
click at [690, 156] on span "Click to upload" at bounding box center [659, 161] width 66 height 11
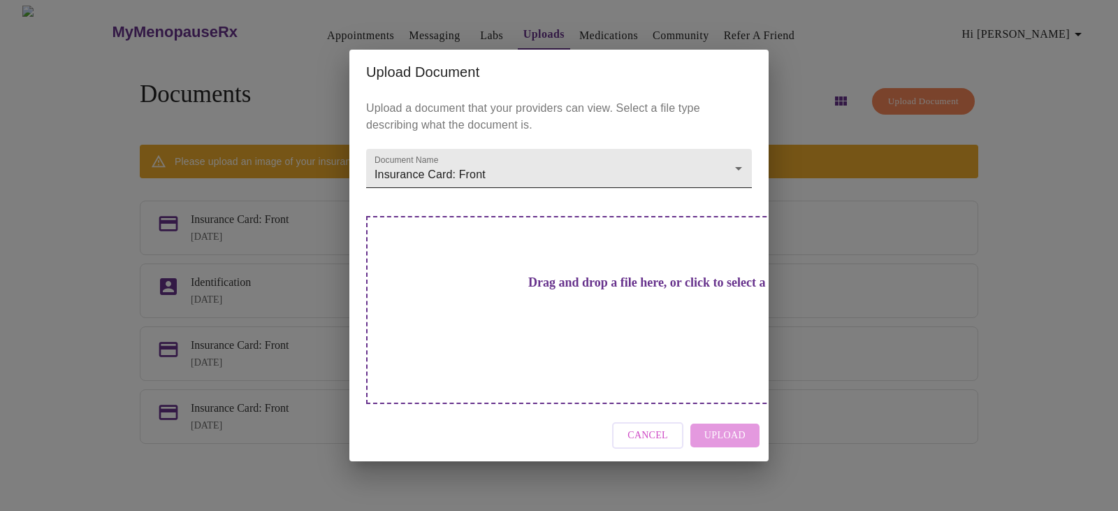
click at [739, 196] on body "MyMenopauseRx Appointments Messaging Labs Uploads Medications Community Refer a…" at bounding box center [559, 261] width 1107 height 511
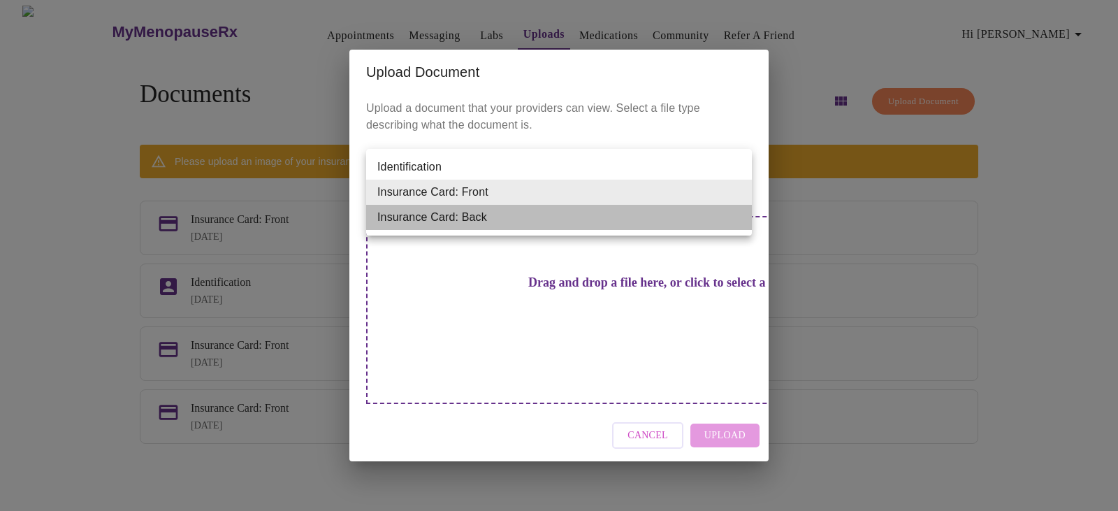
click at [690, 227] on li "Insurance Card: Back" at bounding box center [559, 217] width 386 height 25
type input "Insurance Card: Back"
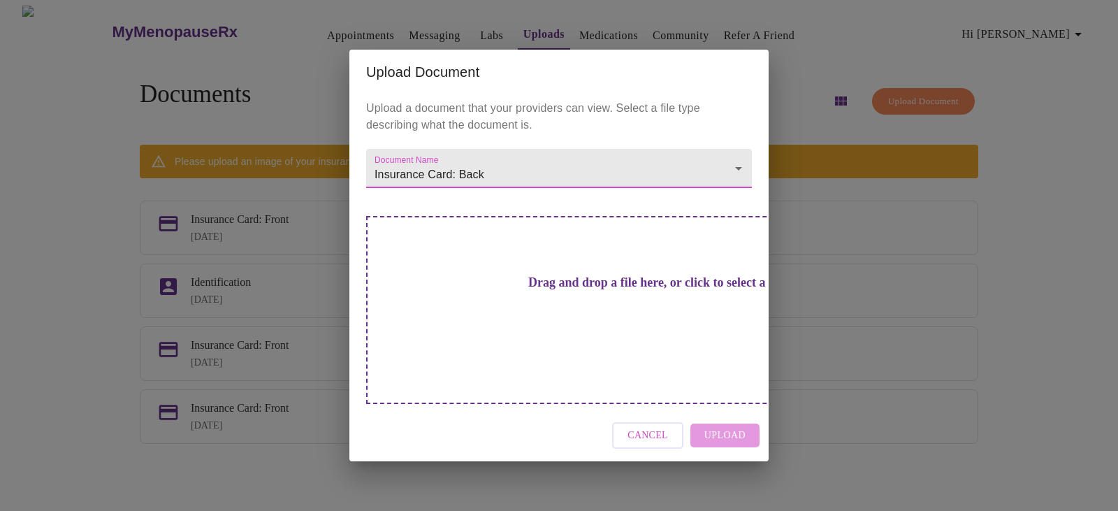
click at [615, 290] on h3 "Drag and drop a file here, or click to select a file" at bounding box center [657, 282] width 386 height 15
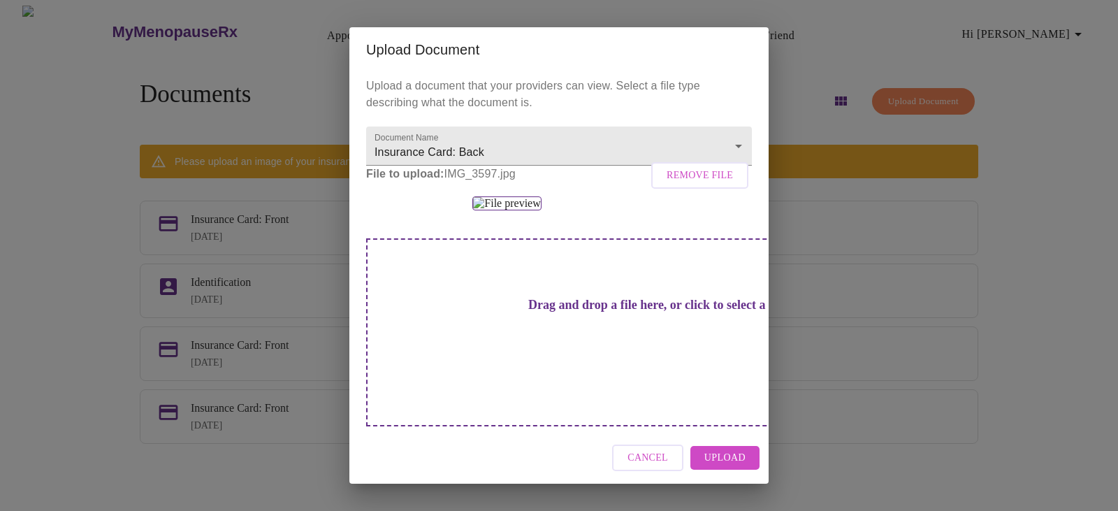
click at [723, 462] on span "Upload" at bounding box center [724, 457] width 41 height 17
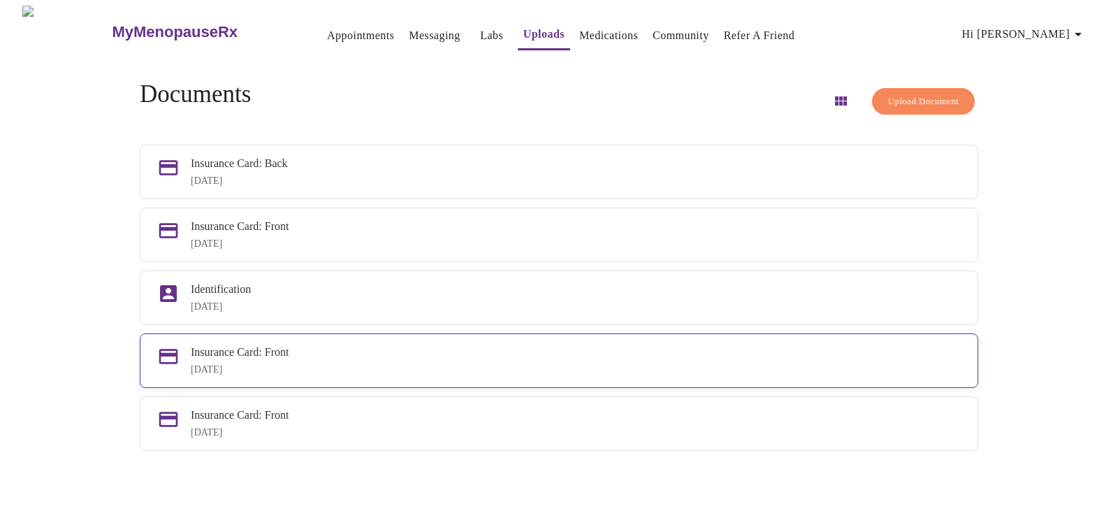
click at [314, 375] on div "[DATE]" at bounding box center [576, 369] width 770 height 11
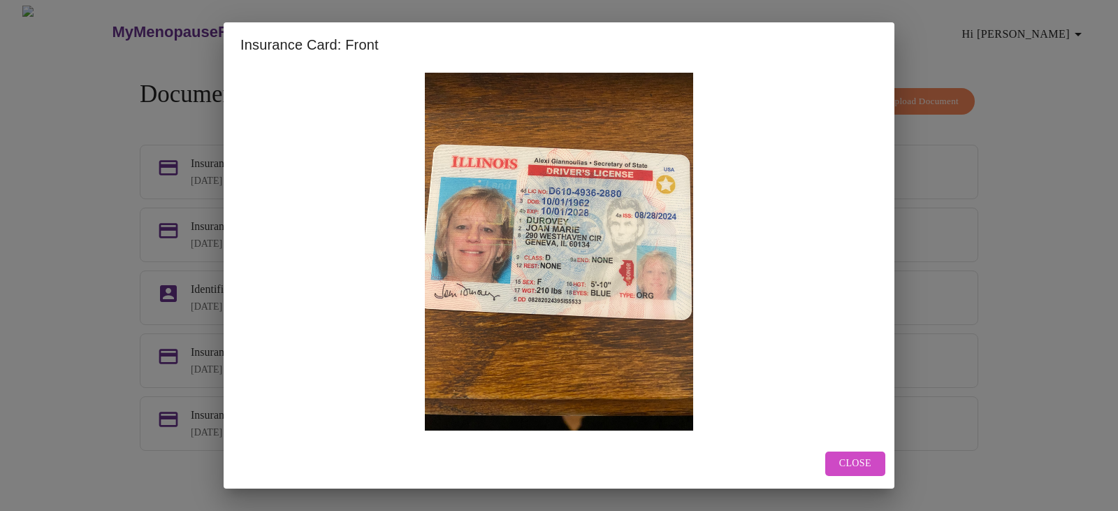
drag, startPoint x: 524, startPoint y: 273, endPoint x: 249, endPoint y: 326, distance: 279.7
click at [248, 328] on img at bounding box center [558, 252] width 637 height 358
click at [859, 473] on button "Close" at bounding box center [855, 463] width 60 height 24
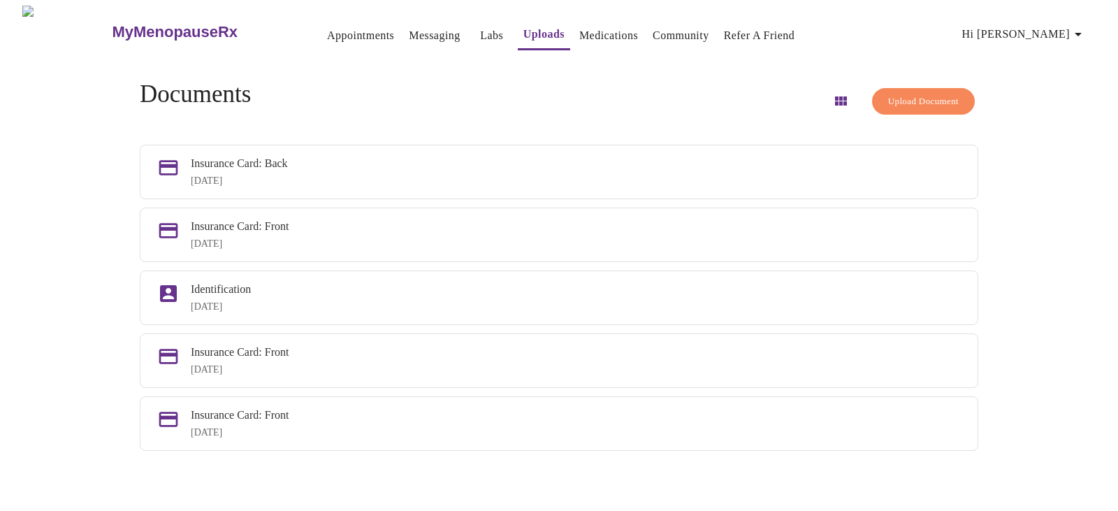
click at [896, 102] on span "Upload Document" at bounding box center [923, 102] width 71 height 16
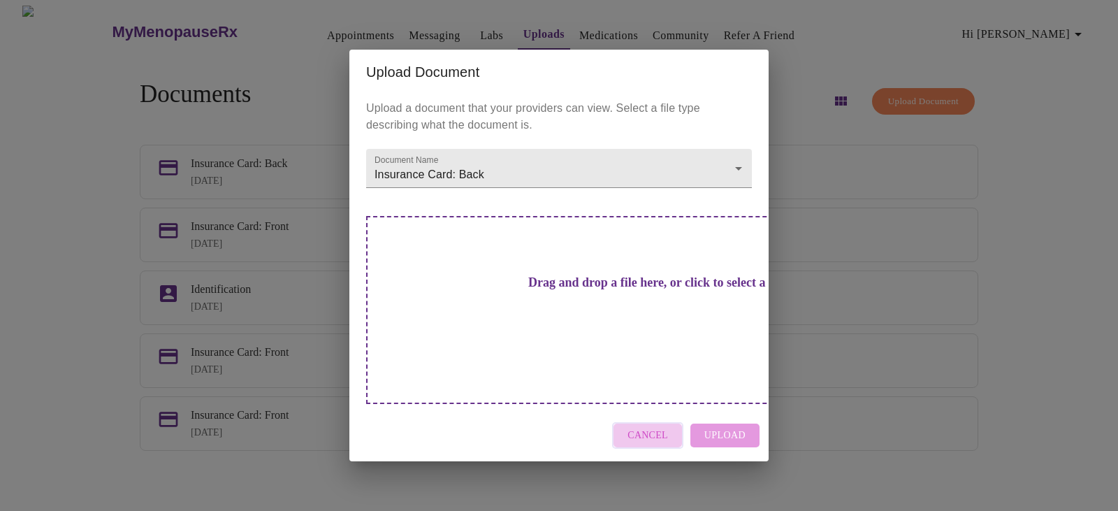
click at [657, 427] on span "Cancel" at bounding box center [647, 435] width 41 height 17
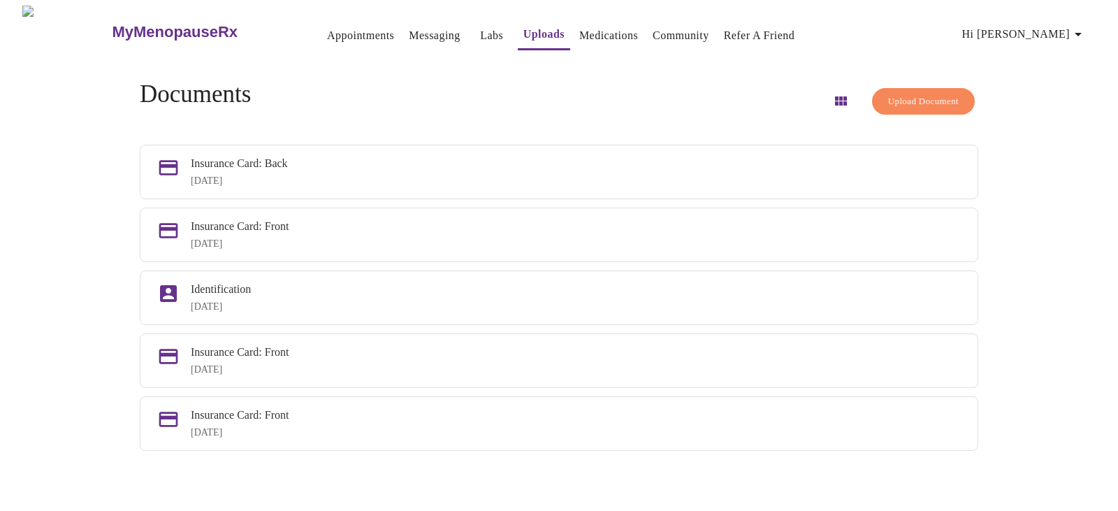
click at [327, 31] on link "Appointments" at bounding box center [360, 36] width 67 height 20
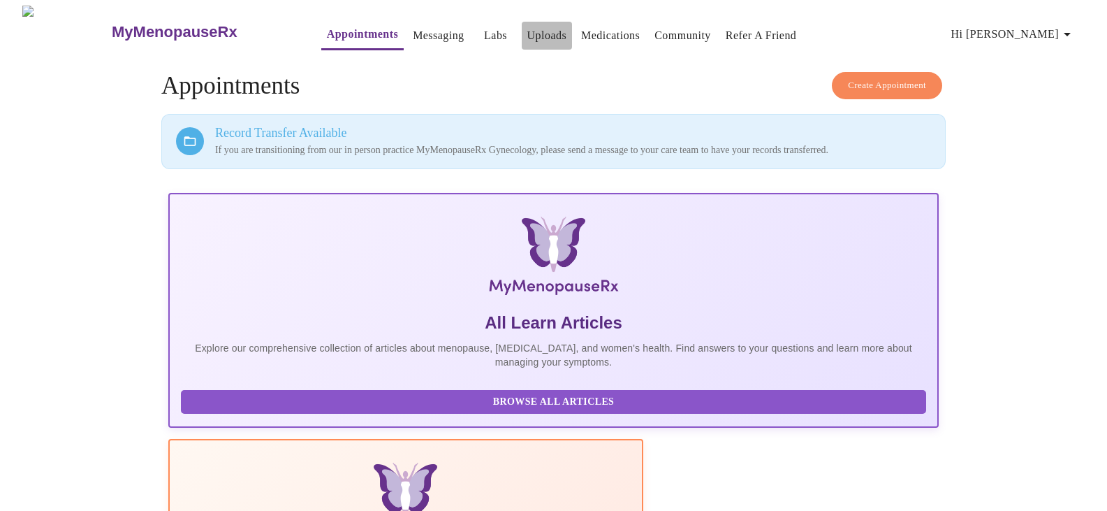
click at [528, 29] on link "Uploads" at bounding box center [548, 36] width 40 height 20
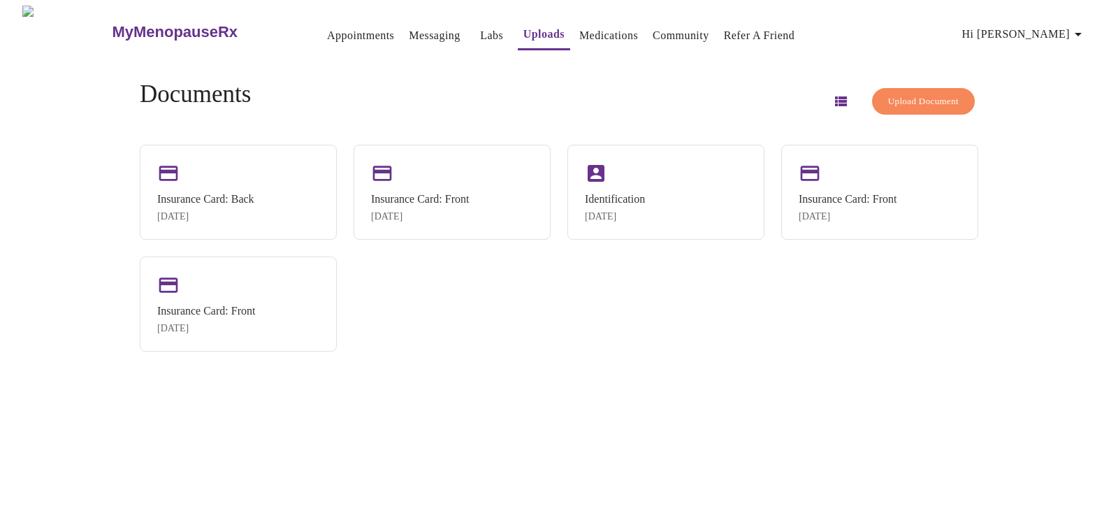
click at [1080, 26] on icon "button" at bounding box center [1078, 34] width 17 height 17
click at [326, 38] on div at bounding box center [559, 255] width 1118 height 511
click at [327, 33] on link "Appointments" at bounding box center [360, 36] width 67 height 20
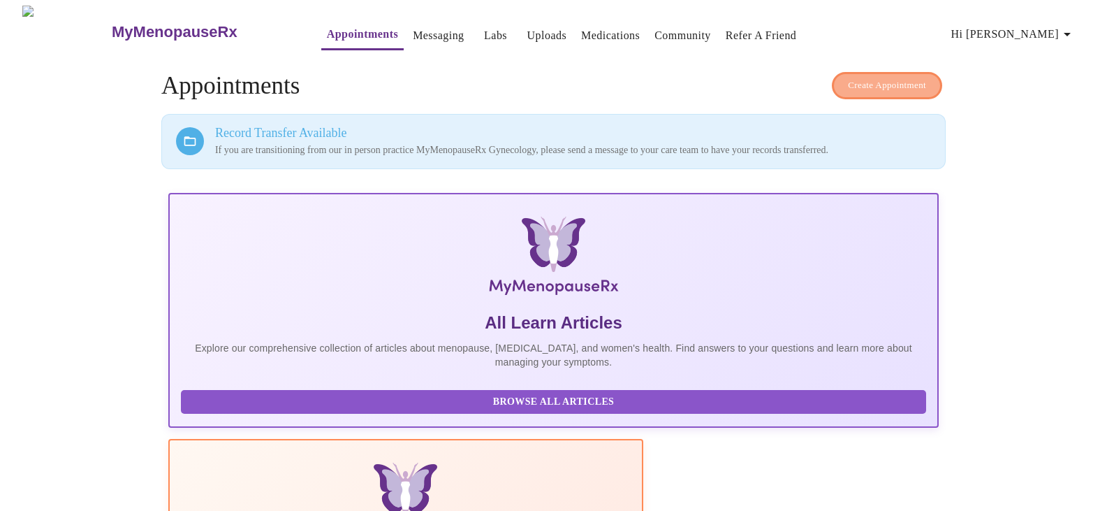
click at [885, 78] on span "Create Appointment" at bounding box center [887, 86] width 78 height 16
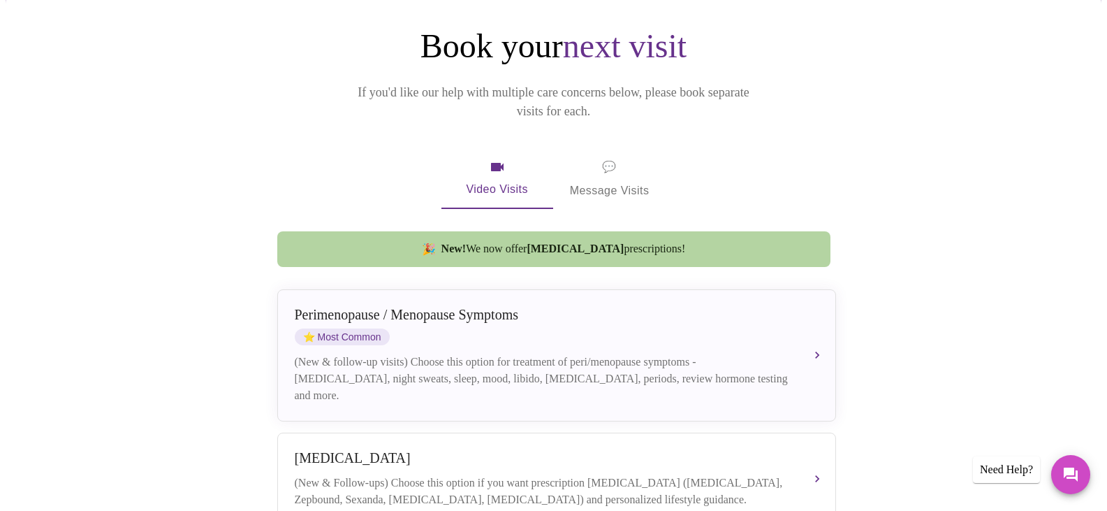
scroll to position [140, 0]
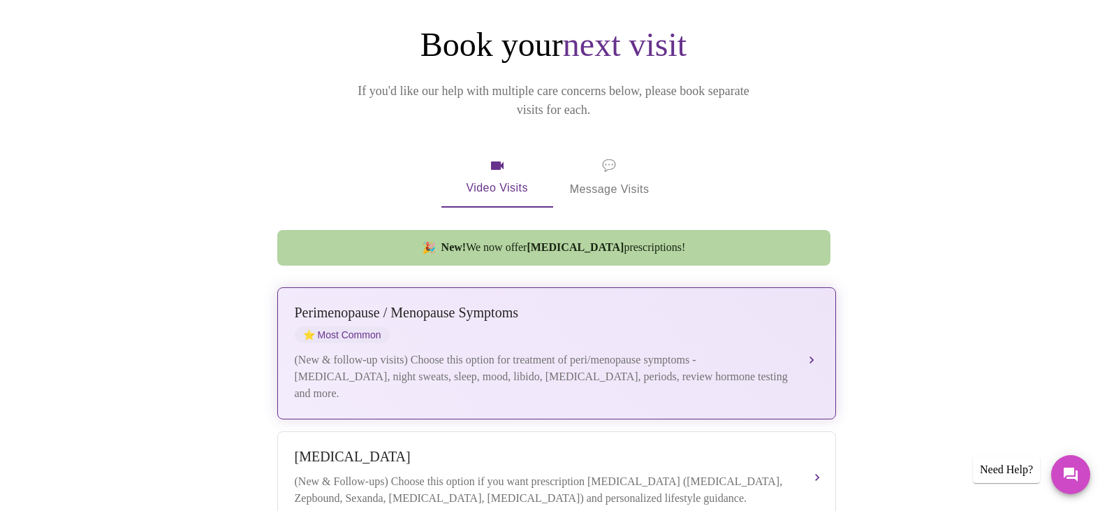
click at [349, 351] on div "(New & follow-up visits) Choose this option for treatment of peri/menopause sym…" at bounding box center [543, 376] width 496 height 50
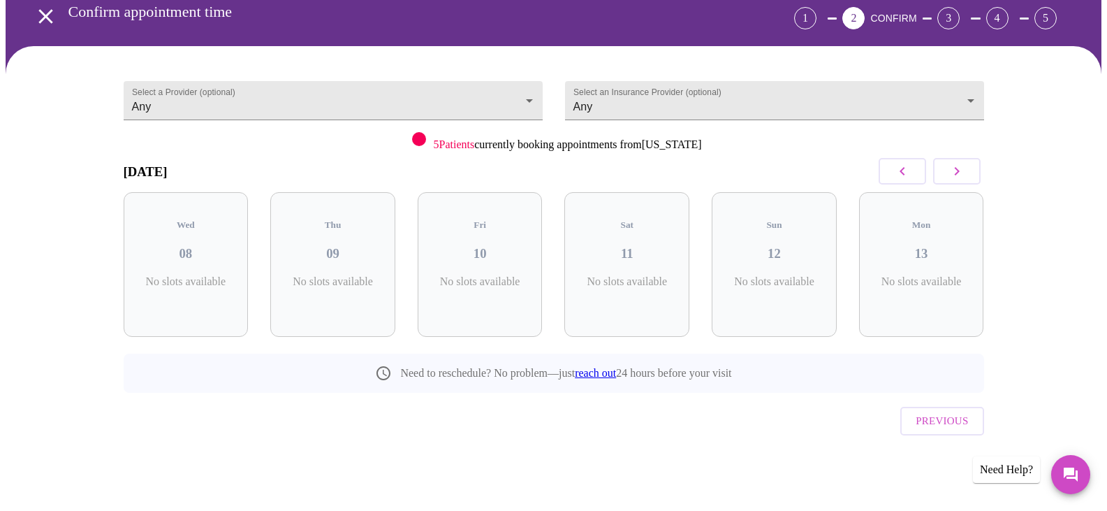
scroll to position [38, 0]
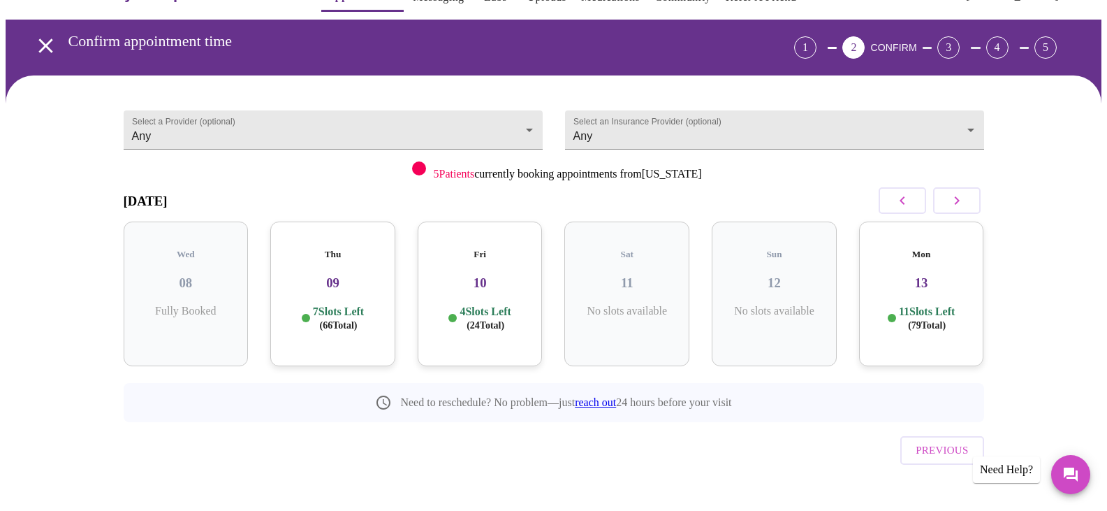
click at [469, 275] on h3 "10" at bounding box center [480, 282] width 103 height 15
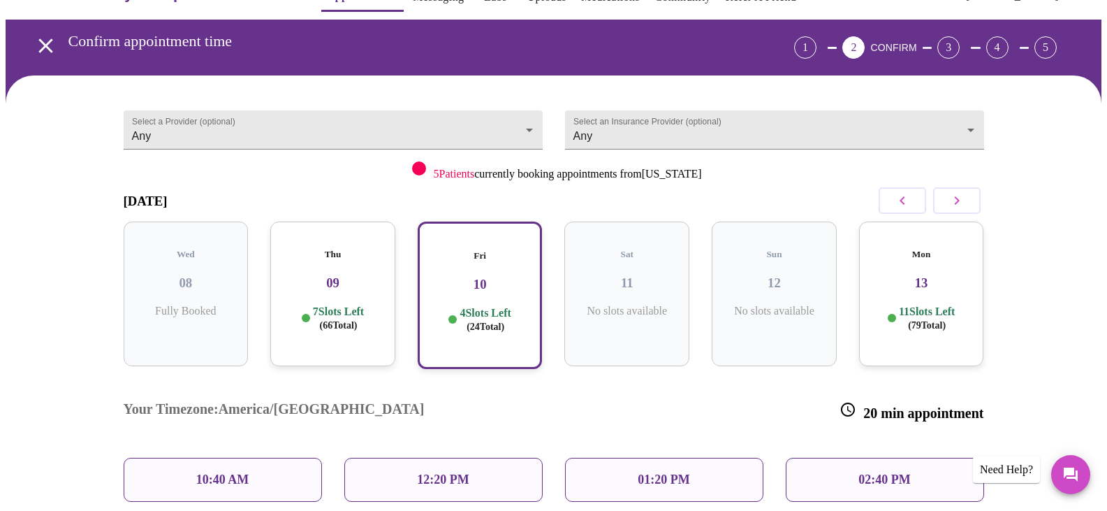
click at [501, 277] on h3 "10" at bounding box center [480, 284] width 100 height 15
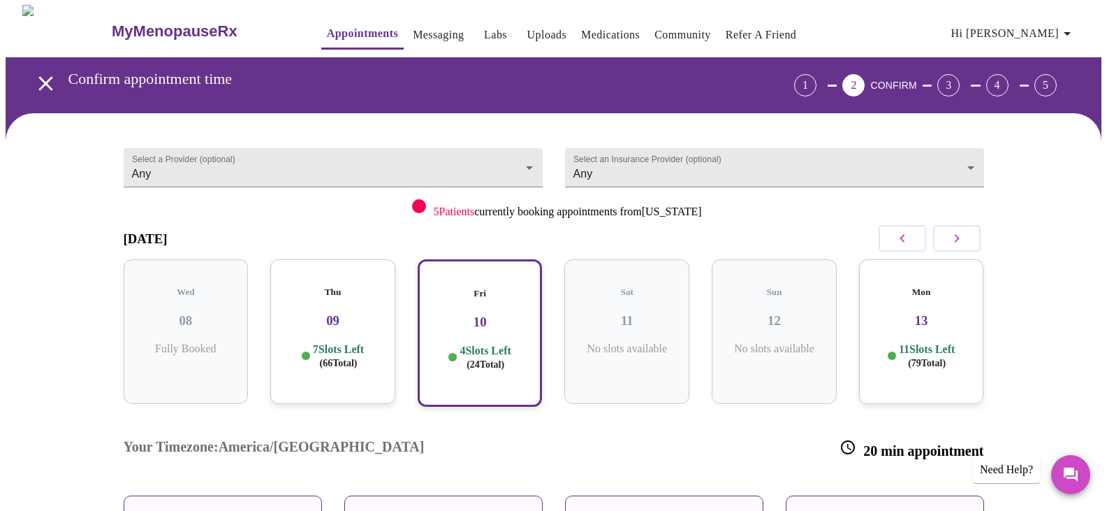
scroll to position [0, 0]
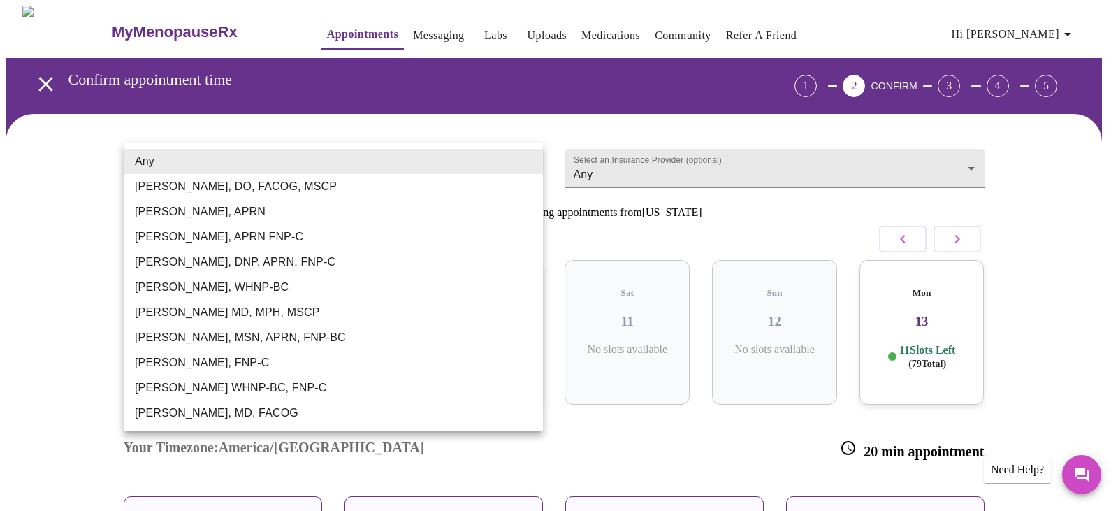
click at [529, 164] on body "MyMenopauseRx Appointments Messaging Labs Uploads Medications Community Refer a…" at bounding box center [559, 357] width 1107 height 703
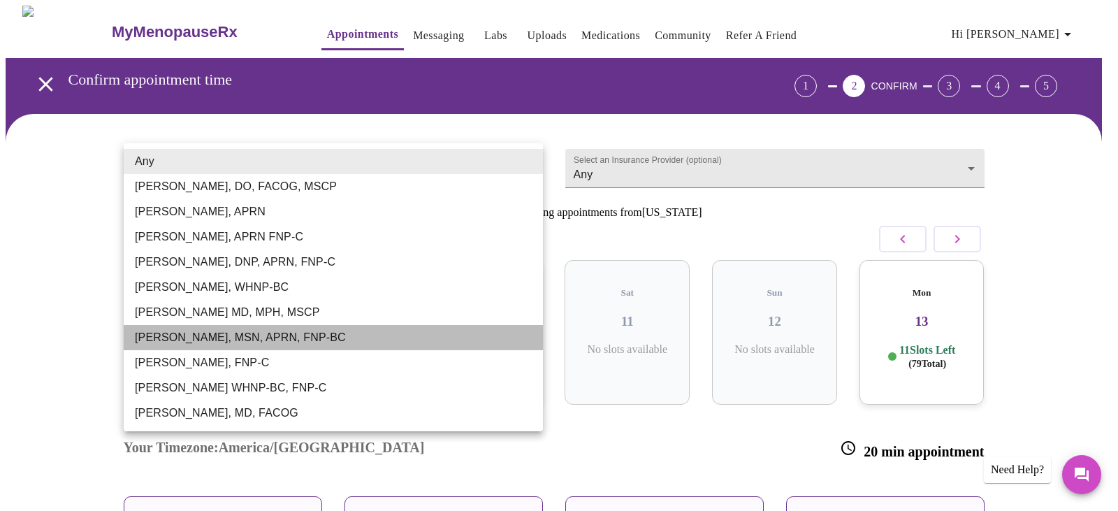
click at [398, 340] on li "[PERSON_NAME], MSN, APRN, FNP-BC" at bounding box center [333, 337] width 419 height 25
type input "[PERSON_NAME], MSN, APRN, FNP-BC"
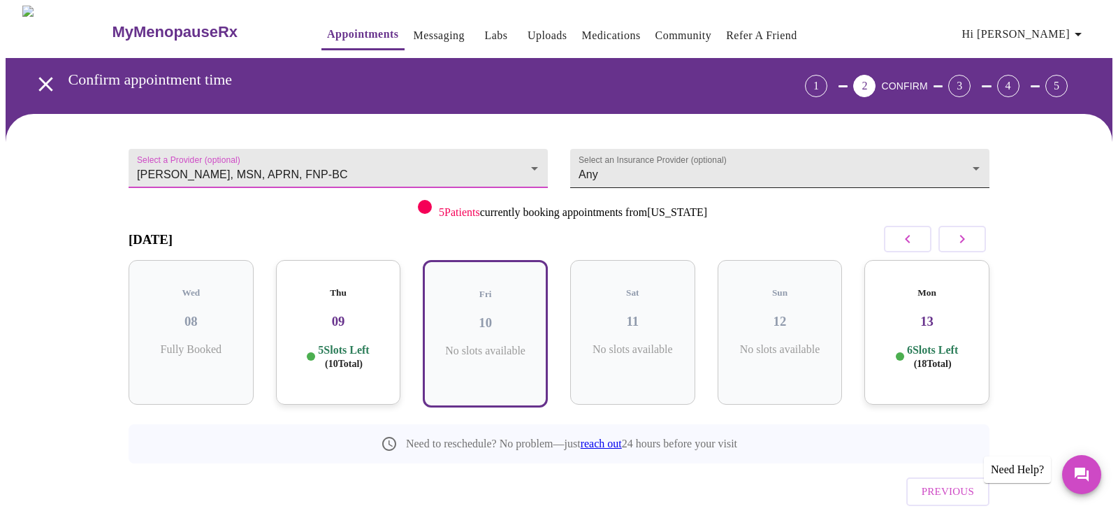
click at [972, 164] on body "MyMenopauseRx Appointments Messaging Labs Uploads Medications Community Refer a…" at bounding box center [559, 291] width 1107 height 570
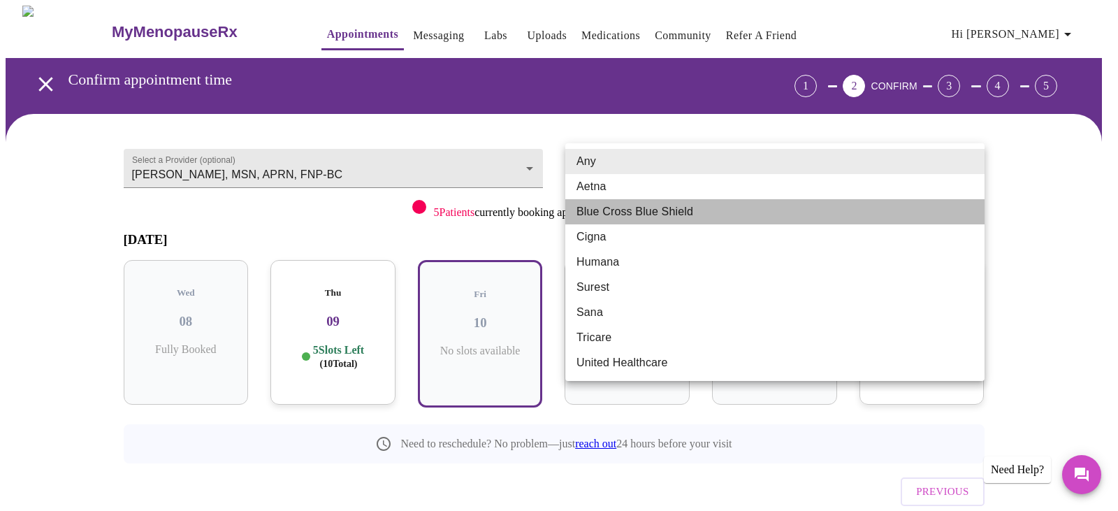
click at [940, 210] on li "Blue Cross Blue Shield" at bounding box center [774, 211] width 419 height 25
type input "Blue Cross Blue Shield"
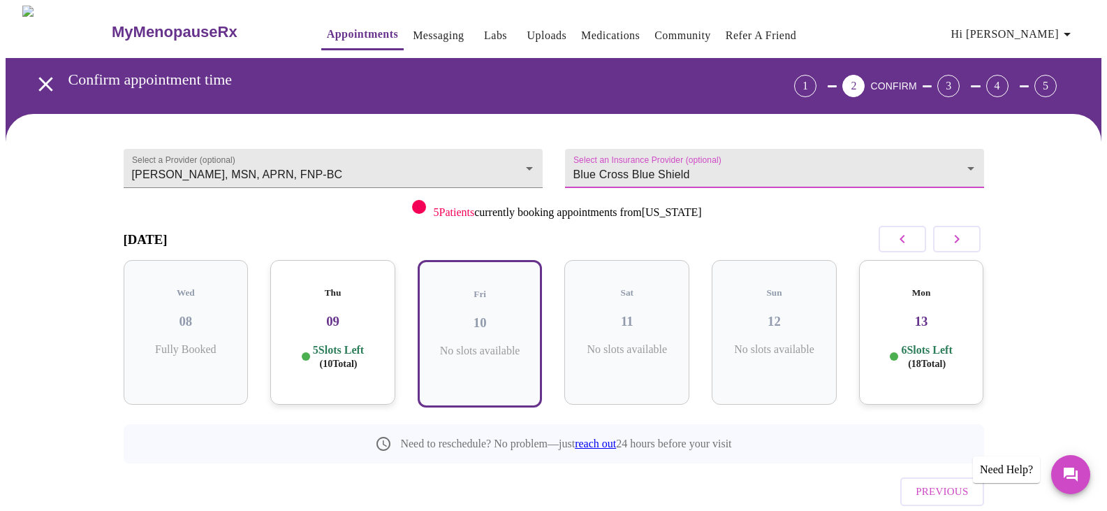
click at [893, 328] on div "Mon 13 6 Slots Left ( 18 Total)" at bounding box center [921, 332] width 125 height 145
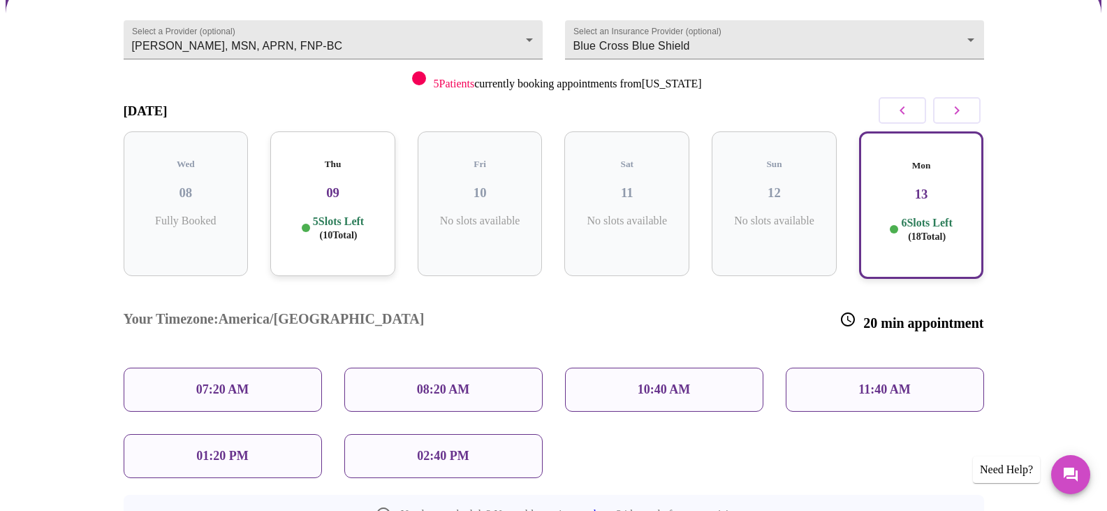
scroll to position [140, 0]
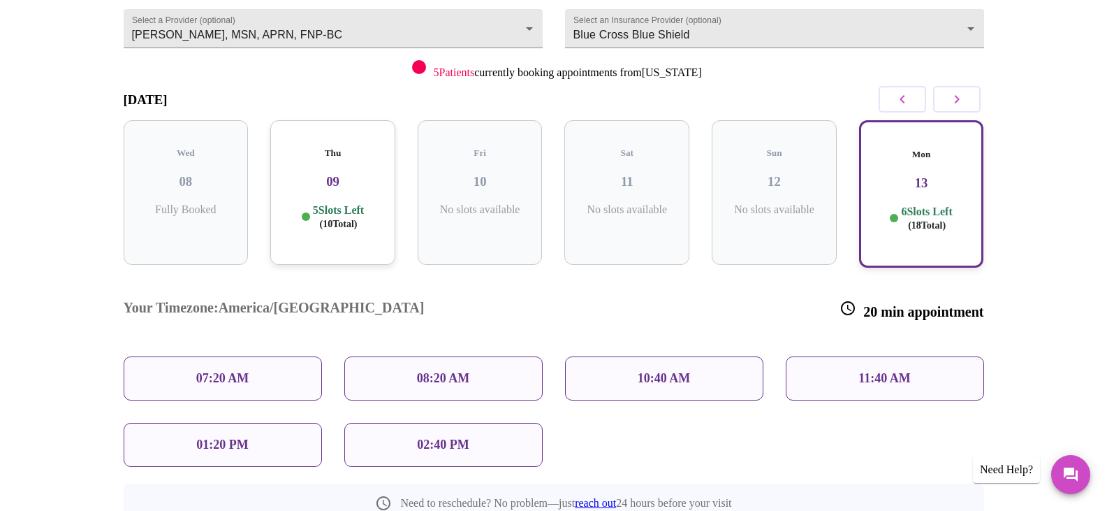
click at [708, 356] on div "10:40 AM" at bounding box center [664, 378] width 198 height 44
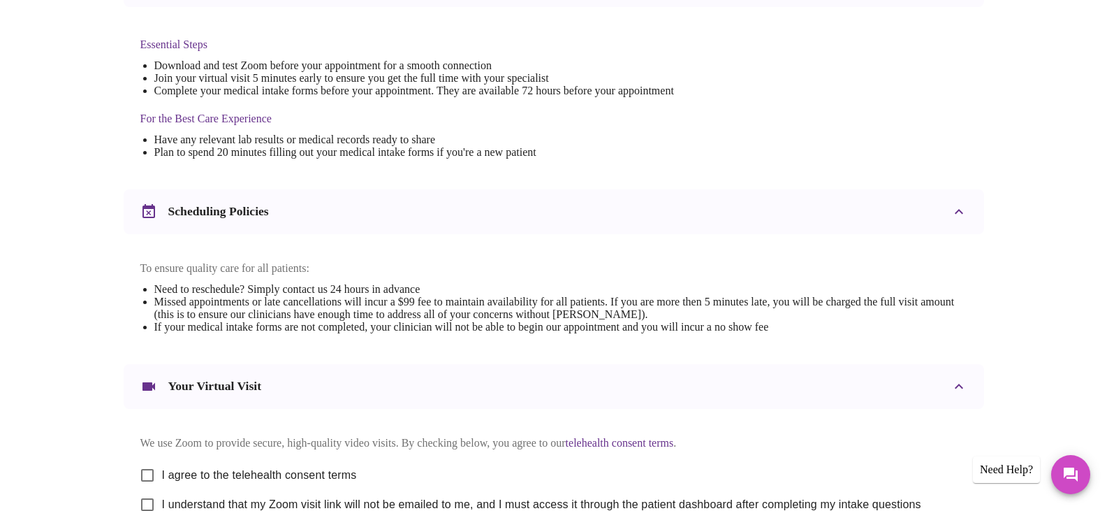
scroll to position [489, 0]
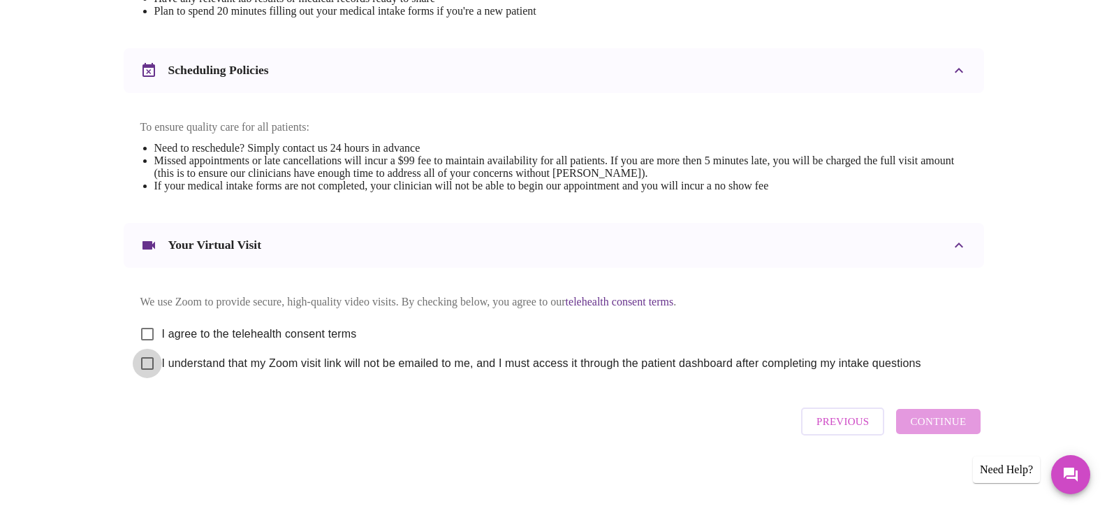
click at [150, 375] on input "I understand that my Zoom visit link will not be emailed to me, and I must acce…" at bounding box center [147, 363] width 29 height 29
checkbox input "true"
click at [145, 342] on input "I agree to the telehealth consent terms" at bounding box center [147, 333] width 29 height 29
checkbox input "true"
click at [940, 430] on span "Continue" at bounding box center [938, 421] width 56 height 18
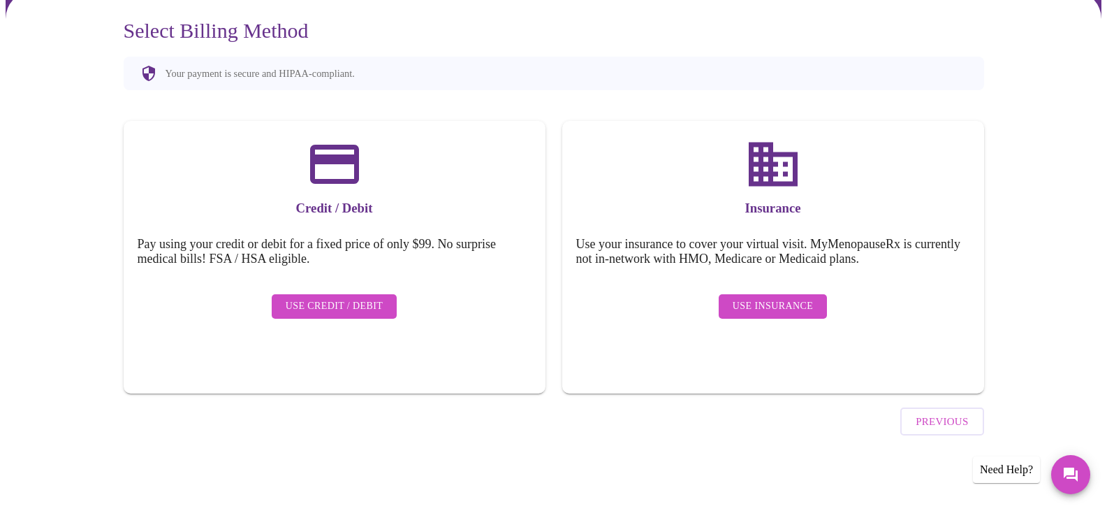
scroll to position [84, 0]
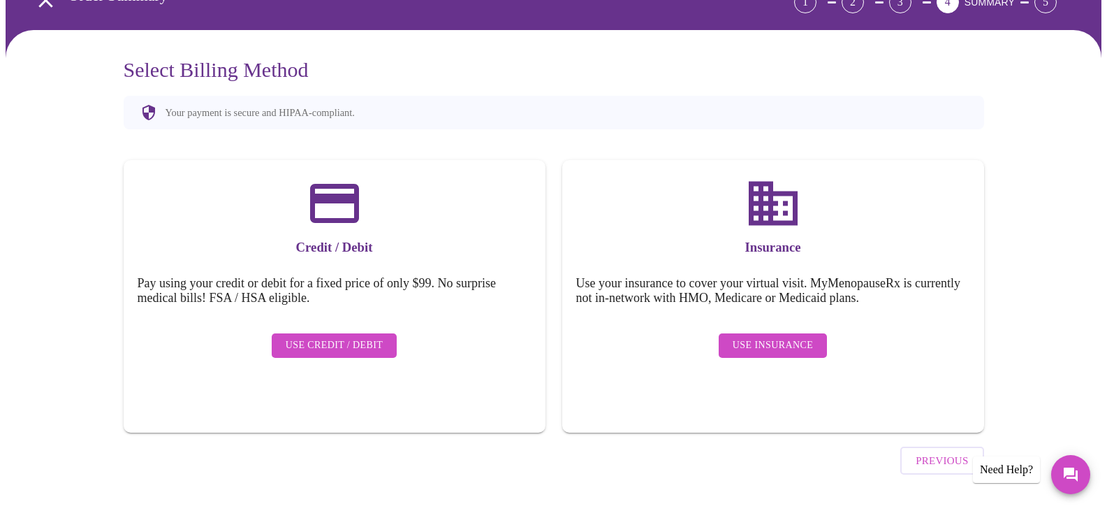
click at [794, 339] on span "Use Insurance" at bounding box center [773, 345] width 80 height 17
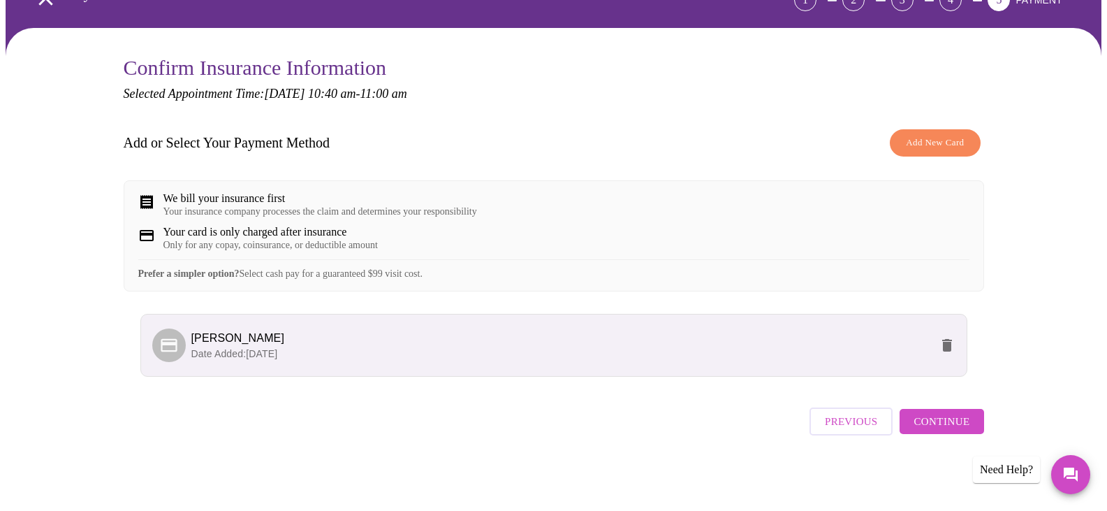
scroll to position [98, 0]
click at [938, 427] on span "Continue" at bounding box center [942, 421] width 56 height 18
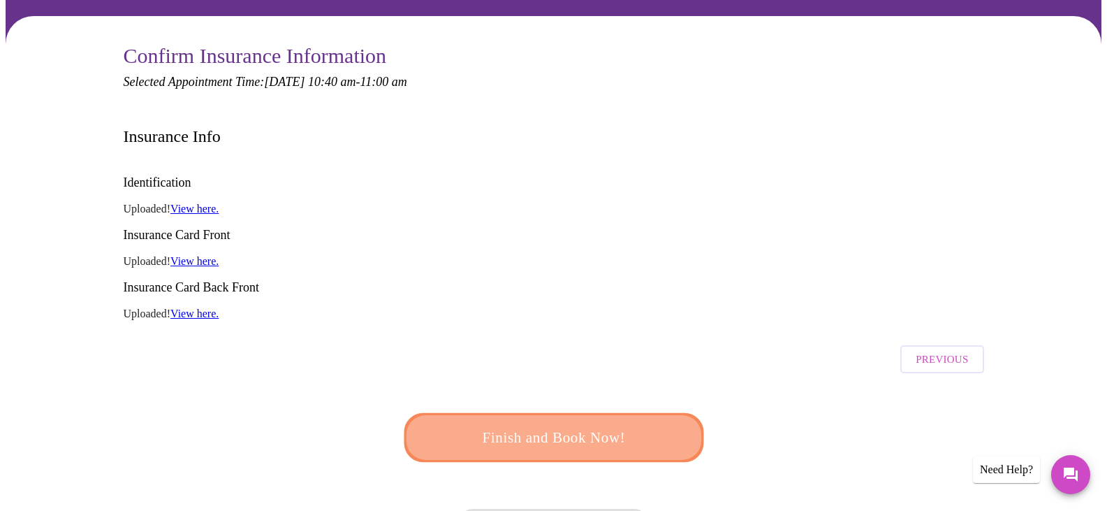
click at [594, 424] on span "Finish and Book Now!" at bounding box center [554, 437] width 270 height 27
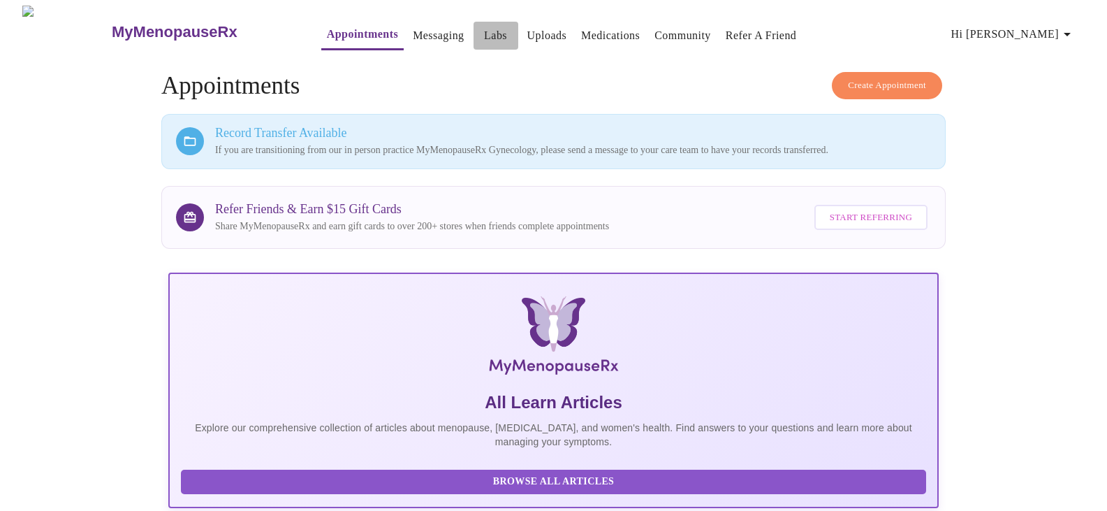
click at [484, 31] on link "Labs" at bounding box center [495, 36] width 23 height 20
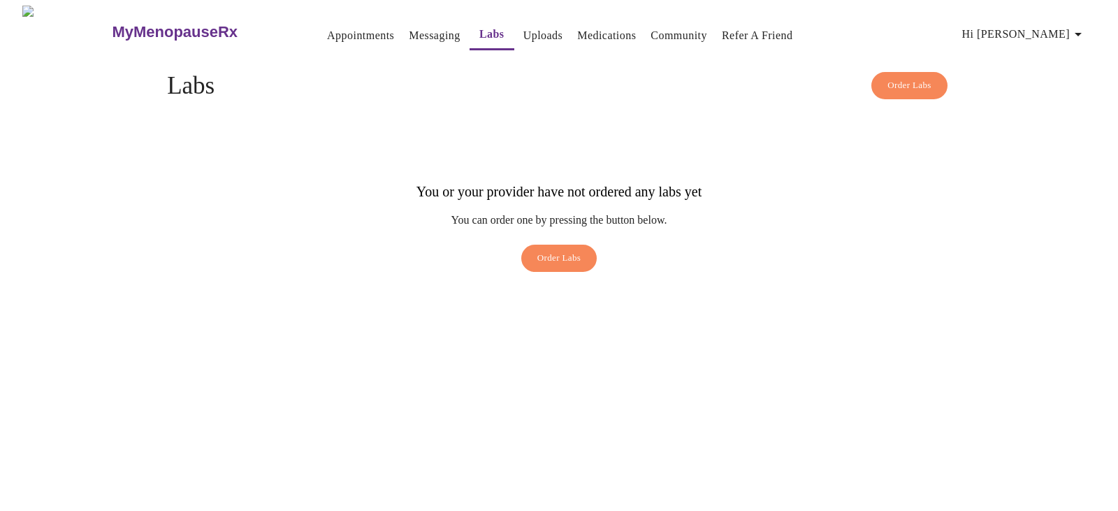
click at [409, 31] on link "Messaging" at bounding box center [434, 36] width 51 height 20
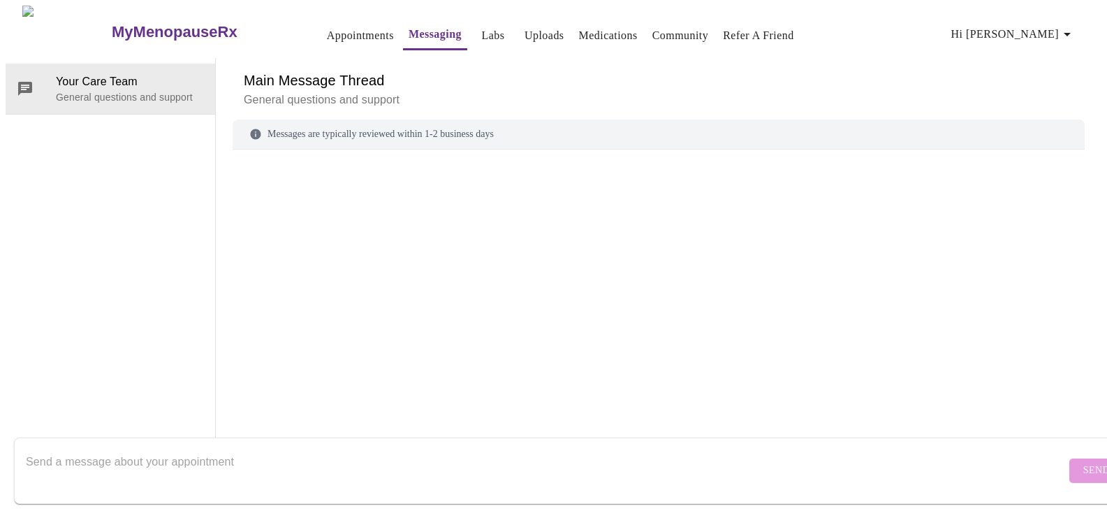
click at [581, 36] on link "Medications" at bounding box center [608, 36] width 59 height 20
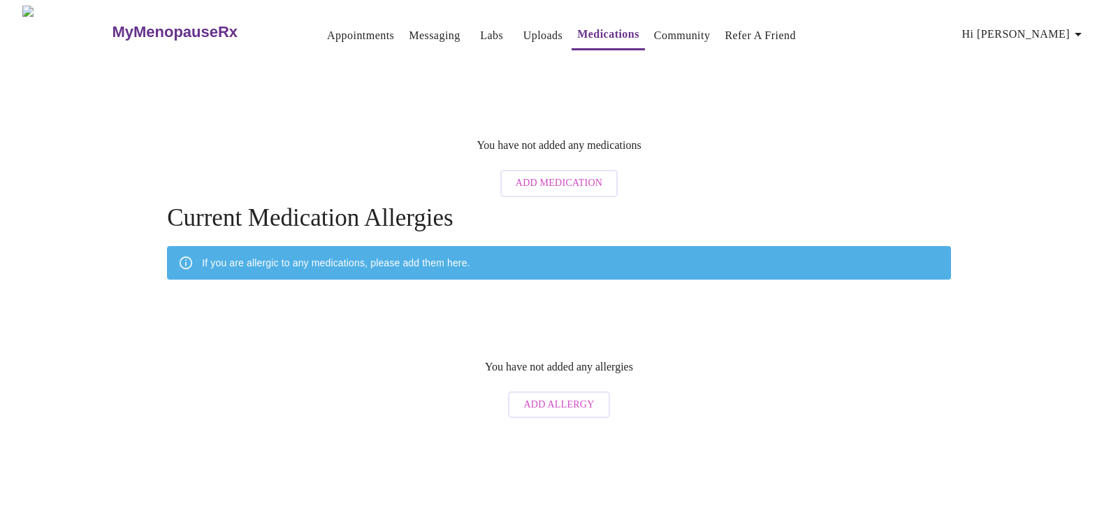
click at [1086, 27] on icon "button" at bounding box center [1078, 34] width 17 height 17
click at [567, 177] on div at bounding box center [559, 255] width 1118 height 511
click at [567, 177] on span "Add Medication" at bounding box center [559, 183] width 87 height 17
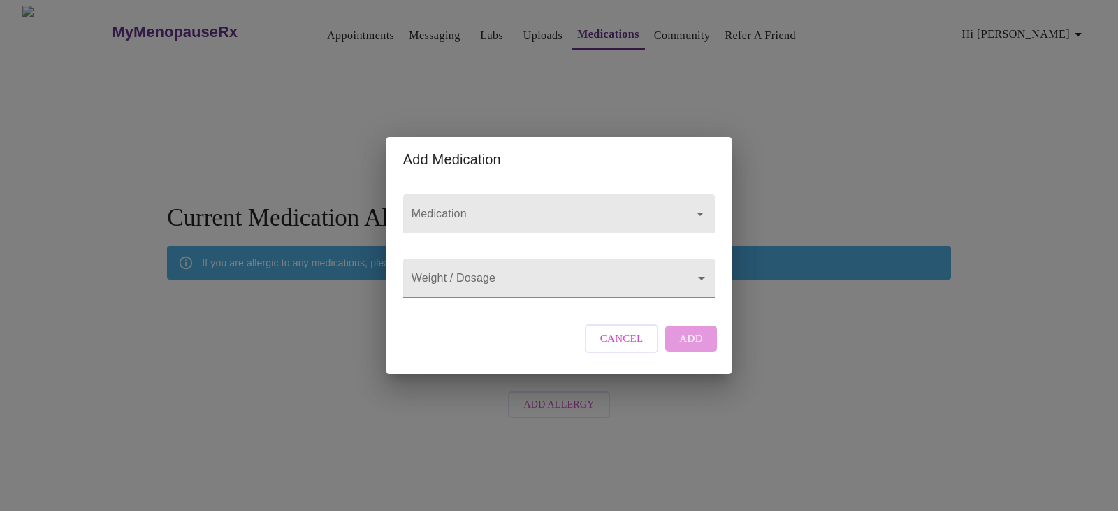
click at [683, 346] on div "Cancel Add" at bounding box center [650, 338] width 139 height 42
click at [614, 347] on span "Cancel" at bounding box center [621, 338] width 43 height 18
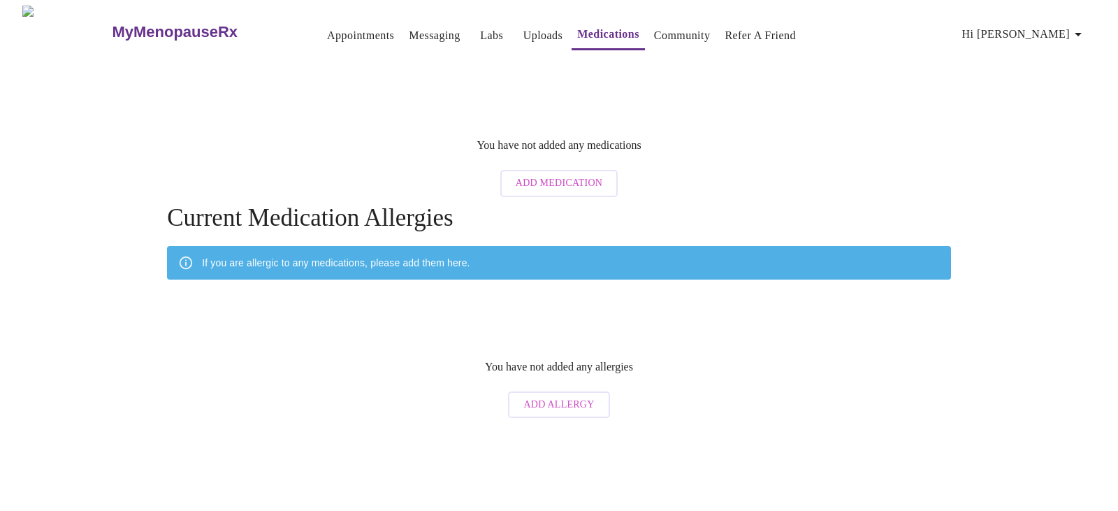
click at [1086, 26] on icon "button" at bounding box center [1078, 34] width 17 height 17
click at [1059, 108] on li "Log out" at bounding box center [1063, 104] width 64 height 25
